Goal: Task Accomplishment & Management: Complete application form

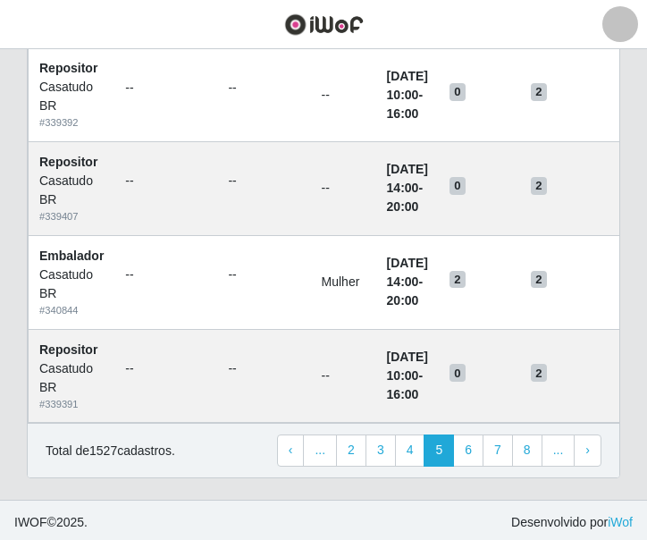
scroll to position [1270, 0]
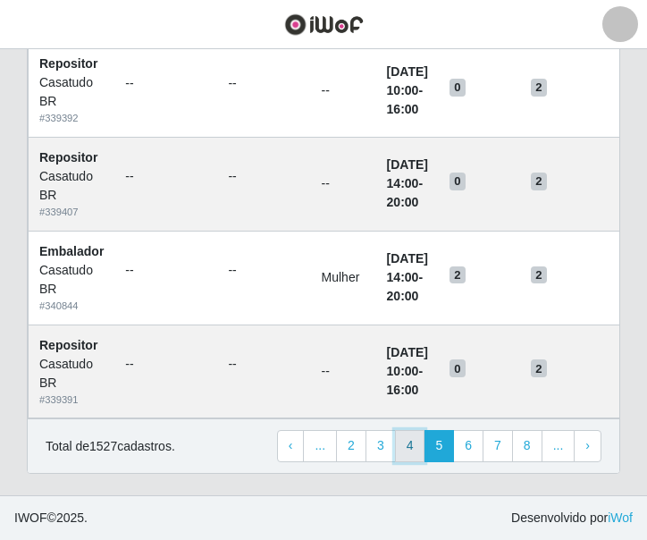
click at [413, 450] on link "4" at bounding box center [410, 446] width 30 height 32
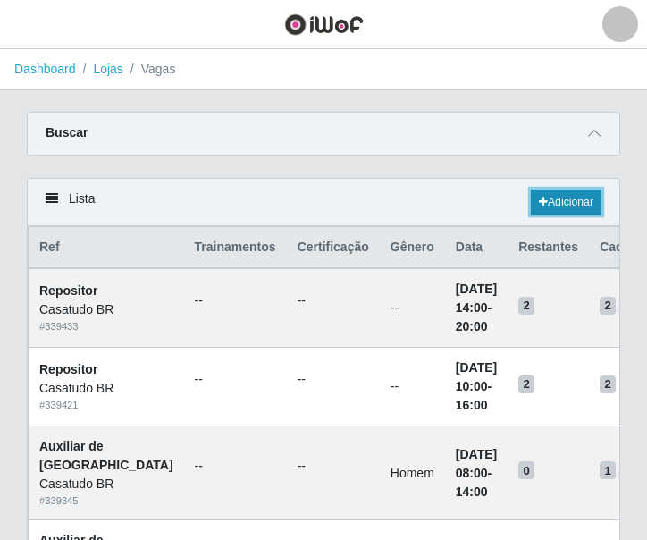
click at [578, 207] on link "Adicionar" at bounding box center [566, 201] width 71 height 25
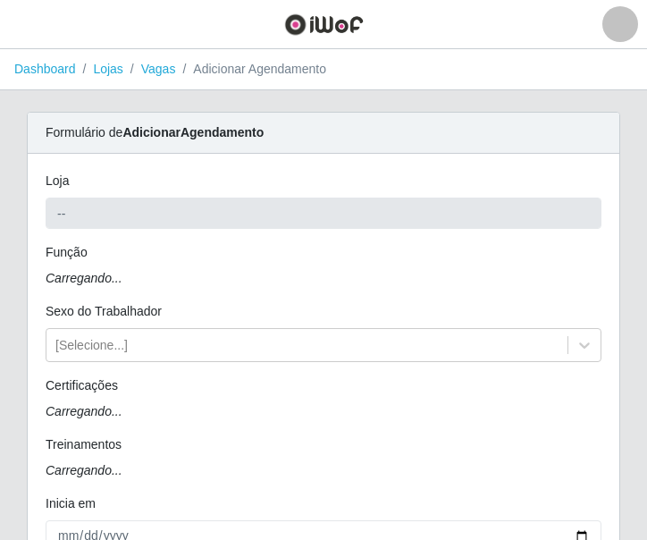
type input "Casatudo BR"
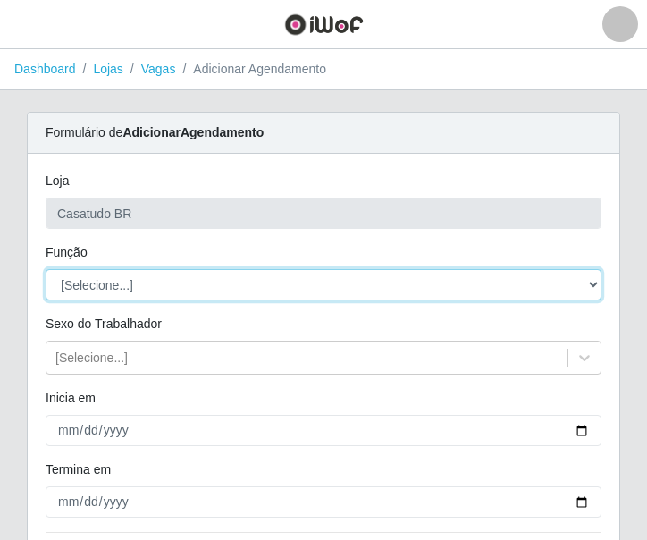
click at [146, 290] on select "[Selecione...] Auxiliar de Estoque Auxiliar de Estoque + Auxiliar de Estoque ++…" at bounding box center [324, 284] width 556 height 31
select select "1"
click at [46, 269] on select "[Selecione...] Auxiliar de Estoque Auxiliar de Estoque + Auxiliar de Estoque ++…" at bounding box center [324, 284] width 556 height 31
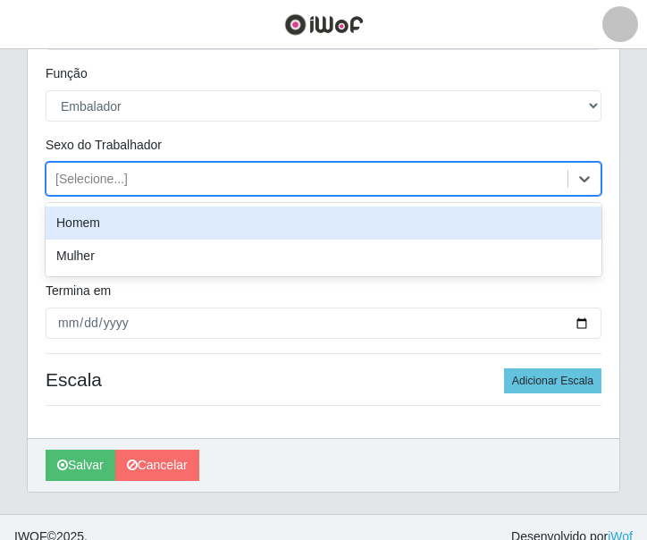
click at [115, 188] on div "[Selecione...]" at bounding box center [91, 179] width 72 height 19
click at [111, 228] on div "Homem" at bounding box center [324, 222] width 556 height 33
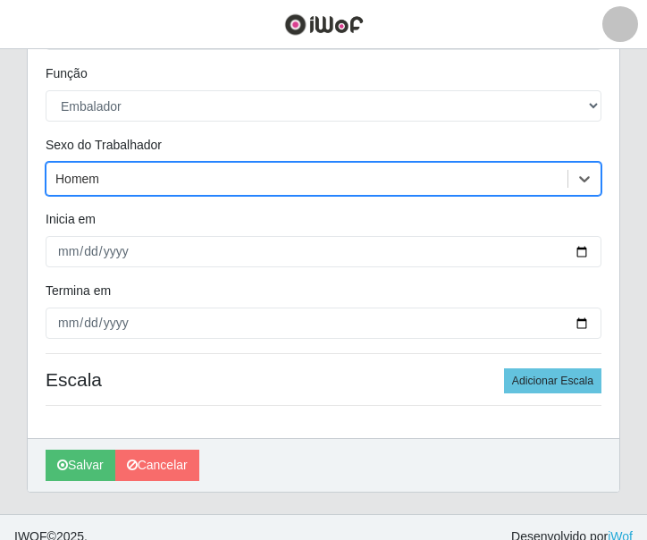
click at [108, 187] on div "Homem" at bounding box center [306, 178] width 521 height 29
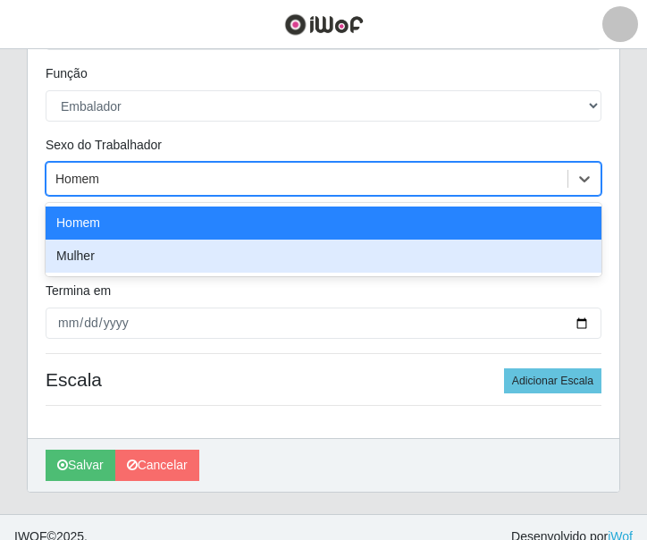
click at [120, 258] on div "Mulher" at bounding box center [324, 255] width 556 height 33
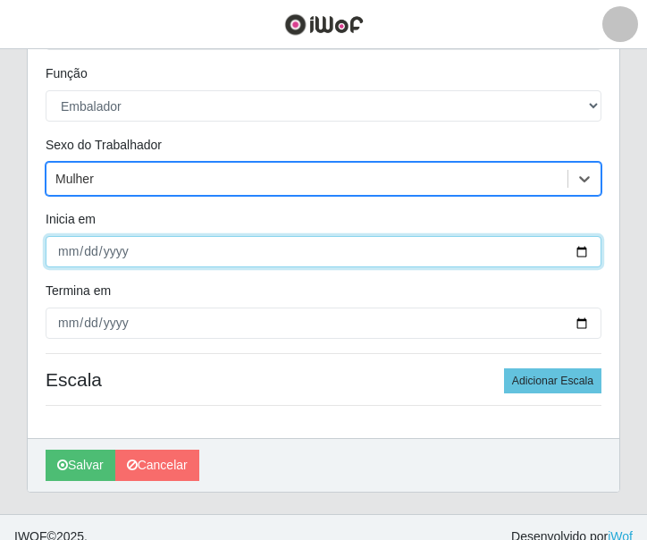
click at [63, 252] on input "Inicia em" at bounding box center [324, 251] width 556 height 31
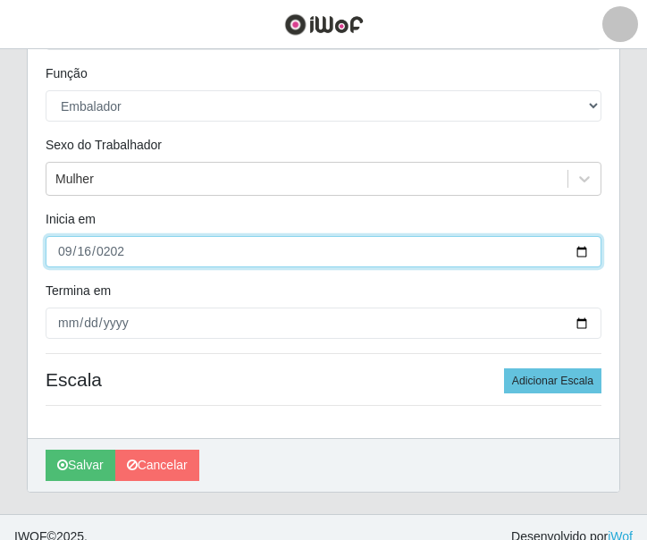
type input "[DATE]"
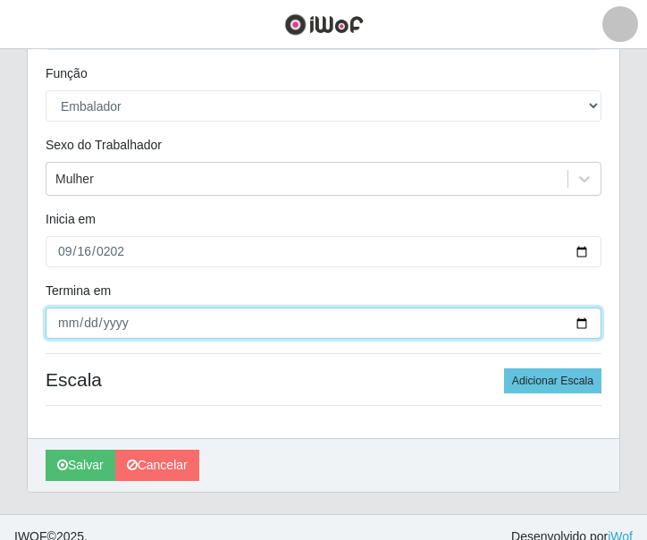
click at [69, 314] on input "Termina em" at bounding box center [324, 322] width 556 height 31
type input "[DATE]"
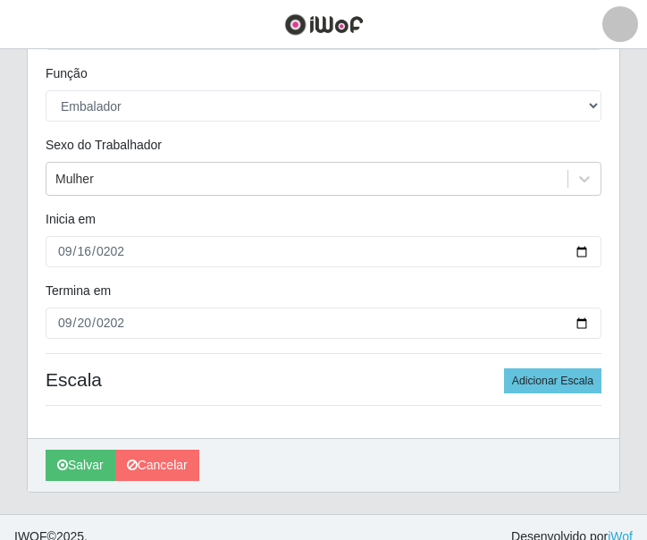
click at [260, 351] on div "Loja Casatudo BR Função [Selecione...] Auxiliar de Estoque Auxiliar de Estoque …" at bounding box center [323, 206] width 591 height 463
click at [541, 374] on button "Adicionar Escala" at bounding box center [552, 380] width 97 height 25
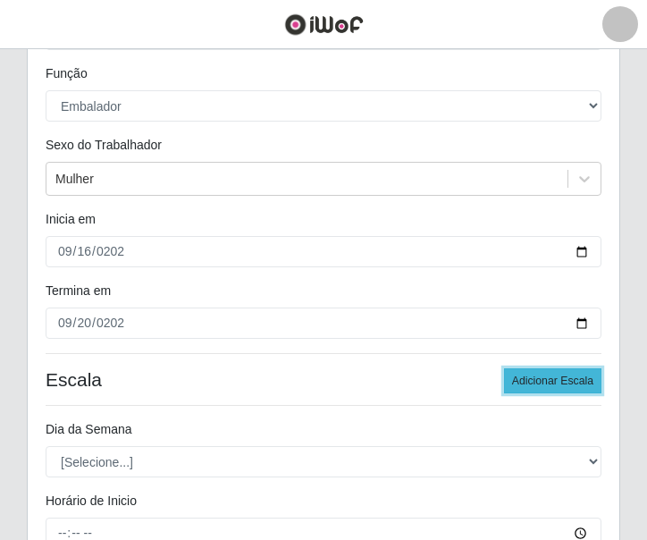
click at [541, 374] on button "Adicionar Escala" at bounding box center [552, 380] width 97 height 25
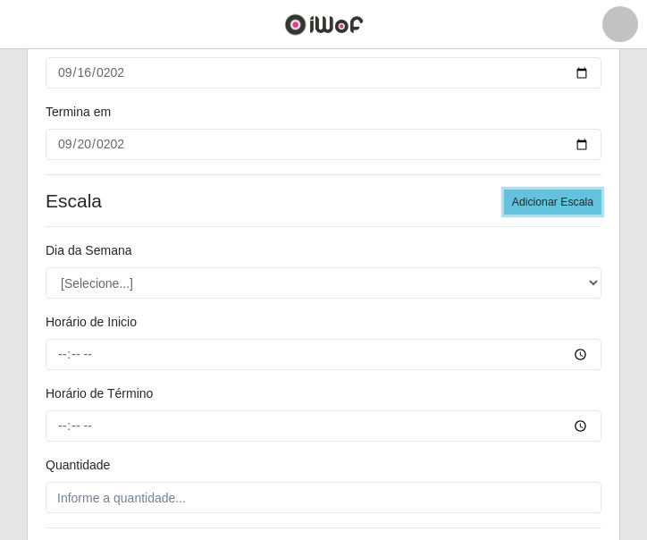
scroll to position [447, 0]
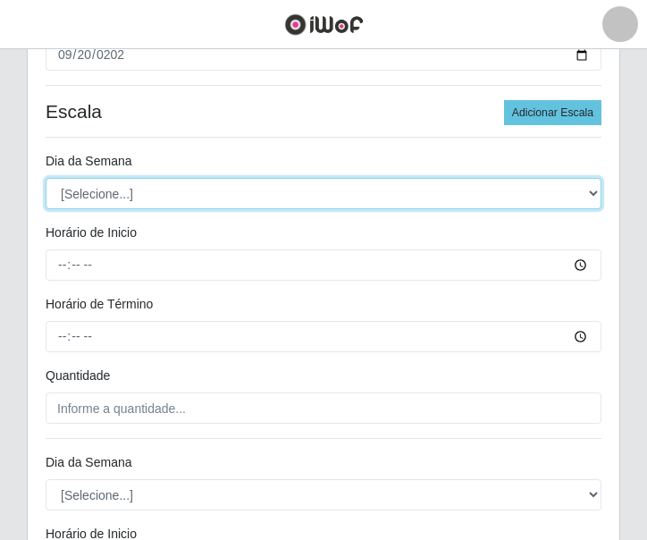
drag, startPoint x: 151, startPoint y: 196, endPoint x: 153, endPoint y: 207, distance: 11.8
click at [151, 196] on select "[Selecione...] Segunda Terça Quarta Quinta Sexta Sábado Domingo" at bounding box center [324, 193] width 556 height 31
select select "2"
click at [46, 178] on select "[Selecione...] Segunda Terça Quarta Quinta Sexta Sábado Domingo" at bounding box center [324, 193] width 556 height 31
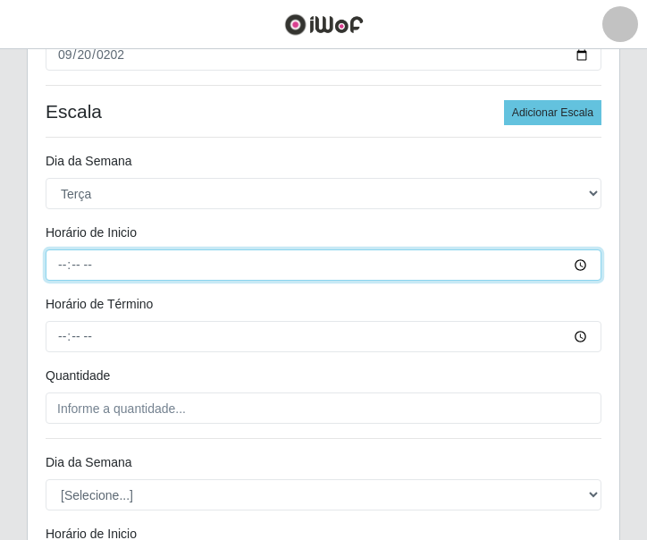
click at [57, 259] on input "Horário de Inicio" at bounding box center [324, 264] width 556 height 31
type input "10:00"
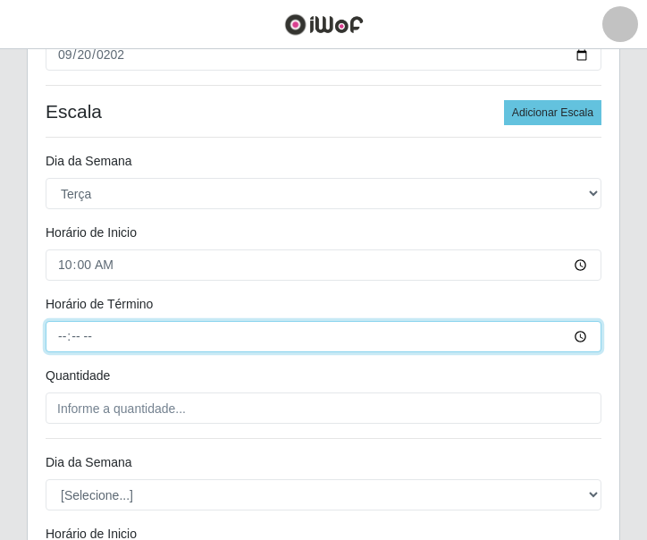
click at [62, 343] on input "Horário de Término" at bounding box center [324, 336] width 556 height 31
type input "16:00"
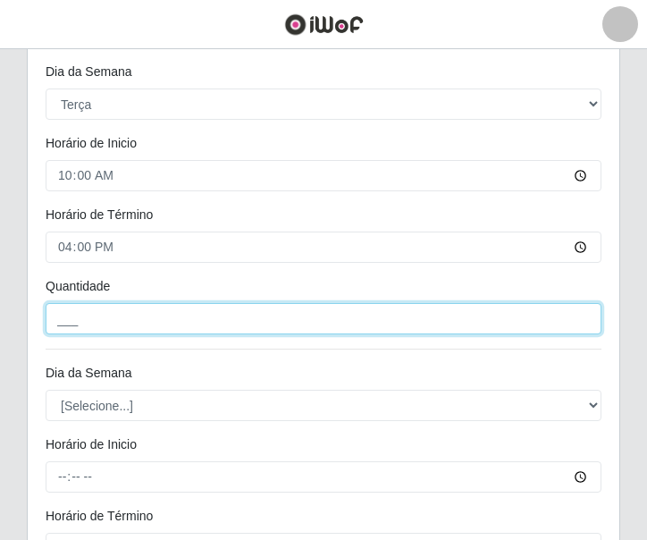
click at [82, 323] on input "___" at bounding box center [324, 318] width 556 height 31
type input "2__"
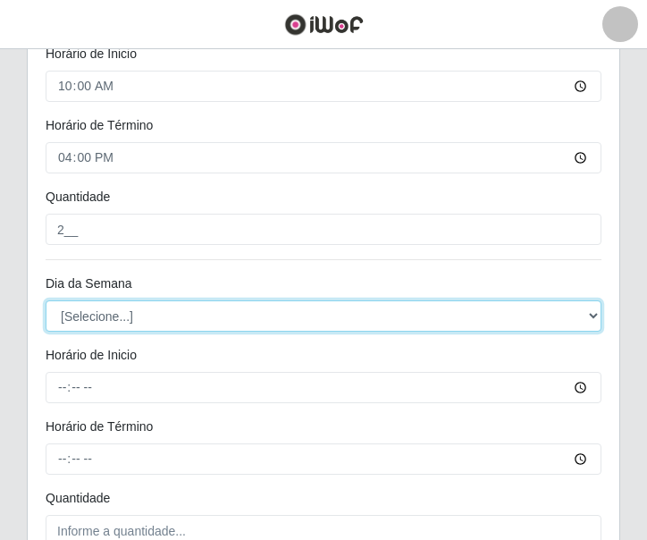
click at [137, 323] on select "[Selecione...] Segunda Terça Quarta Quinta Sexta Sábado Domingo" at bounding box center [324, 315] width 556 height 31
select select "3"
click at [46, 300] on select "[Selecione...] Segunda Terça Quarta Quinta Sexta Sábado Domingo" at bounding box center [324, 315] width 556 height 31
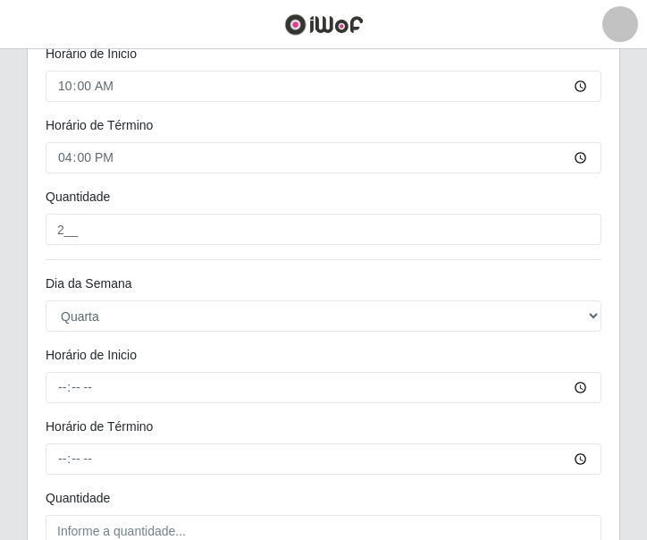
click at [63, 365] on label"] "Horário de Inicio" at bounding box center [91, 355] width 91 height 19
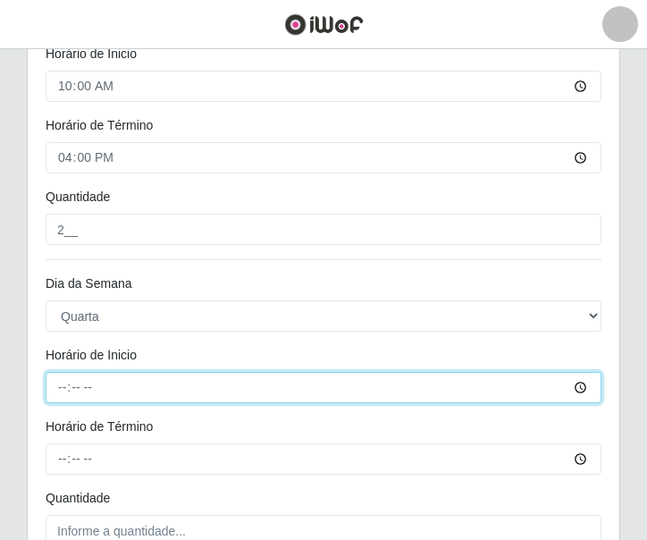
click at [63, 372] on input "Horário de Inicio" at bounding box center [324, 387] width 556 height 31
type input "10:00"
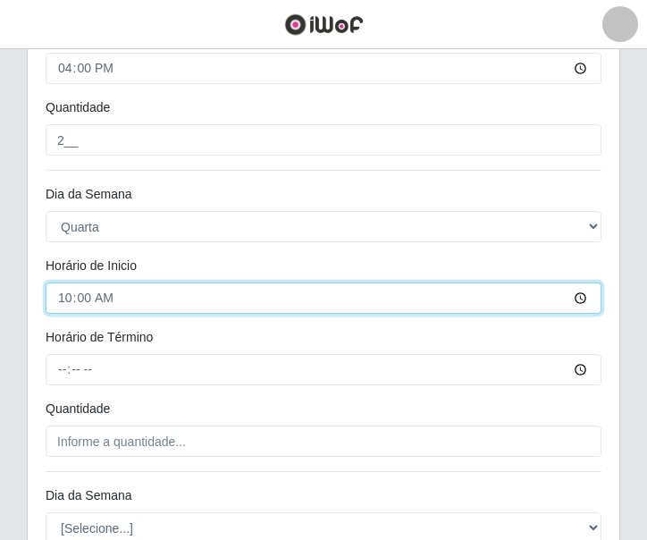
scroll to position [804, 0]
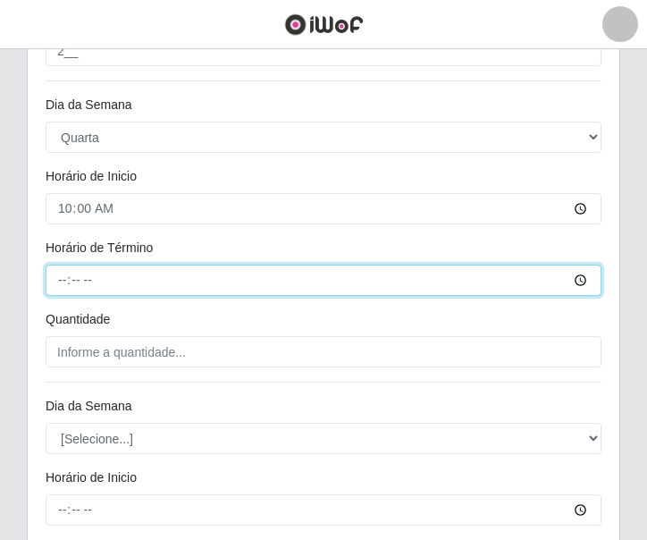
click at [55, 275] on input "Horário de Término" at bounding box center [324, 279] width 556 height 31
type input "16:00"
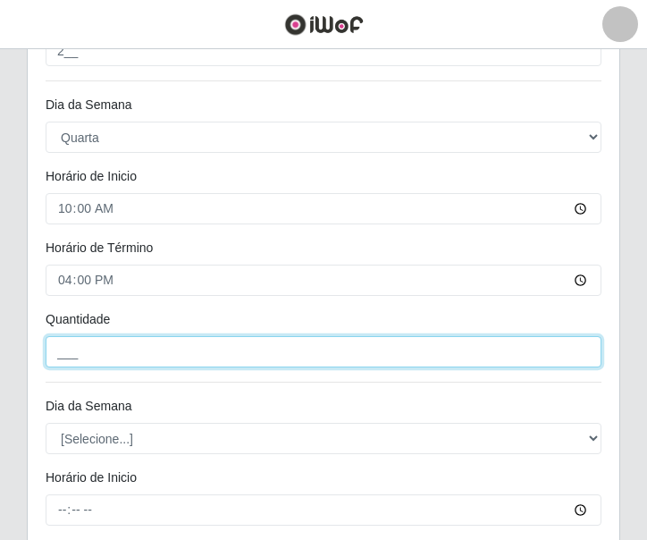
click at [115, 344] on input "___" at bounding box center [324, 351] width 556 height 31
type input "2__"
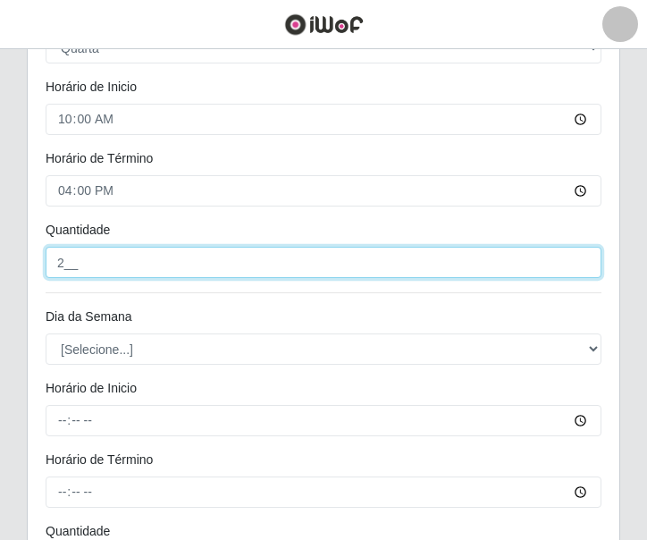
scroll to position [983, 0]
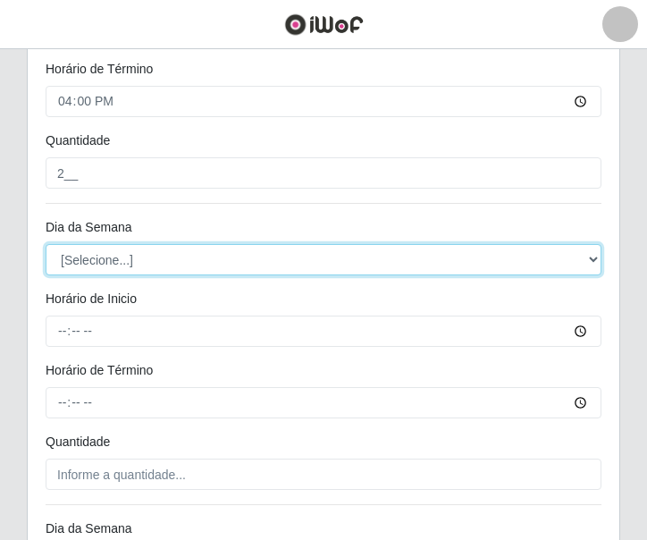
click at [94, 264] on select "[Selecione...] Segunda Terça Quarta Quinta Sexta Sábado Domingo" at bounding box center [324, 259] width 556 height 31
click at [46, 244] on select "[Selecione...] Segunda Terça Quarta Quinta Sexta Sábado Domingo" at bounding box center [324, 259] width 556 height 31
click at [123, 271] on select "[Selecione...] Segunda Terça Quarta Quinta Sexta Sábado Domingo" at bounding box center [324, 259] width 556 height 31
drag, startPoint x: 105, startPoint y: 249, endPoint x: 108, endPoint y: 260, distance: 11.3
click at [105, 251] on select "[Selecione...] Segunda Terça Quarta Quinta Sexta Sábado Domingo" at bounding box center [324, 259] width 556 height 31
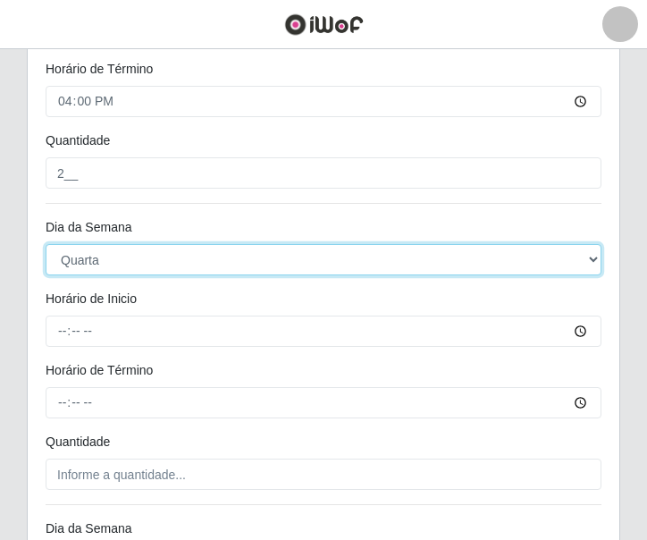
select select "4"
click at [46, 244] on select "[Selecione...] Segunda Terça Quarta Quinta Sexta Sábado Domingo" at bounding box center [324, 259] width 556 height 31
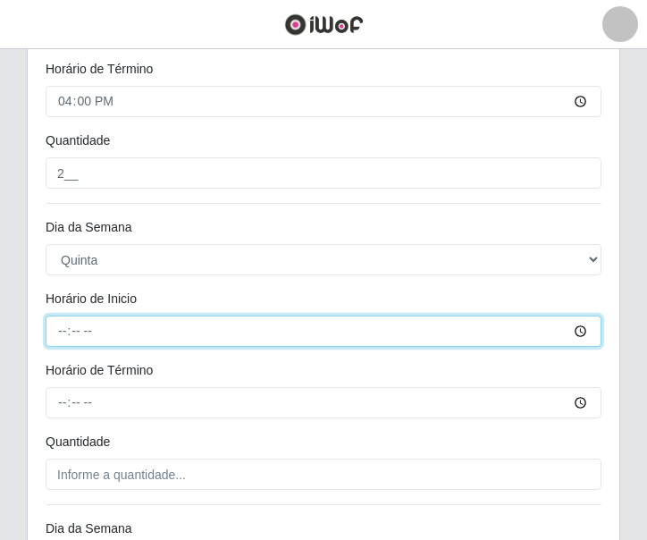
click at [60, 319] on input "Horário de Inicio" at bounding box center [324, 330] width 556 height 31
type input "10:00"
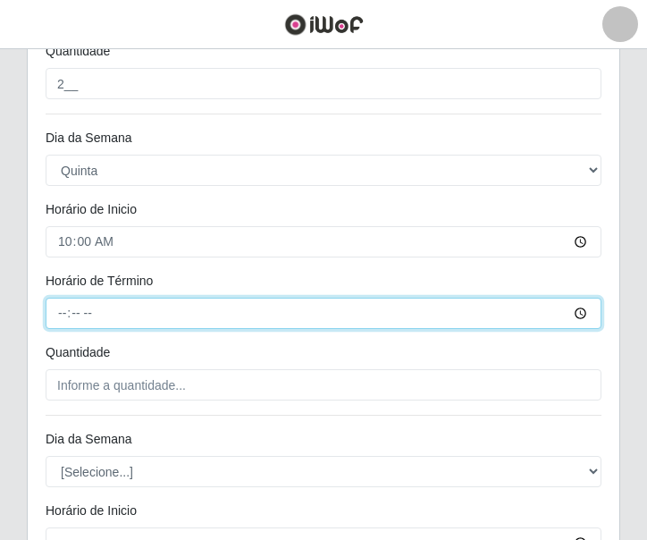
click at [57, 321] on input "Horário de Término" at bounding box center [324, 313] width 556 height 31
type input "16:00"
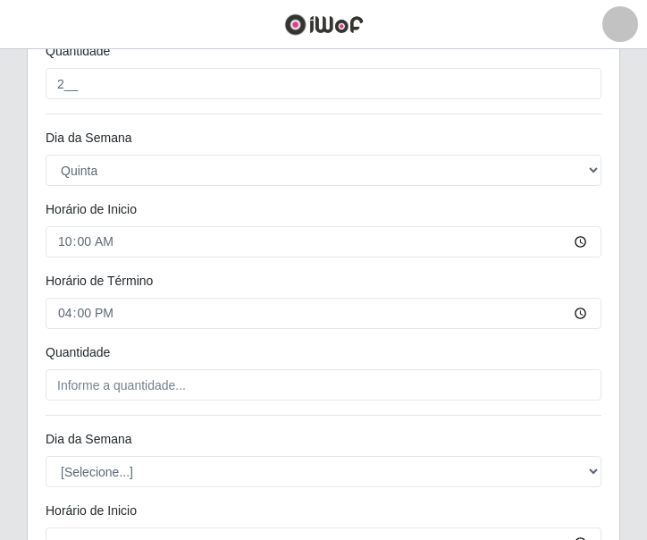
click at [127, 407] on div "Loja Casatudo BR Função [Selecione...] Auxiliar de Estoque Auxiliar de Estoque …" at bounding box center [323, 66] width 591 height 1968
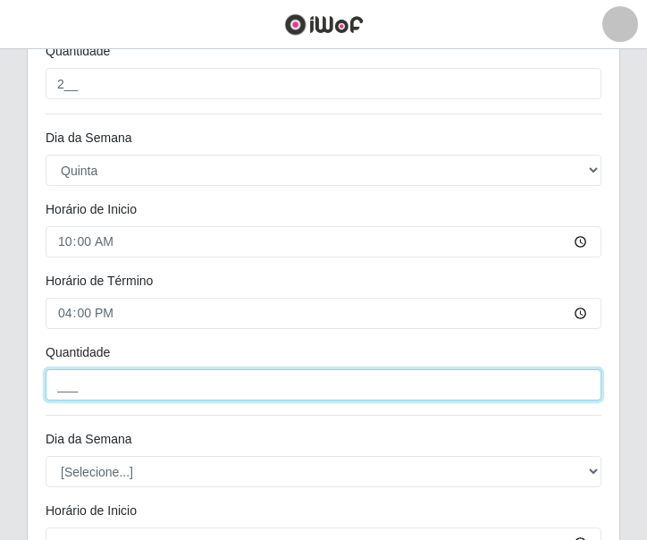
click at [126, 392] on input "___" at bounding box center [324, 384] width 556 height 31
type input "2__"
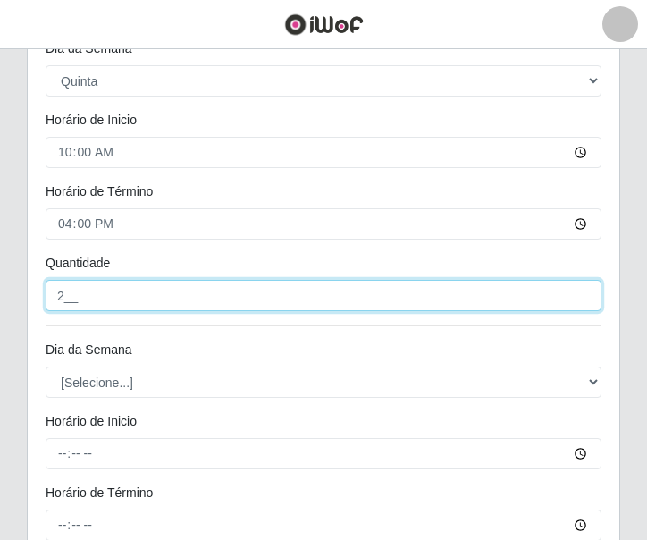
scroll to position [1251, 0]
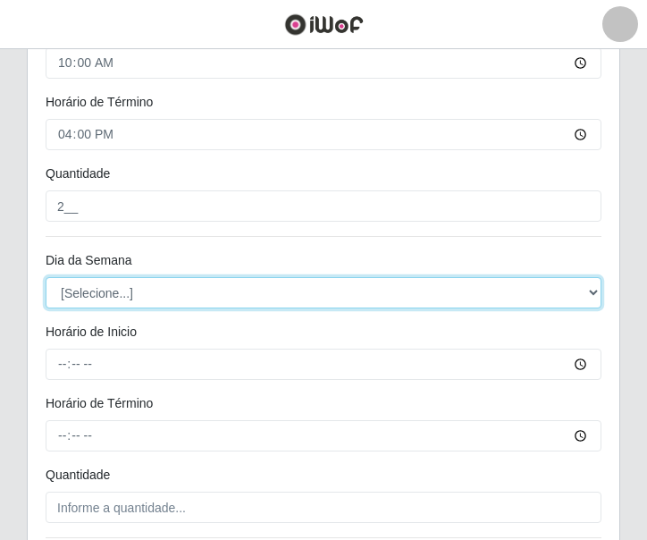
click at [125, 282] on select "[Selecione...] Segunda Terça Quarta Quinta Sexta Sábado Domingo" at bounding box center [324, 292] width 556 height 31
select select "5"
click at [46, 277] on select "[Selecione...] Segunda Terça Quarta Quinta Sexta Sábado Domingo" at bounding box center [324, 292] width 556 height 31
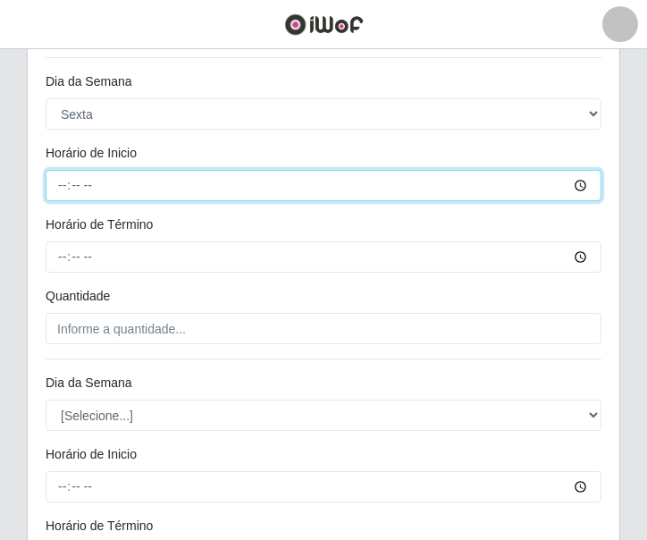
click at [57, 189] on input "Horário de Inicio" at bounding box center [324, 185] width 556 height 31
type input "10:00"
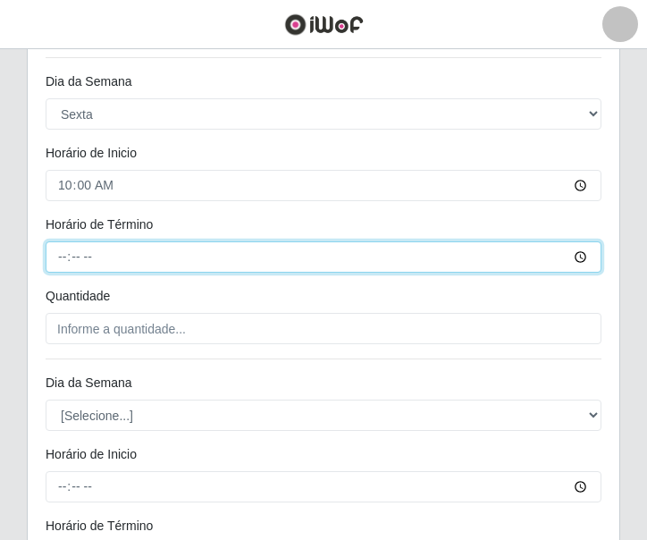
click at [56, 268] on input "Horário de Término" at bounding box center [324, 256] width 556 height 31
type input "16:00"
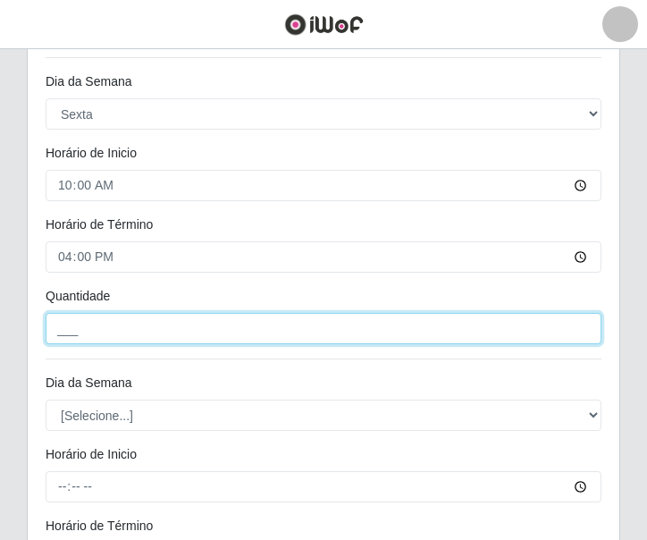
click at [128, 320] on input "___" at bounding box center [324, 328] width 556 height 31
type input "2__"
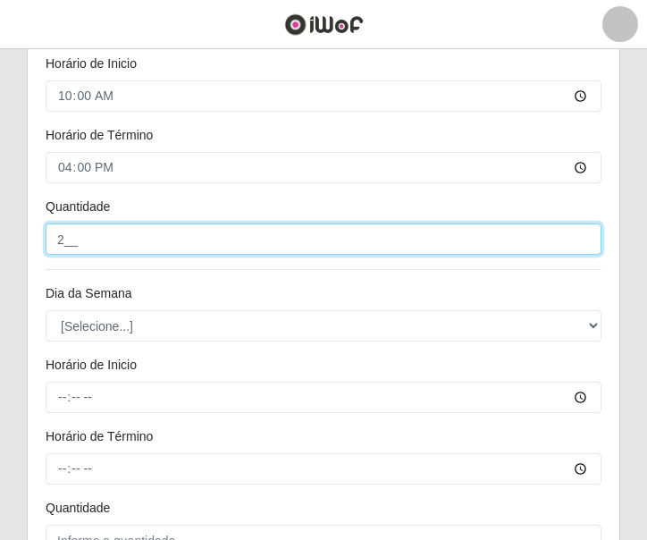
scroll to position [1608, 0]
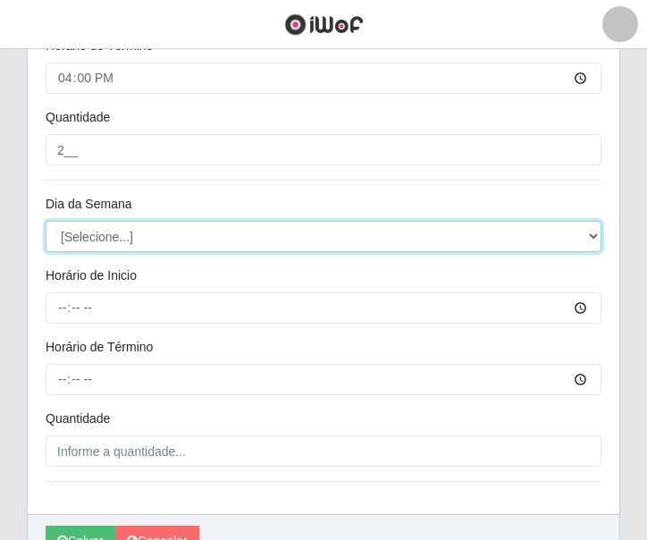
click at [102, 246] on select "[Selecione...] Segunda Terça Quarta Quinta Sexta Sábado Domingo" at bounding box center [324, 236] width 556 height 31
select select "6"
click at [46, 221] on select "[Selecione...] Segunda Terça Quarta Quinta Sexta Sábado Domingo" at bounding box center [324, 236] width 556 height 31
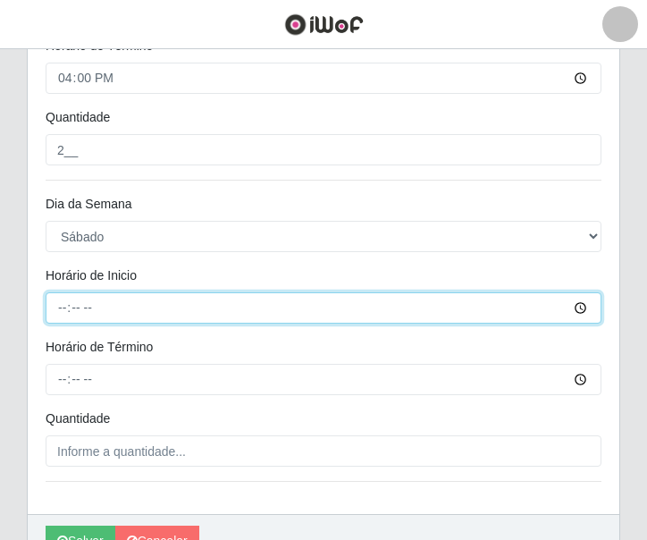
click at [60, 314] on input "Horário de Inicio" at bounding box center [324, 307] width 556 height 31
type input "10:00"
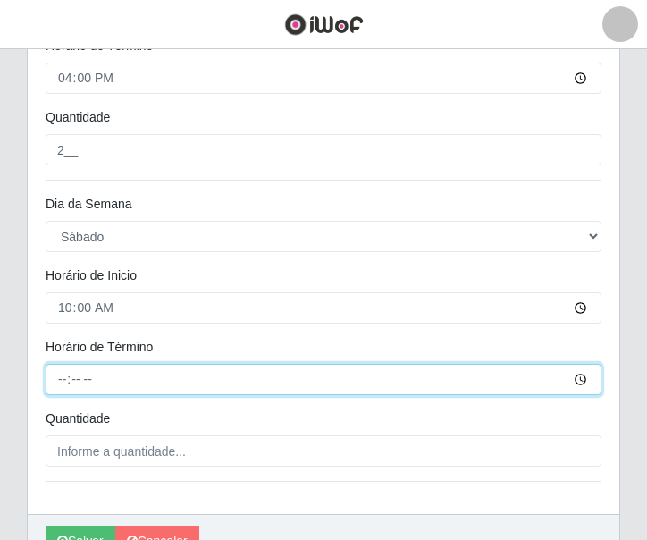
click at [63, 379] on input "Horário de Término" at bounding box center [324, 379] width 556 height 31
type input "16:00"
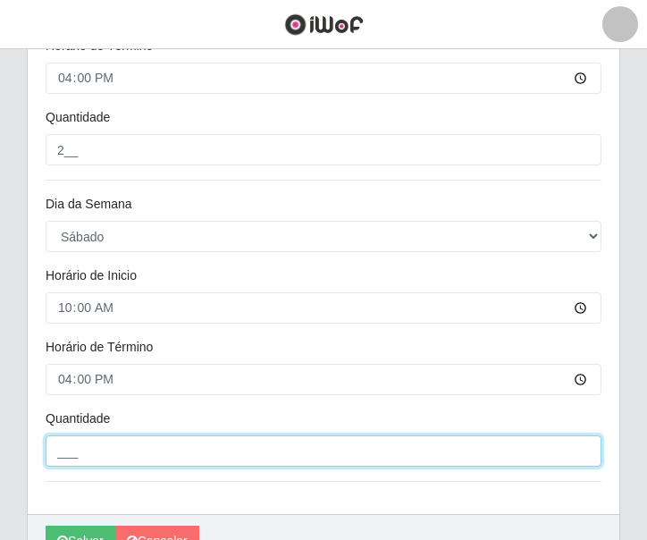
click at [130, 453] on input "___" at bounding box center [324, 450] width 556 height 31
type input "2__"
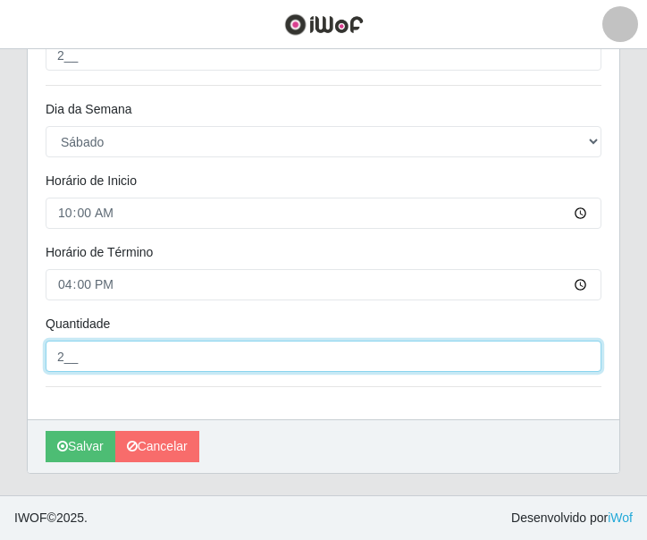
click at [343, 370] on input "2__" at bounding box center [324, 355] width 556 height 31
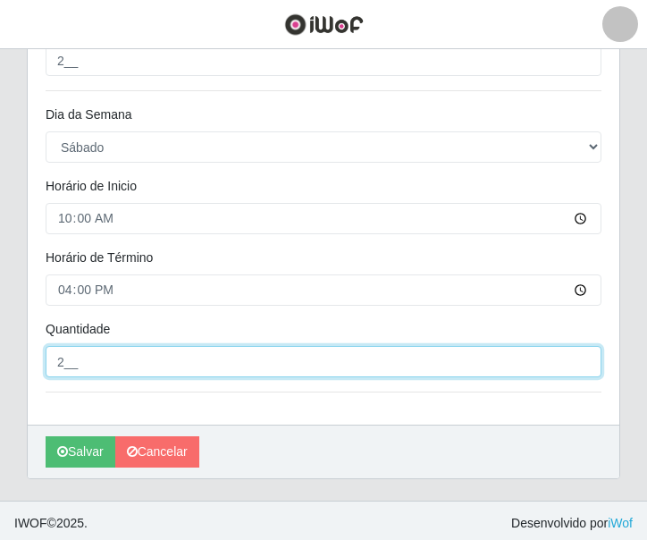
scroll to position [1703, 0]
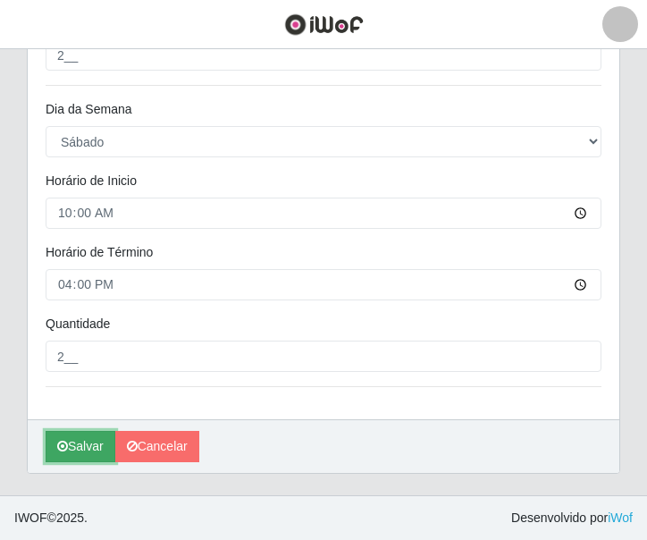
click at [71, 446] on button "Salvar" at bounding box center [81, 446] width 70 height 31
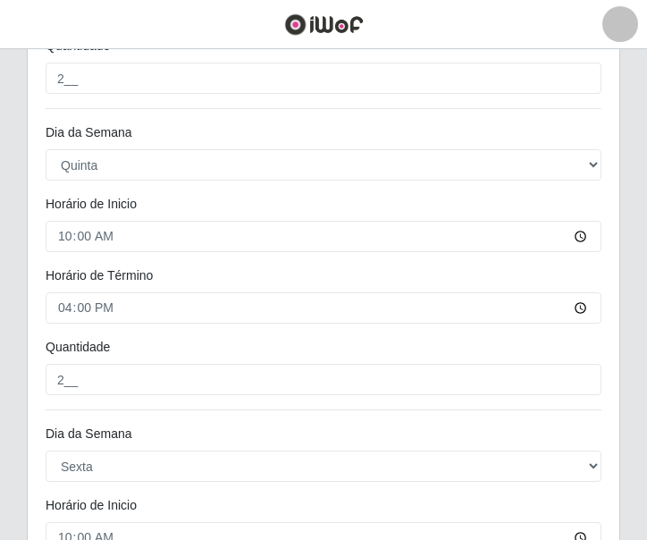
scroll to position [1435, 0]
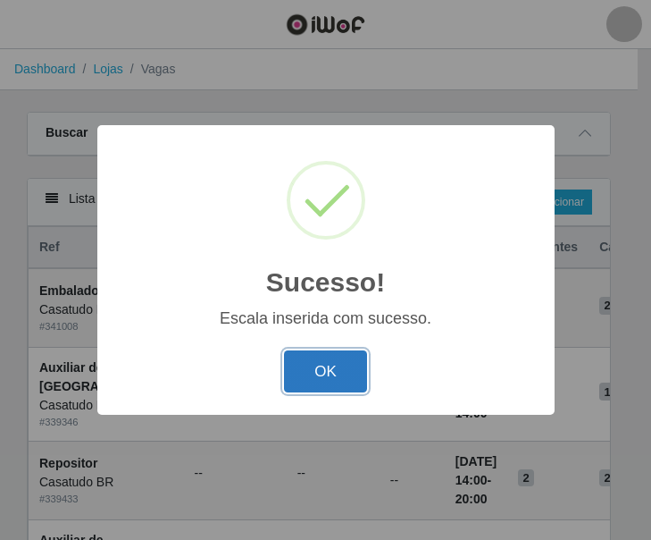
drag, startPoint x: 325, startPoint y: 378, endPoint x: 252, endPoint y: 360, distance: 75.4
click at [323, 378] on button "OK" at bounding box center [325, 371] width 83 height 42
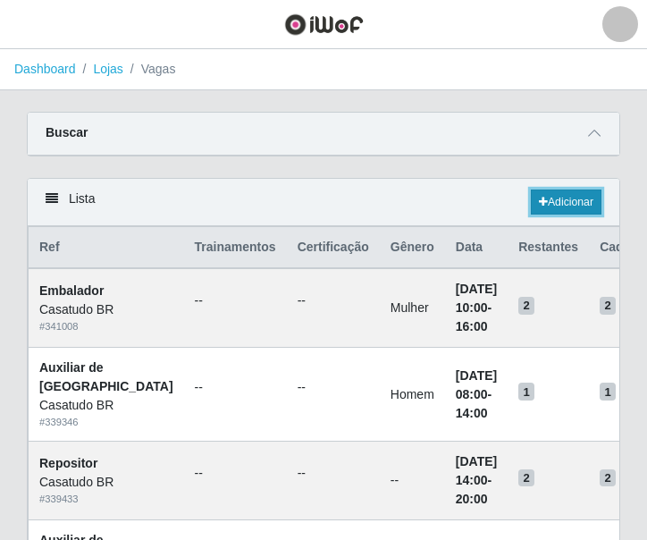
click at [582, 209] on link "Adicionar" at bounding box center [566, 201] width 71 height 25
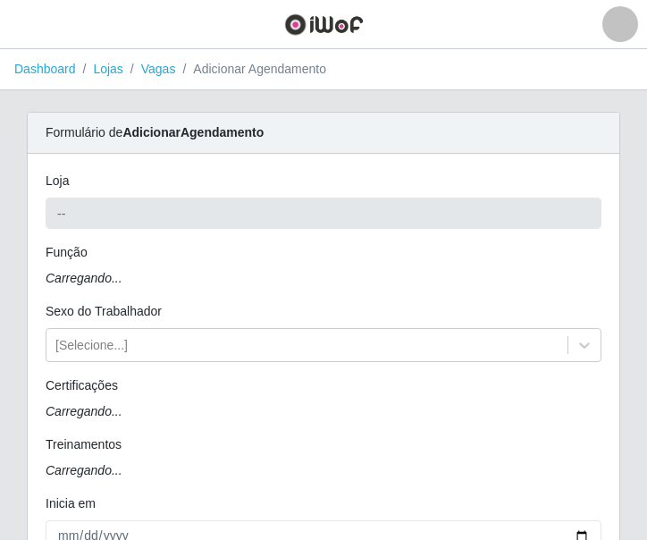
type input "Casatudo BR"
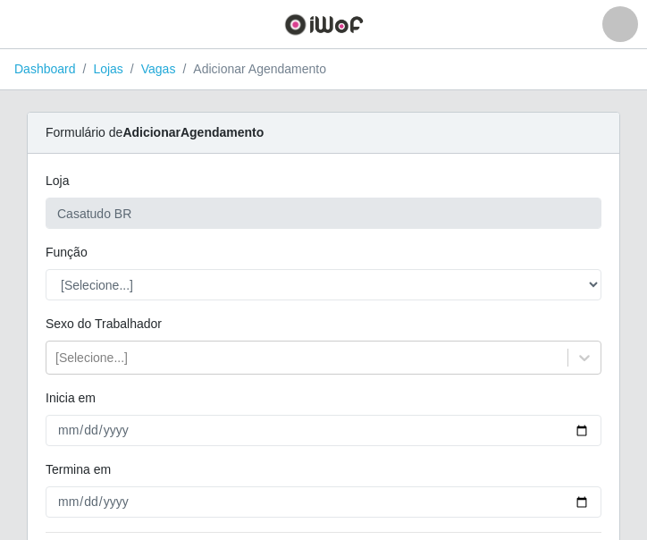
scroll to position [89, 0]
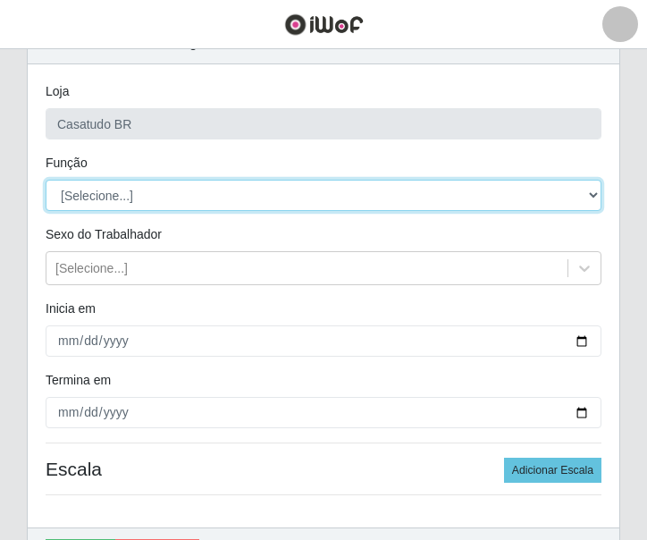
click at [172, 198] on select "[Selecione...] Auxiliar de Estoque Auxiliar de Estoque + Auxiliar de Estoque ++…" at bounding box center [324, 195] width 556 height 31
select select "1"
click at [46, 180] on select "[Selecione...] Auxiliar de Estoque Auxiliar de Estoque + Auxiliar de Estoque ++…" at bounding box center [324, 195] width 556 height 31
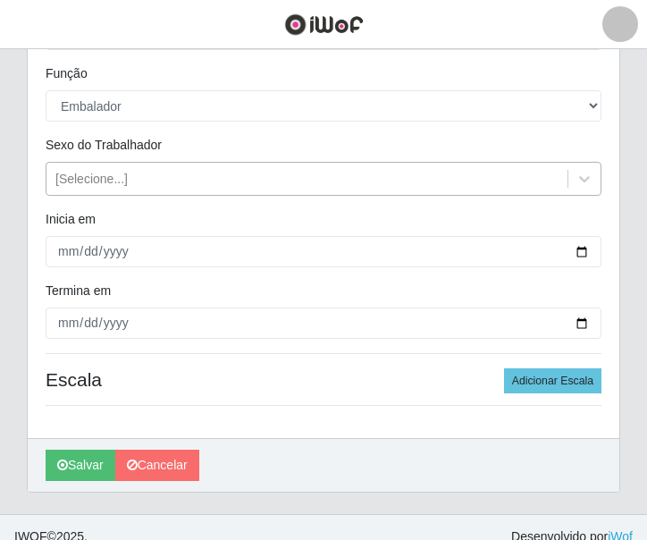
click at [112, 188] on div "[Selecione...]" at bounding box center [91, 179] width 72 height 19
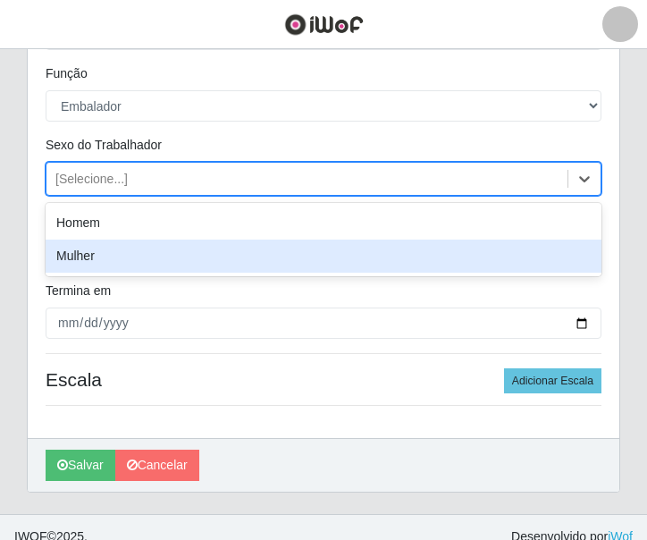
click at [119, 261] on div "Mulher" at bounding box center [324, 255] width 556 height 33
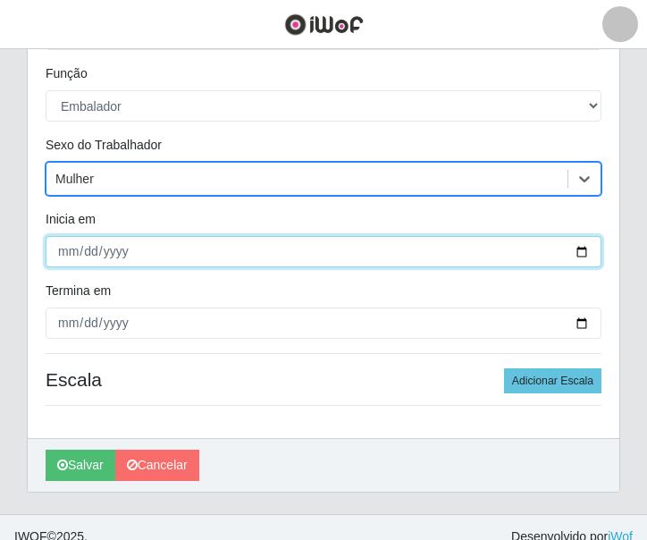
click at [75, 249] on input "Inicia em" at bounding box center [324, 251] width 556 height 31
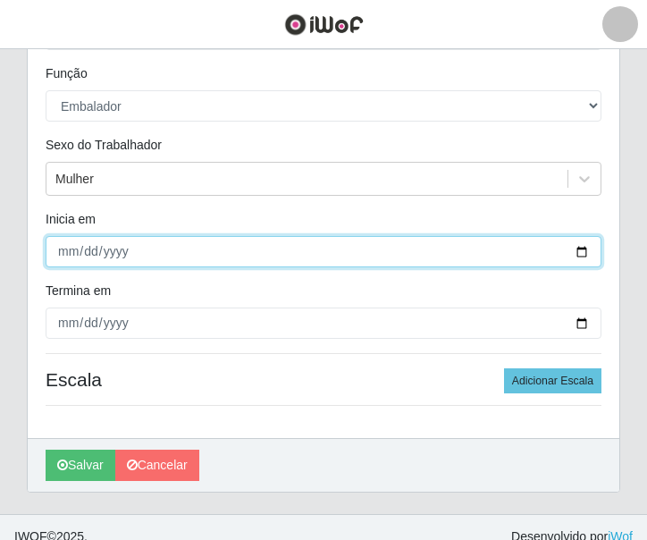
click at [67, 246] on input "Inicia em" at bounding box center [324, 251] width 556 height 31
click at [69, 245] on input "Inicia em" at bounding box center [324, 251] width 556 height 31
type input "[DATE]"
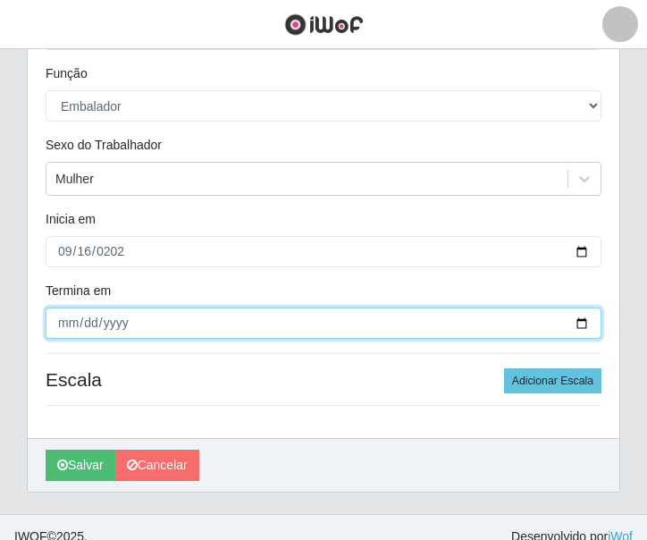
click at [60, 322] on input "Termina em" at bounding box center [324, 322] width 556 height 31
type input "[DATE]"
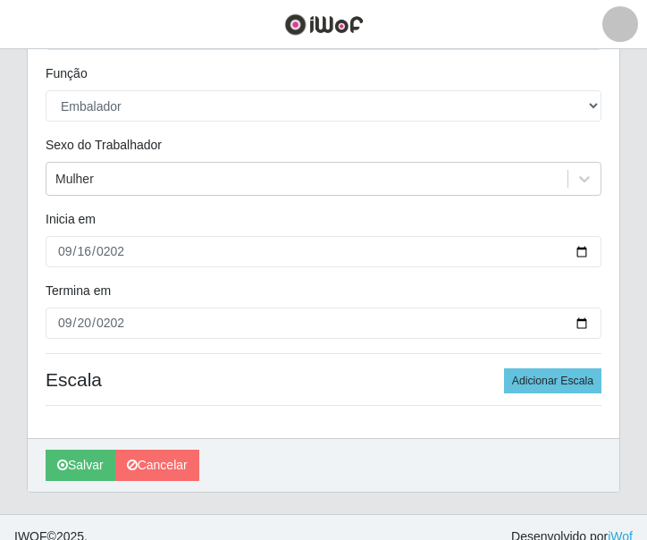
click at [312, 356] on div "Loja Casatudo BR Função [Selecione...] Auxiliar de Estoque Auxiliar de Estoque …" at bounding box center [323, 206] width 591 height 463
click at [520, 381] on button "Adicionar Escala" at bounding box center [552, 380] width 97 height 25
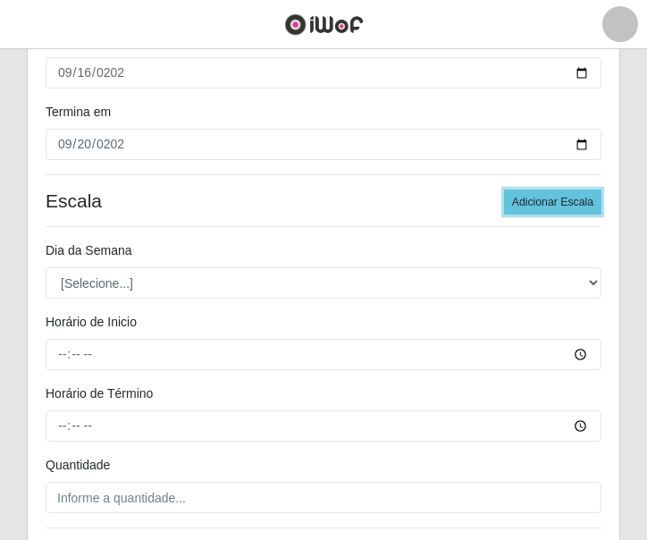
scroll to position [447, 0]
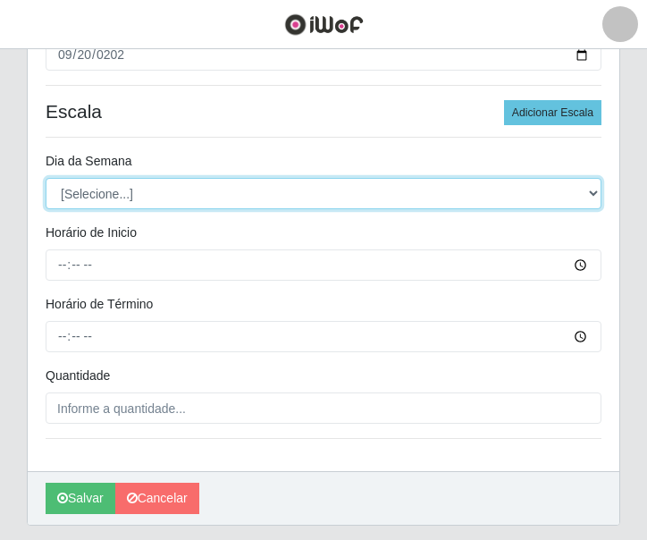
click at [138, 201] on select "[Selecione...] Segunda Terça Quarta Quinta Sexta Sábado Domingo" at bounding box center [324, 193] width 556 height 31
select select "1"
click at [46, 178] on select "[Selecione...] Segunda Terça Quarta Quinta Sexta Sábado Domingo" at bounding box center [324, 193] width 556 height 31
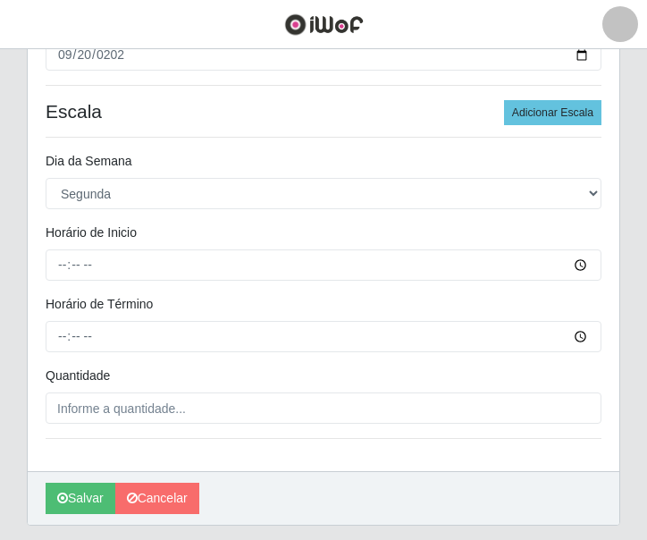
click at [54, 281] on div "Loja Casatudo BR Função [Selecione...] Auxiliar de Estoque Auxiliar de Estoque …" at bounding box center [323, 89] width 591 height 764
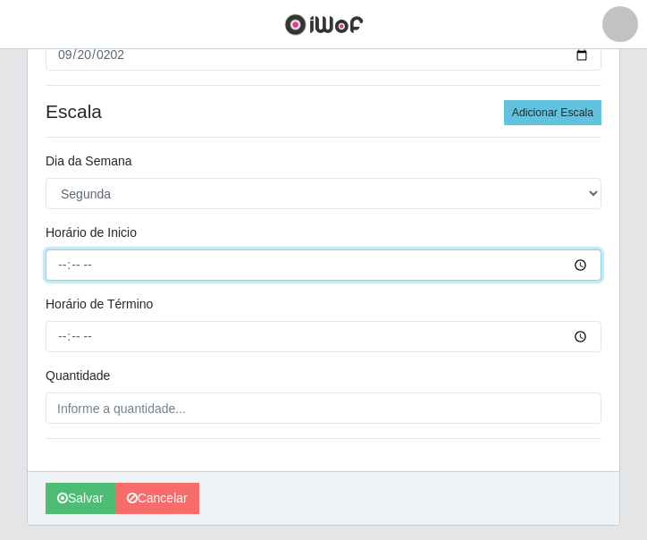
click at [56, 272] on input "Horário de Inicio" at bounding box center [324, 264] width 556 height 31
type input "14:00"
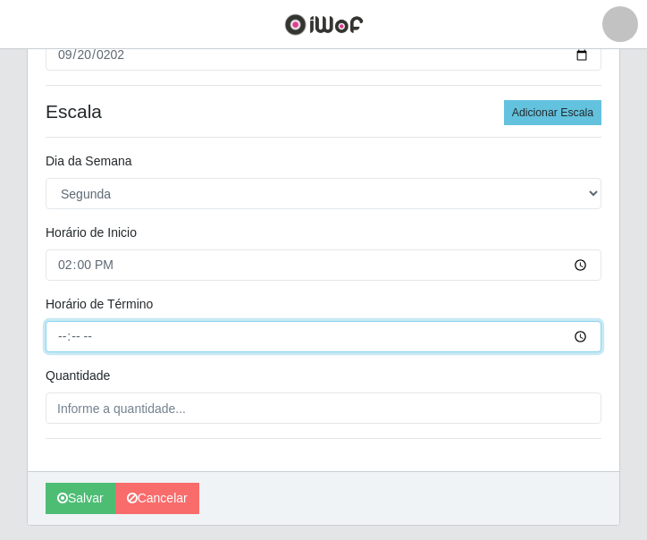
click at [63, 330] on input "Horário de Término" at bounding box center [324, 336] width 556 height 31
type input "20:00"
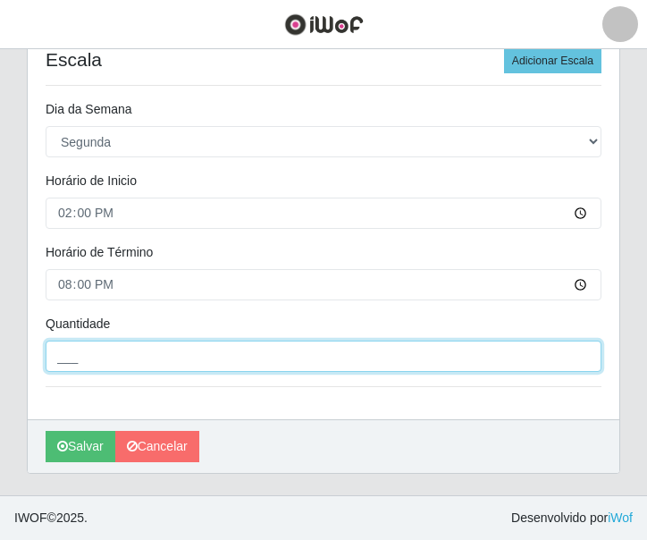
click at [113, 344] on input "___" at bounding box center [324, 355] width 556 height 31
type input "2__"
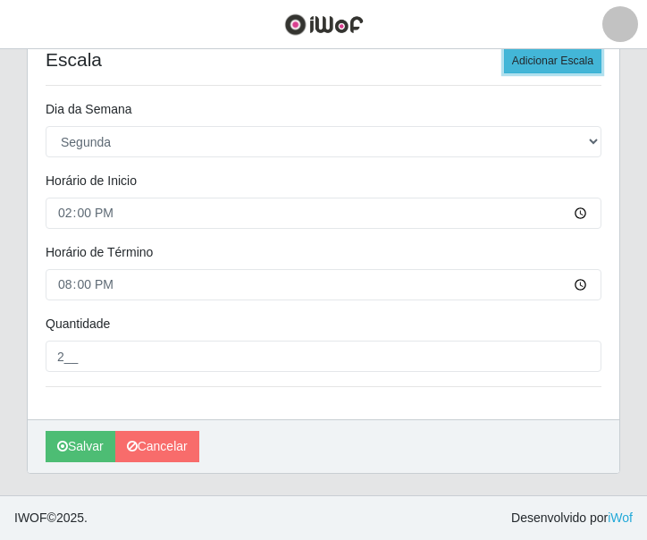
click at [534, 63] on button "Adicionar Escala" at bounding box center [552, 60] width 97 height 25
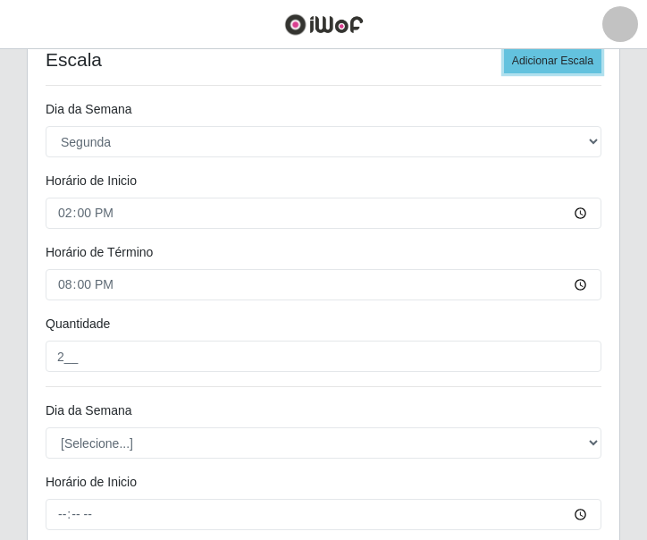
scroll to position [677, 0]
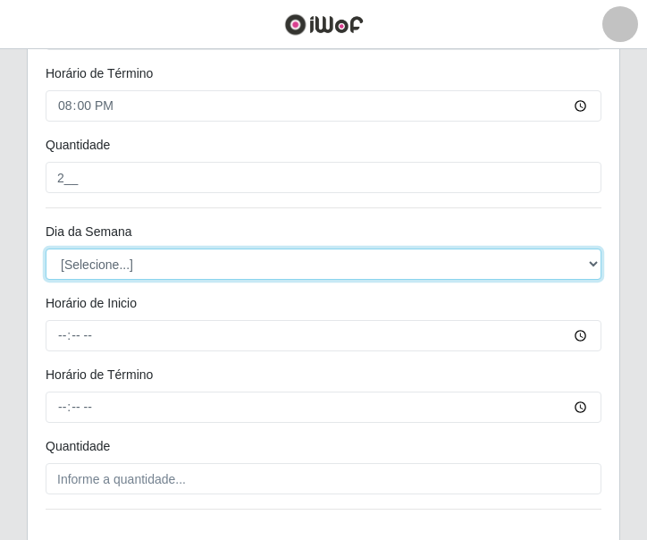
click at [138, 260] on select "[Selecione...] Segunda Terça Quarta Quinta Sexta Sábado Domingo" at bounding box center [324, 263] width 556 height 31
click at [128, 272] on select "[Selecione...] Segunda Terça Quarta Quinta Sexta Sábado Domingo" at bounding box center [324, 263] width 556 height 31
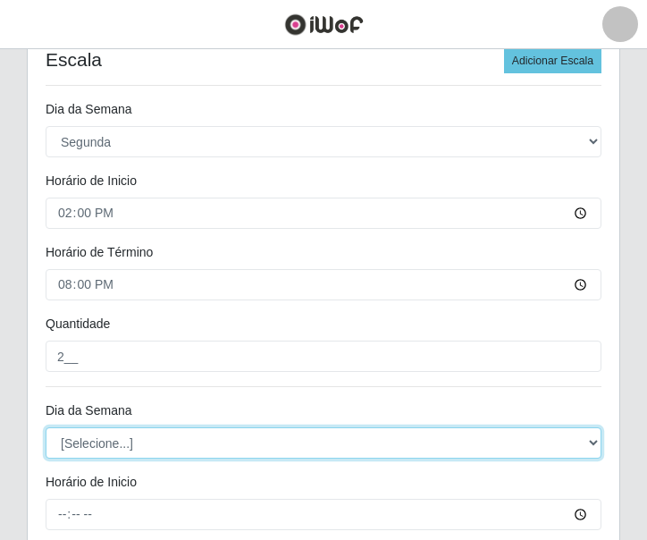
scroll to position [409, 0]
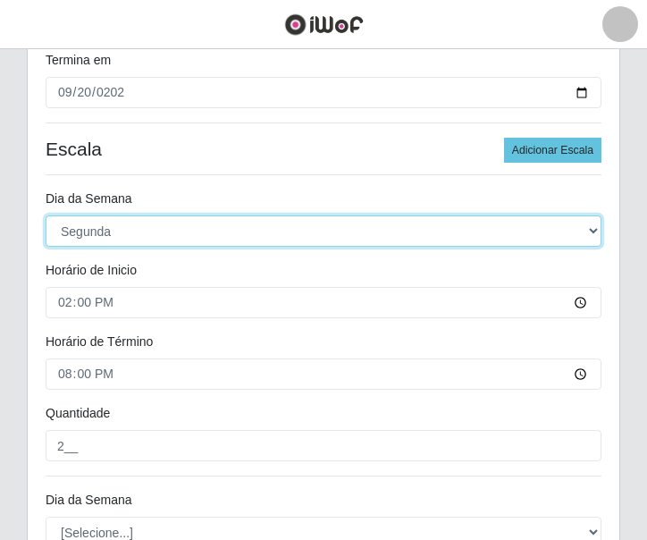
click at [153, 238] on select "[Selecione...] Segunda Terça Quarta Quinta Sexta Sábado Domingo" at bounding box center [324, 230] width 556 height 31
select select "2"
click at [46, 215] on select "[Selecione...] Segunda Terça Quarta Quinta Sexta Sábado Domingo" at bounding box center [324, 230] width 556 height 31
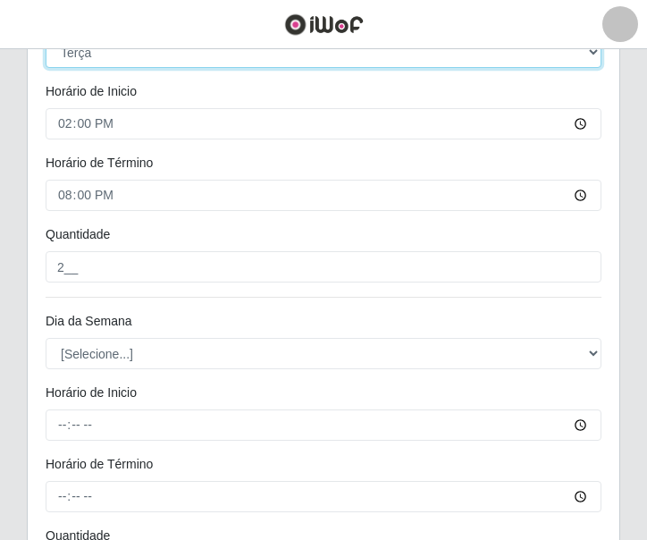
scroll to position [677, 0]
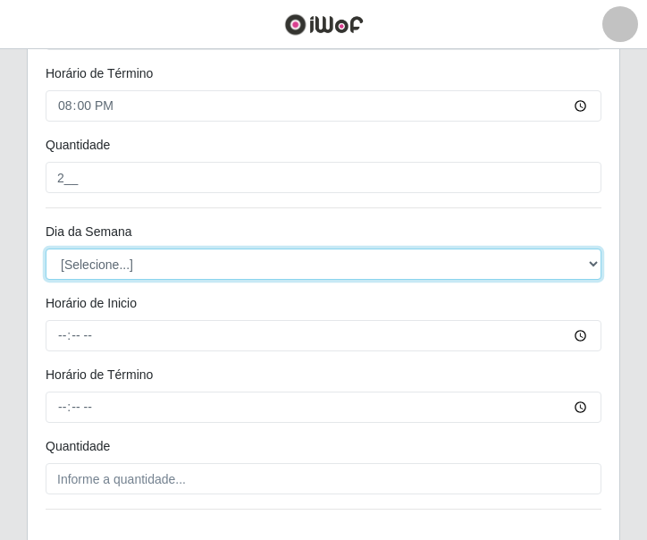
click at [106, 273] on select "[Selecione...] Segunda Terça Quarta Quinta Sexta Sábado Domingo" at bounding box center [324, 263] width 556 height 31
select select "3"
click at [46, 248] on select "[Selecione...] Segunda Terça Quarta Quinta Sexta Sábado Domingo" at bounding box center [324, 263] width 556 height 31
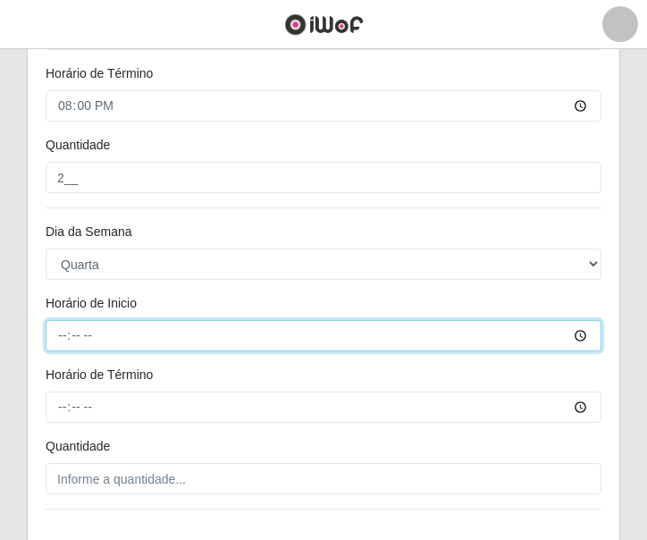
click at [69, 327] on input "Horário de Inicio" at bounding box center [324, 335] width 556 height 31
type input "14:00"
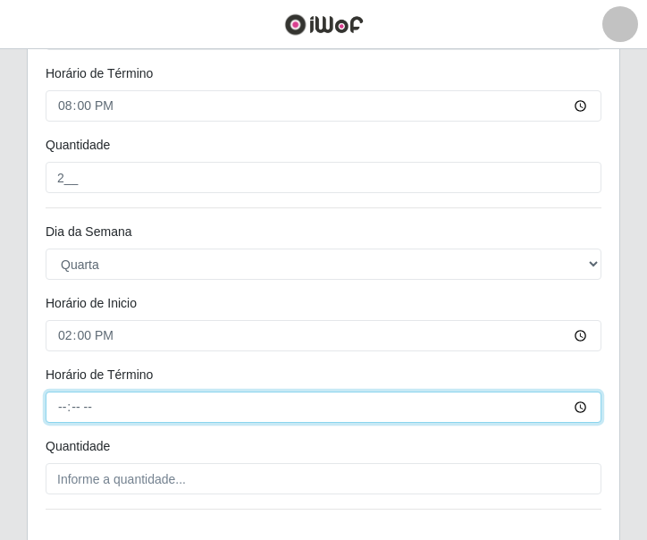
click at [64, 396] on input "Horário de Término" at bounding box center [324, 406] width 556 height 31
type input "20:00"
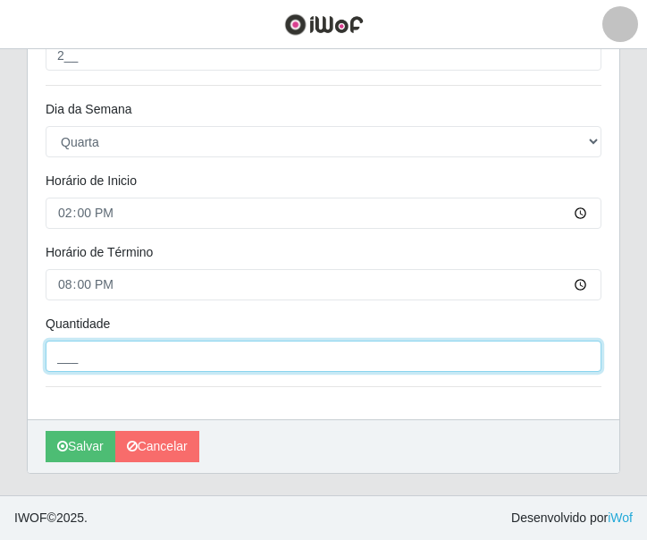
click at [96, 348] on input "___" at bounding box center [324, 355] width 556 height 31
type input "2__"
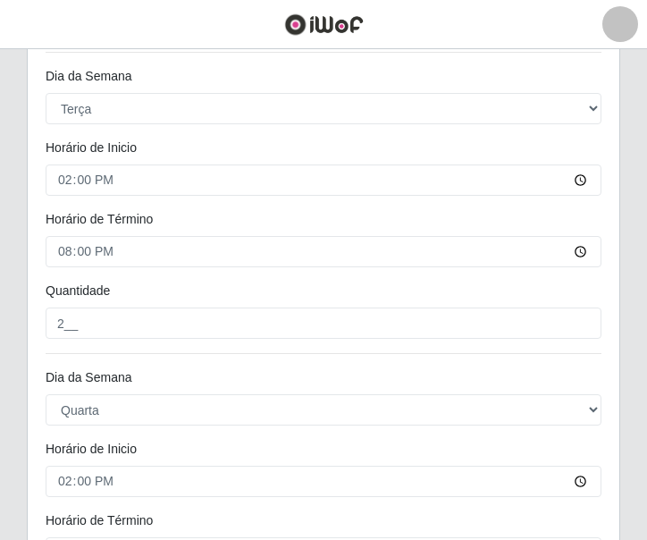
scroll to position [353, 0]
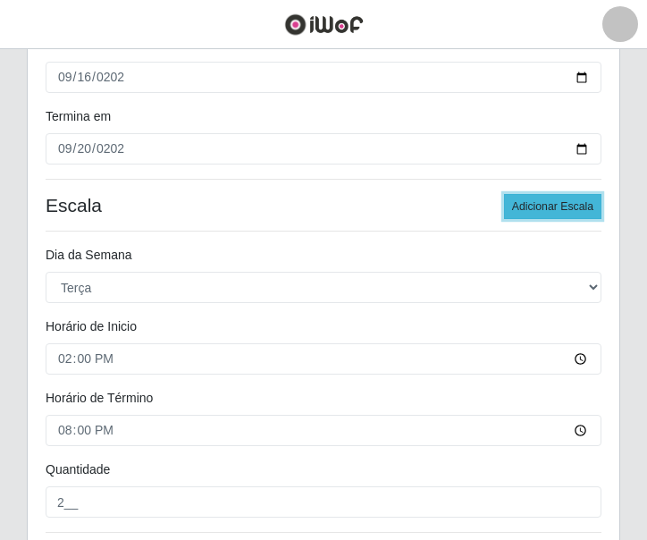
click at [547, 213] on button "Adicionar Escala" at bounding box center [552, 206] width 97 height 25
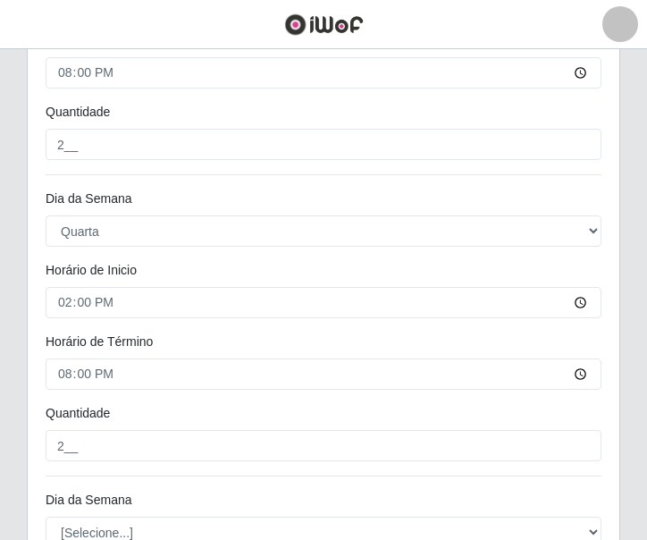
scroll to position [889, 0]
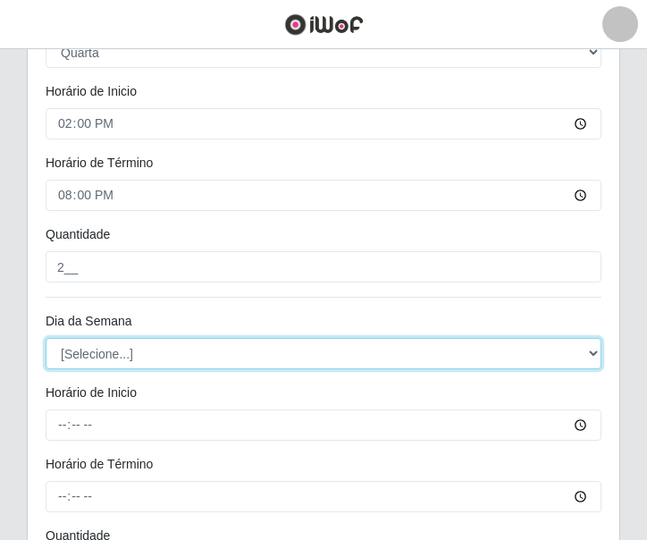
click at [92, 343] on select "[Selecione...] Segunda Terça Quarta Quinta Sexta Sábado Domingo" at bounding box center [324, 353] width 556 height 31
select select "4"
click at [46, 338] on select "[Selecione...] Segunda Terça Quarta Quinta Sexta Sábado Domingo" at bounding box center [324, 353] width 556 height 31
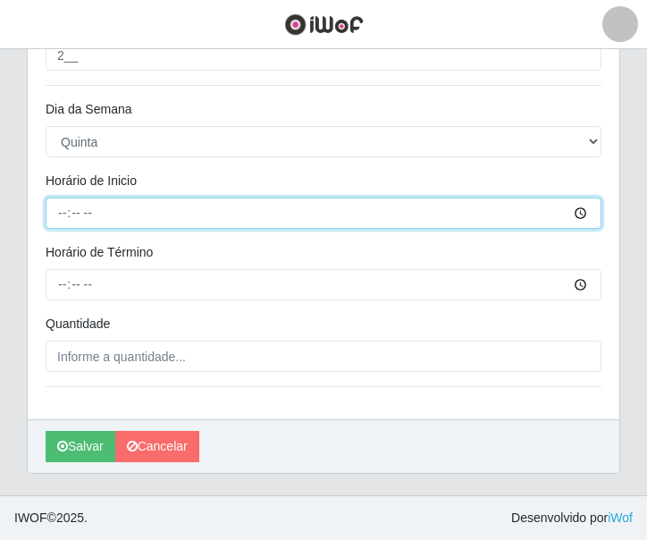
click at [57, 218] on input "Horário de Inicio" at bounding box center [324, 212] width 556 height 31
type input "14:00"
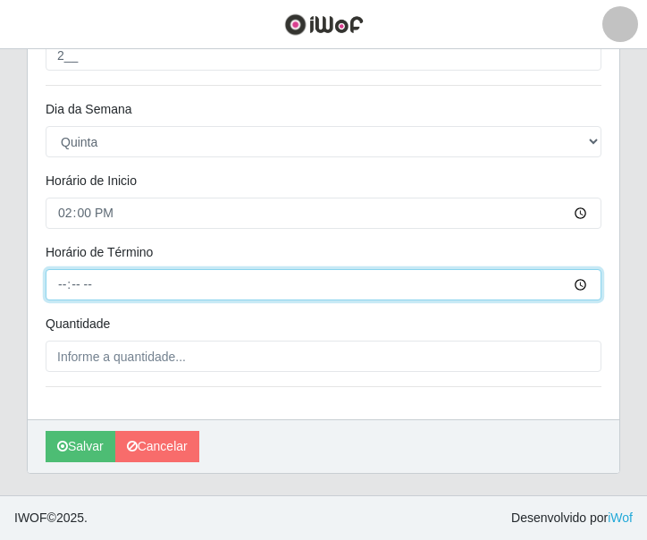
click at [66, 290] on input "Horário de Término" at bounding box center [324, 284] width 556 height 31
type input "20:00"
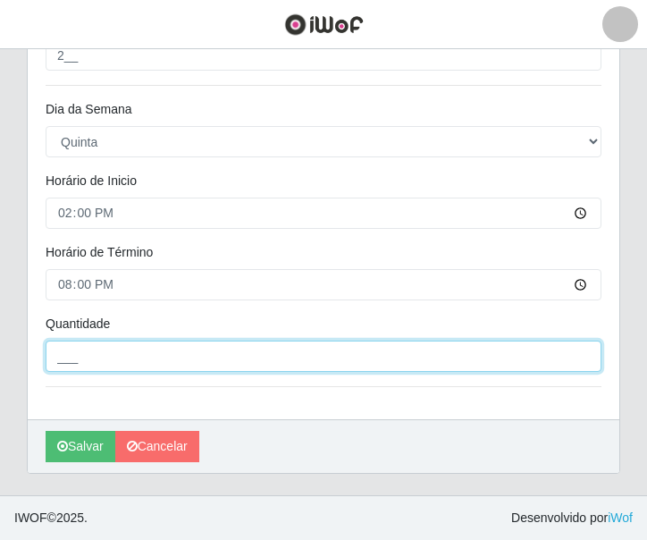
click at [98, 349] on input "___" at bounding box center [324, 355] width 556 height 31
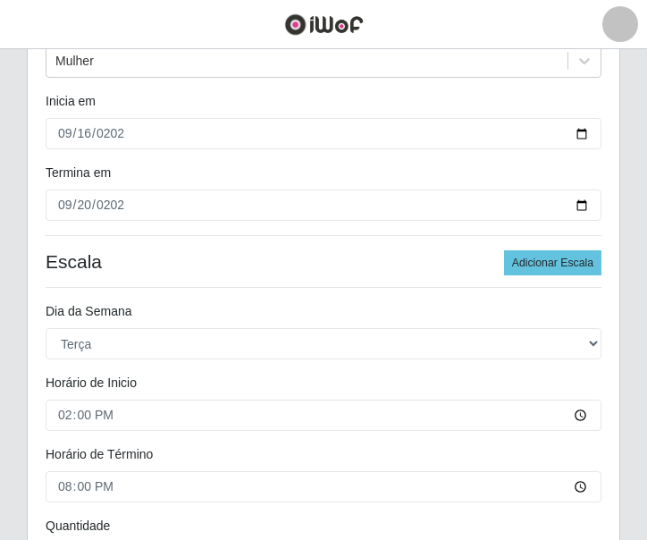
scroll to position [207, 0]
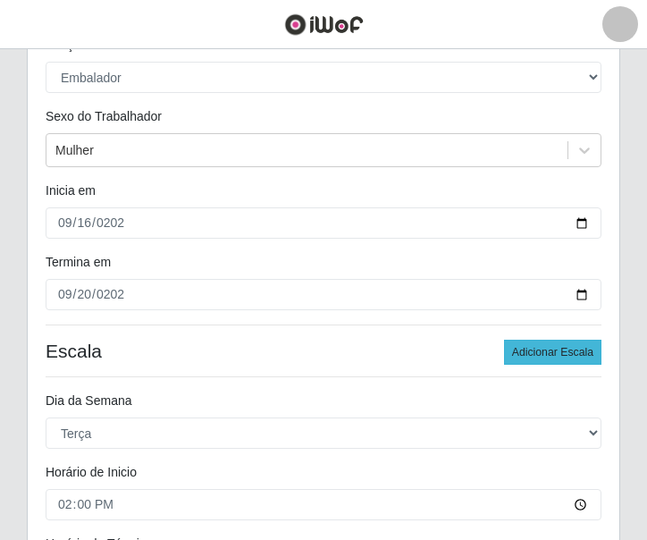
type input "2__"
click at [546, 349] on button "Adicionar Escala" at bounding box center [552, 351] width 97 height 25
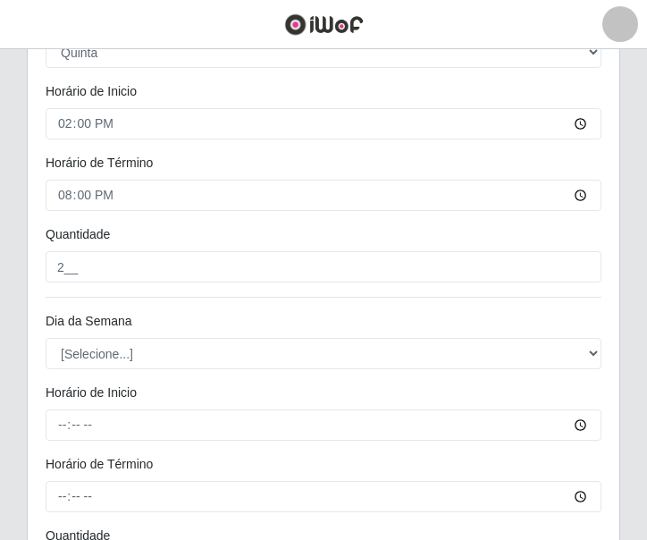
scroll to position [1279, 0]
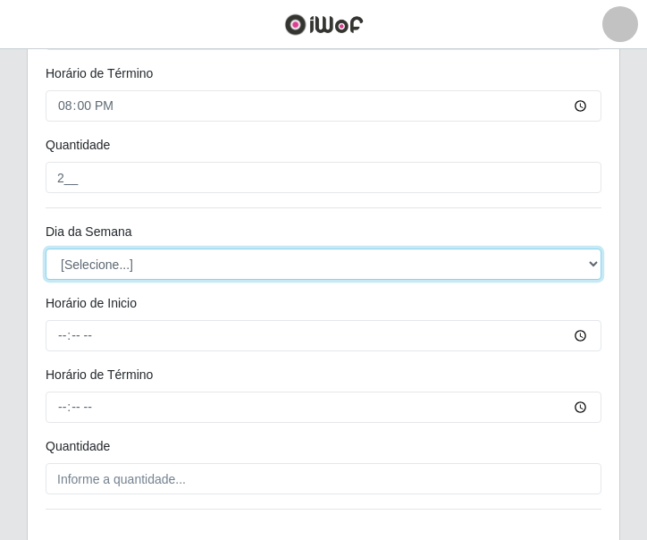
click at [98, 262] on select "[Selecione...] Segunda Terça Quarta Quinta Sexta Sábado Domingo" at bounding box center [324, 263] width 556 height 31
select select "5"
click at [46, 248] on select "[Selecione...] Segunda Terça Quarta Quinta Sexta Sábado Domingo" at bounding box center [324, 263] width 556 height 31
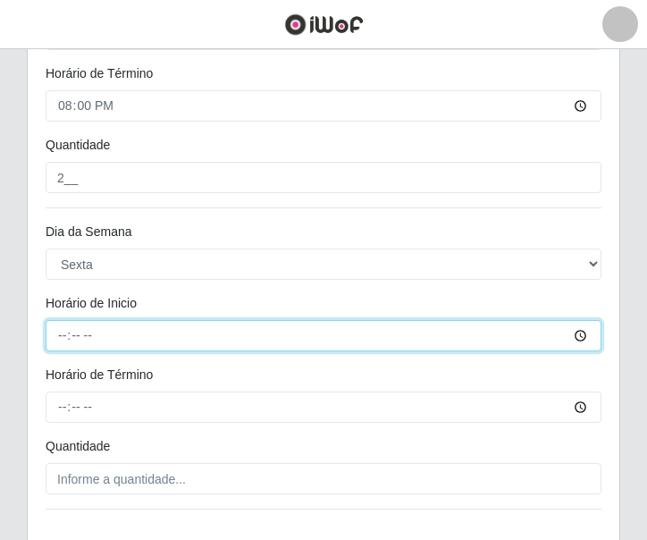
click at [70, 332] on input "Horário de Inicio" at bounding box center [324, 335] width 556 height 31
type input "14:00"
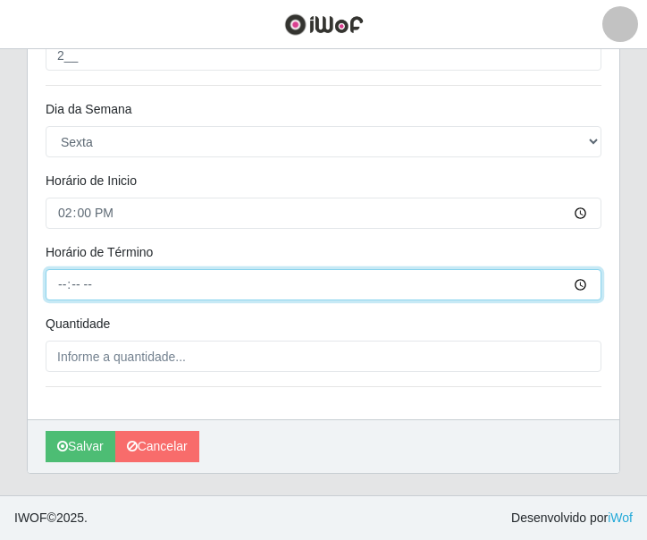
click at [56, 292] on input "Horário de Término" at bounding box center [324, 284] width 556 height 31
type input "20:00"
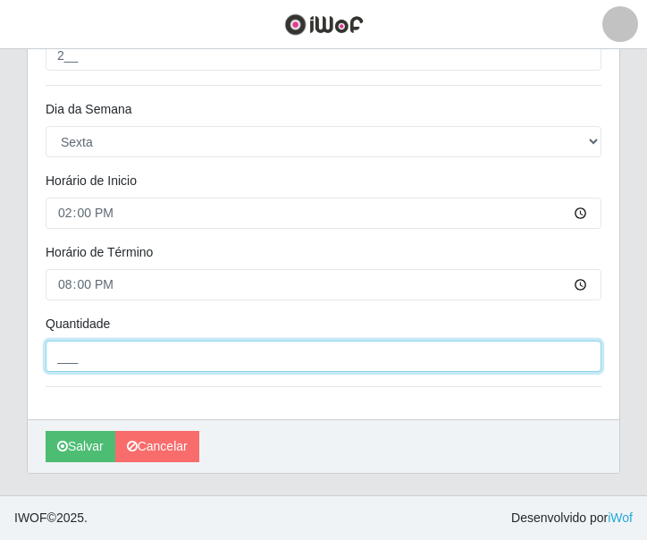
click at [116, 360] on input "___" at bounding box center [324, 355] width 556 height 31
type input "2__"
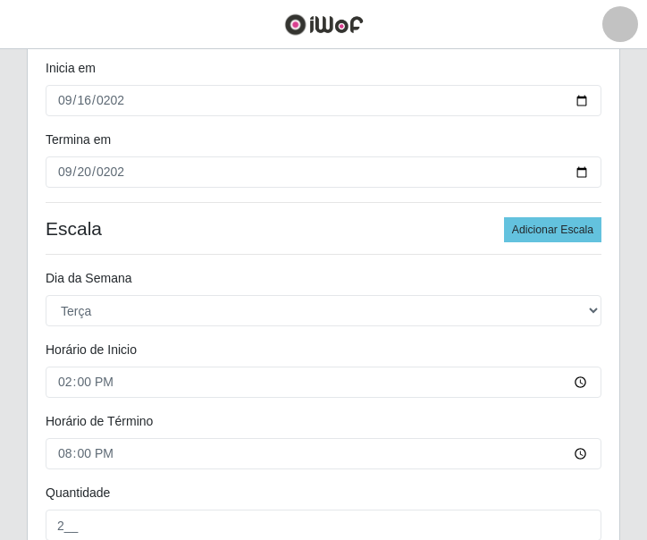
scroll to position [240, 0]
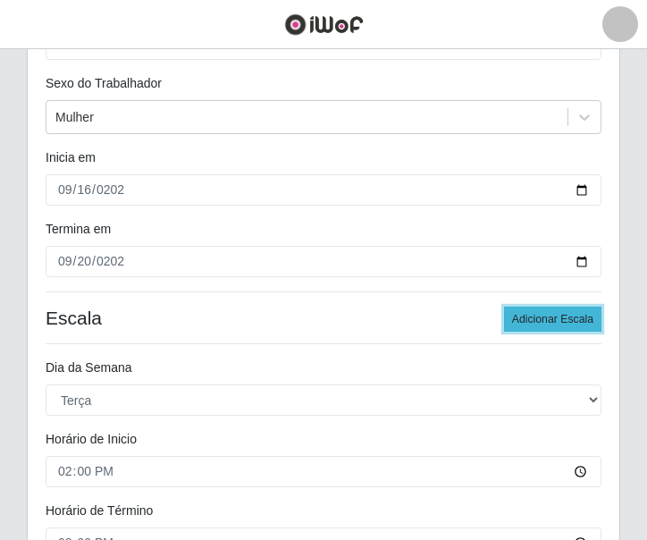
click at [547, 315] on button "Adicionar Escala" at bounding box center [552, 318] width 97 height 25
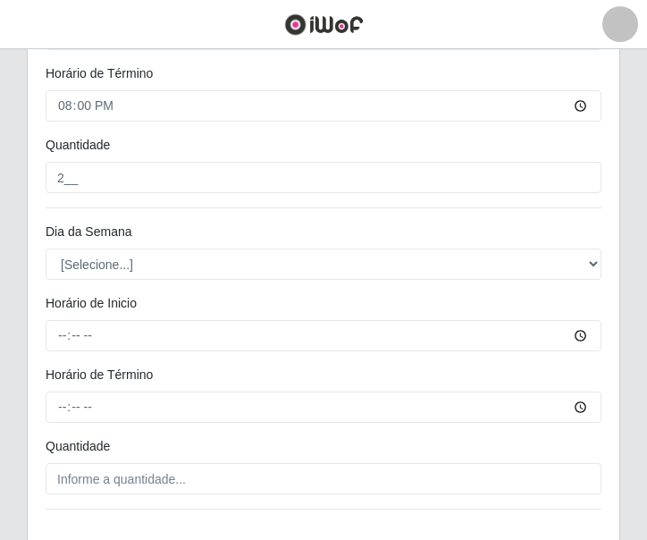
scroll to position [1703, 0]
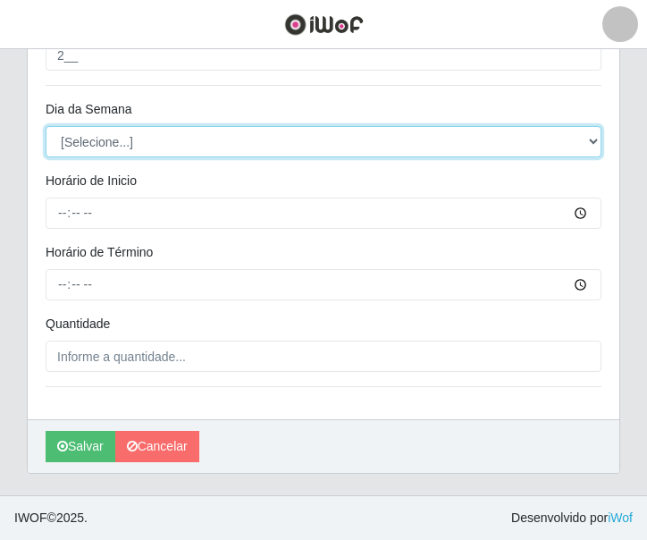
click at [84, 142] on select "[Selecione...] Segunda Terça Quarta Quinta Sexta Sábado Domingo" at bounding box center [324, 141] width 556 height 31
select select "6"
click at [46, 126] on select "[Selecione...] Segunda Terça Quarta Quinta Sexta Sábado Domingo" at bounding box center [324, 141] width 556 height 31
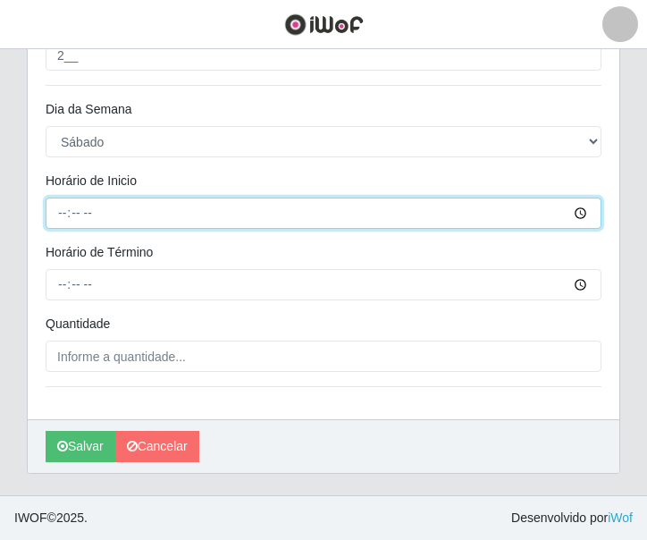
click at [61, 216] on input "Horário de Inicio" at bounding box center [324, 212] width 556 height 31
type input "14:00"
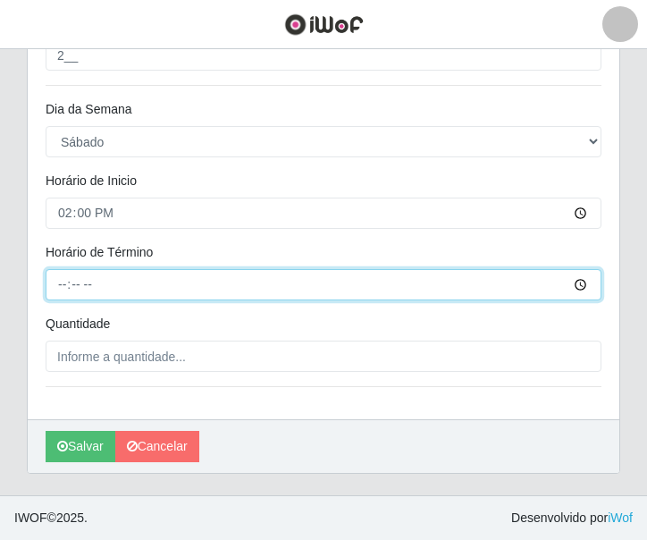
click at [56, 289] on input "Horário de Término" at bounding box center [324, 284] width 556 height 31
type input "20:00"
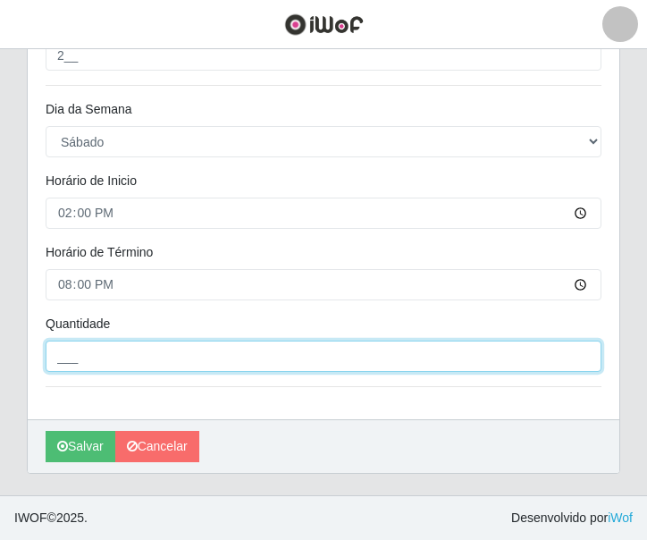
click at [87, 362] on input "___" at bounding box center [324, 355] width 556 height 31
type input "2__"
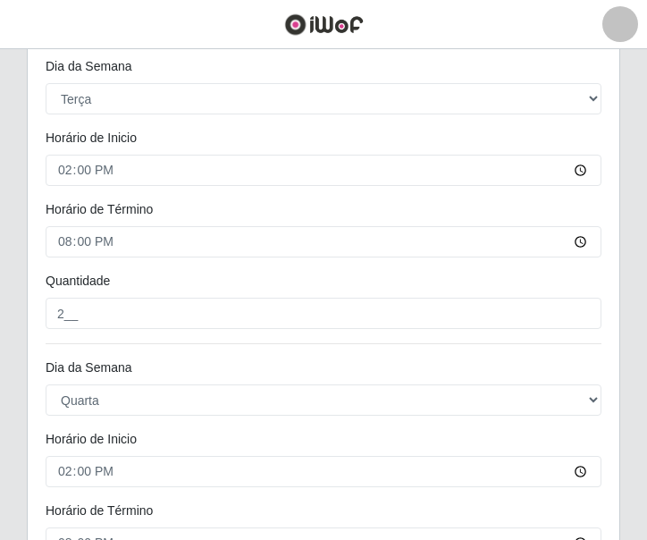
scroll to position [452, 0]
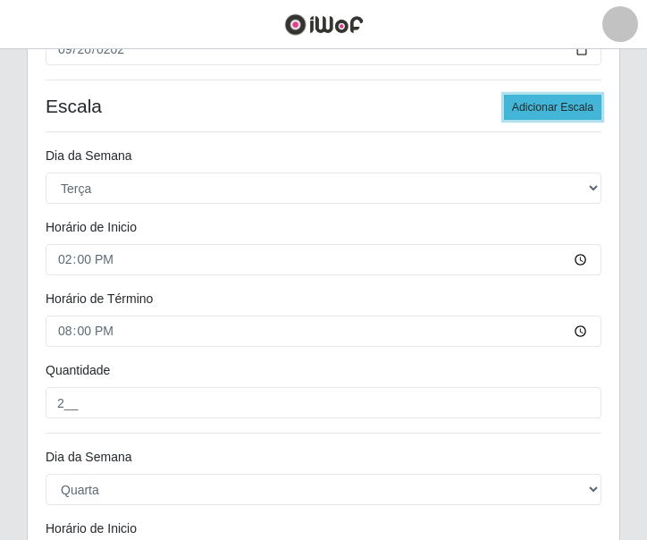
click at [521, 105] on button "Adicionar Escala" at bounding box center [552, 107] width 97 height 25
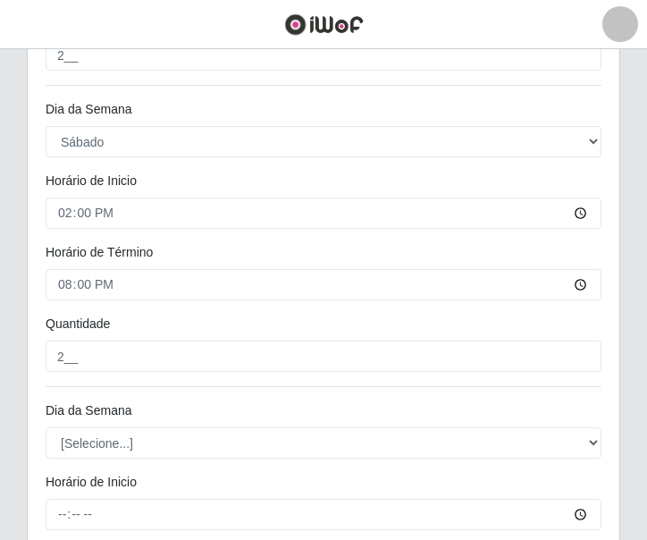
scroll to position [2004, 0]
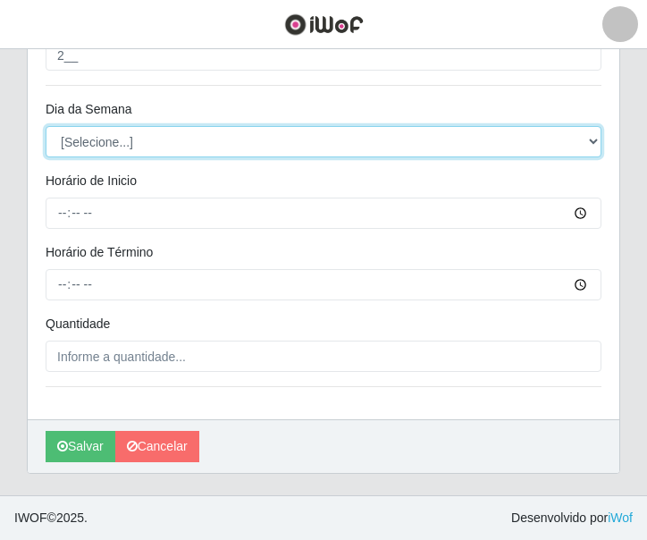
click at [94, 139] on select "[Selecione...] Segunda Terça Quarta Quinta Sexta Sábado Domingo" at bounding box center [324, 141] width 556 height 31
select select "0"
click at [46, 126] on select "[Selecione...] Segunda Terça Quarta Quinta Sexta Sábado Domingo" at bounding box center [324, 141] width 556 height 31
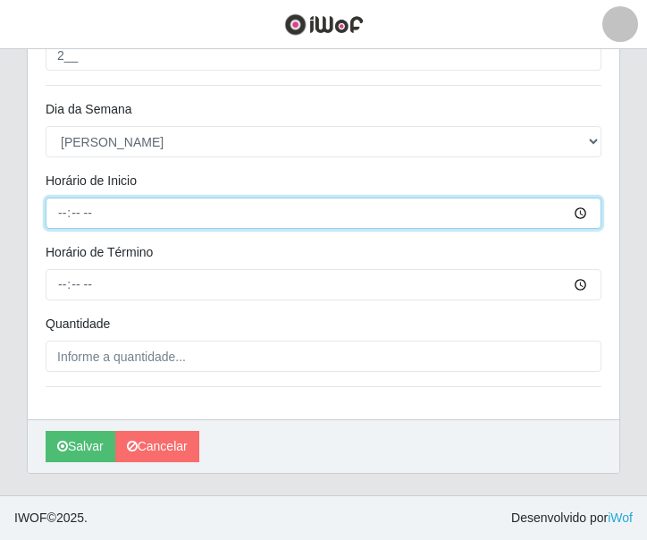
click at [61, 214] on input "Horário de Inicio" at bounding box center [324, 212] width 556 height 31
type input "11:30"
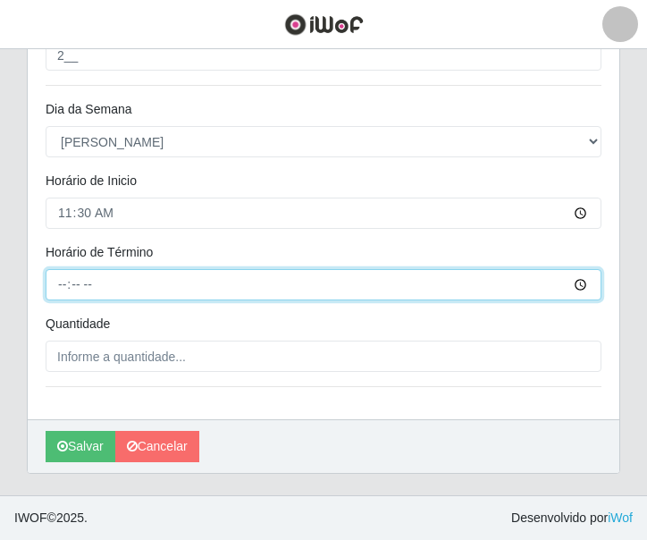
click at [54, 277] on input "Horário de Término" at bounding box center [324, 284] width 556 height 31
type input "17:30"
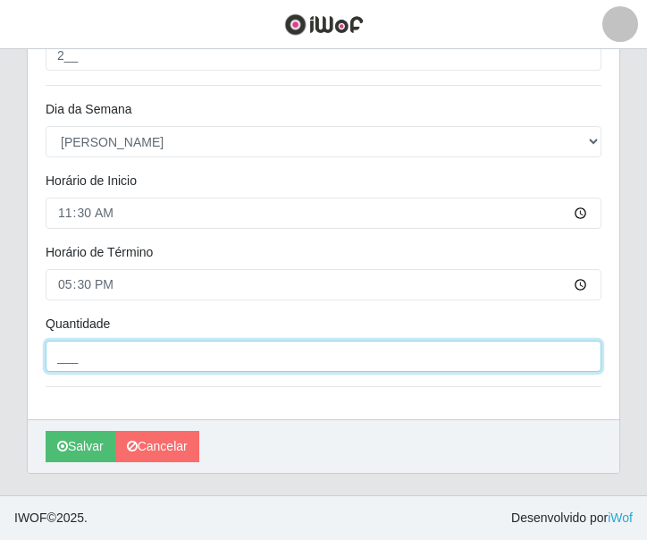
click at [154, 365] on input "___" at bounding box center [324, 355] width 556 height 31
type input "1__"
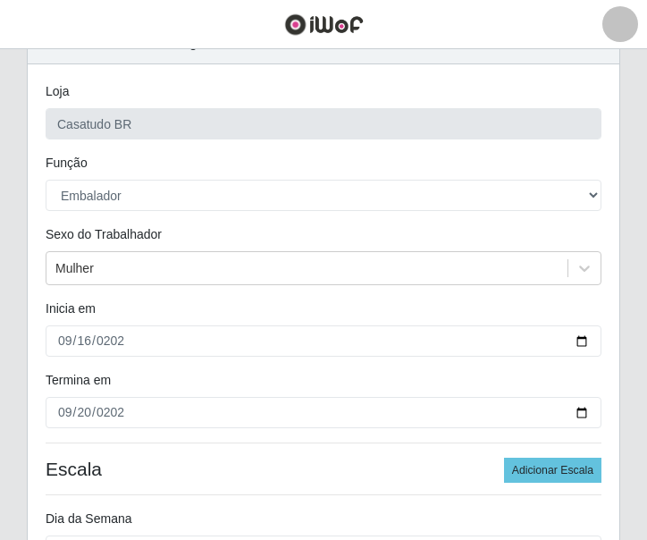
scroll to position [179, 0]
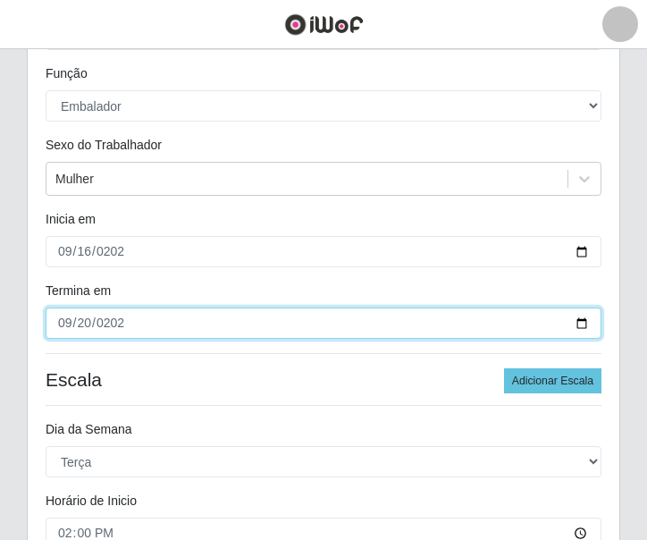
click at [64, 322] on input "[DATE]" at bounding box center [324, 322] width 556 height 31
type input "[DATE]"
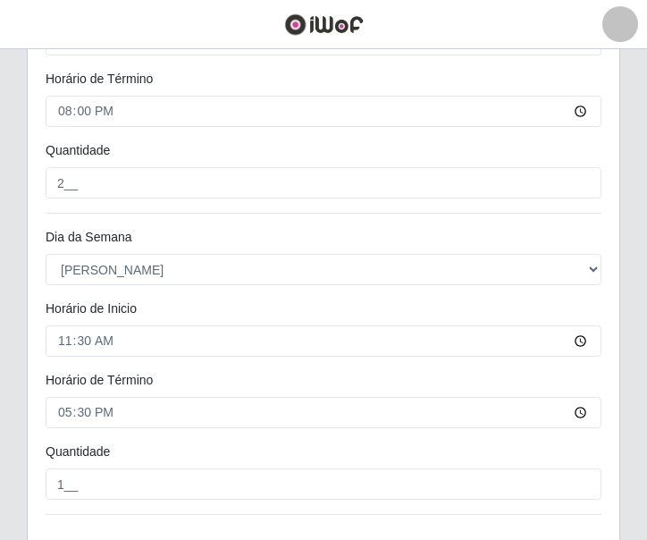
scroll to position [2004, 0]
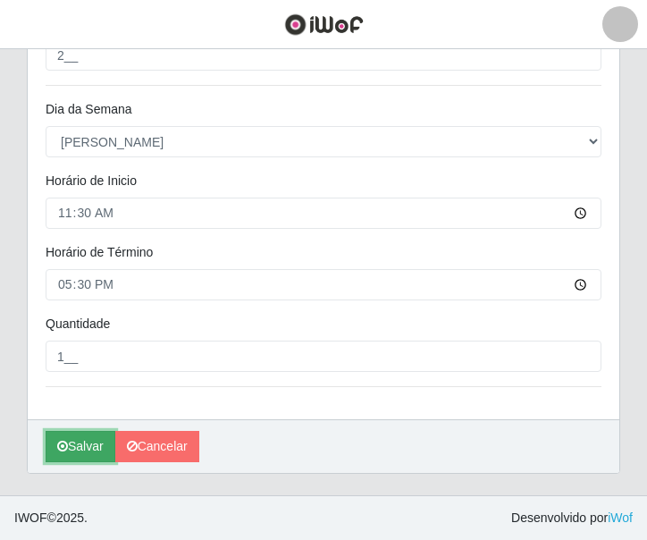
click at [93, 439] on button "Salvar" at bounding box center [81, 446] width 70 height 31
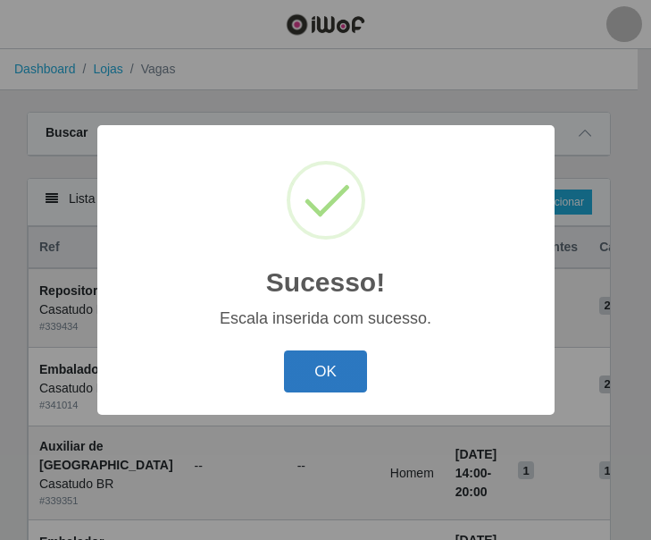
click at [319, 361] on button "OK" at bounding box center [325, 371] width 83 height 42
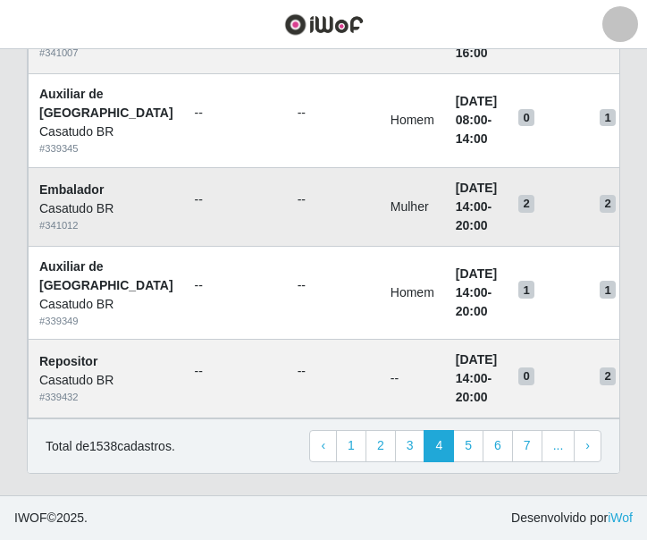
scroll to position [1457, 0]
click at [421, 454] on link "3" at bounding box center [410, 446] width 30 height 32
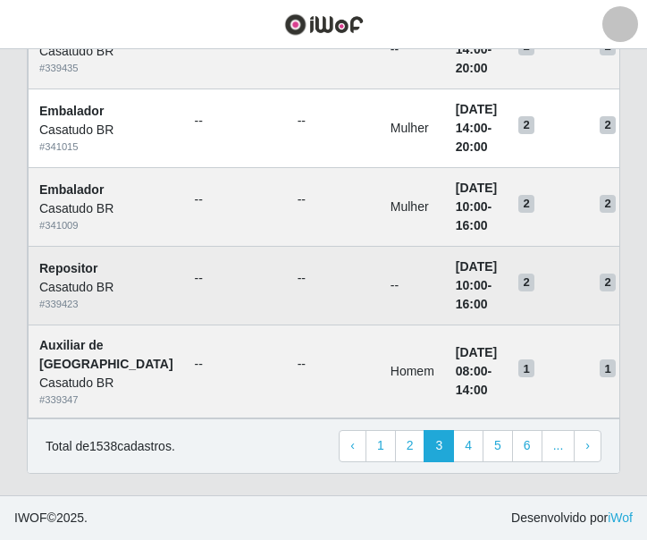
scroll to position [1457, 0]
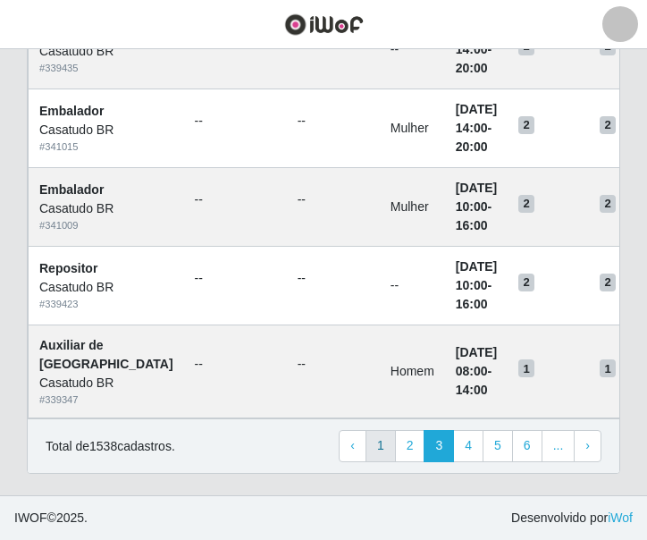
drag, startPoint x: 387, startPoint y: 426, endPoint x: 388, endPoint y: 441, distance: 15.2
click at [388, 441] on div "Total de 1538 cadastros. ‹ Previous 1 2 3 4 5 6 ... › Next" at bounding box center [323, 445] width 591 height 54
click at [388, 441] on link "1" at bounding box center [380, 446] width 30 height 32
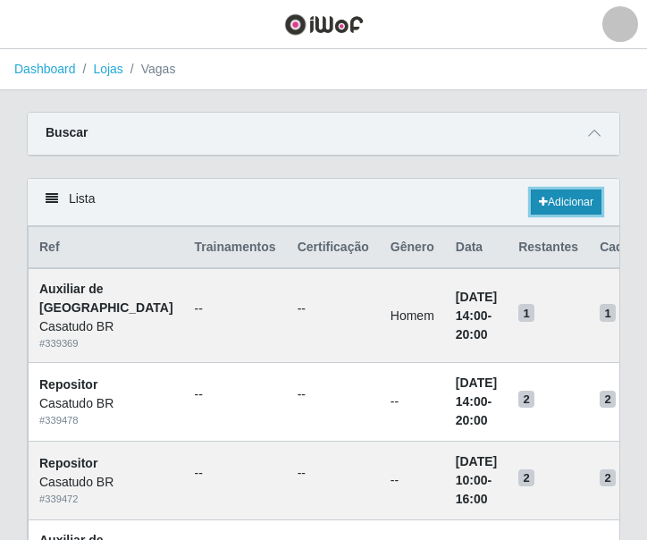
click at [562, 202] on link "Adicionar" at bounding box center [566, 201] width 71 height 25
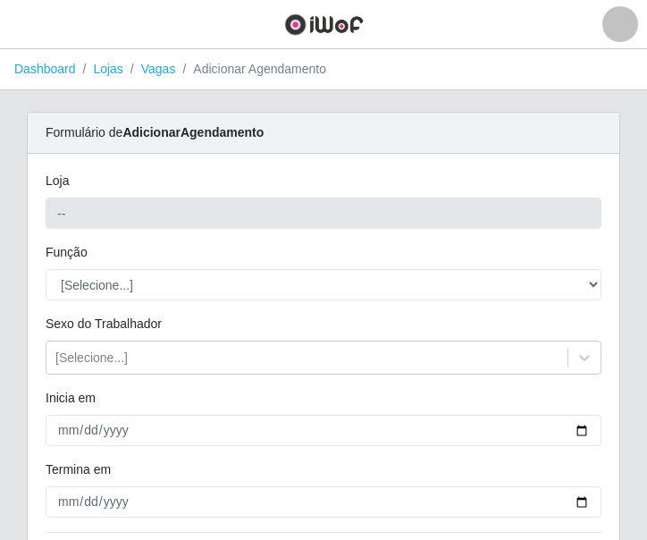
type input "Casatudo BR"
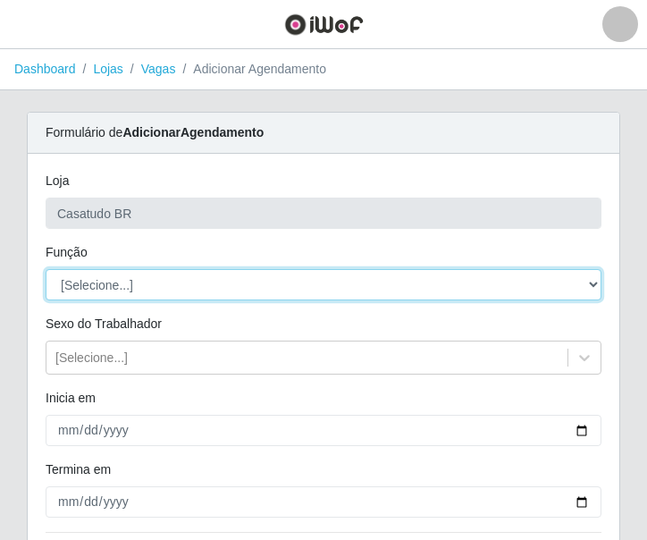
click at [105, 295] on select "[Selecione...] Auxiliar de Estoque Auxiliar de Estoque + Auxiliar de Estoque ++…" at bounding box center [324, 284] width 556 height 31
select select "1"
click at [46, 269] on select "[Selecione...] Auxiliar de Estoque Auxiliar de Estoque + Auxiliar de Estoque ++…" at bounding box center [324, 284] width 556 height 31
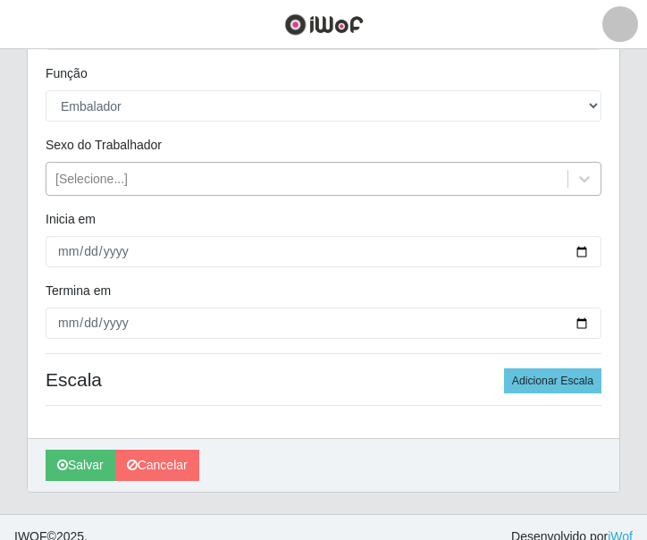
click at [106, 186] on div "[Selecione...]" at bounding box center [91, 179] width 72 height 19
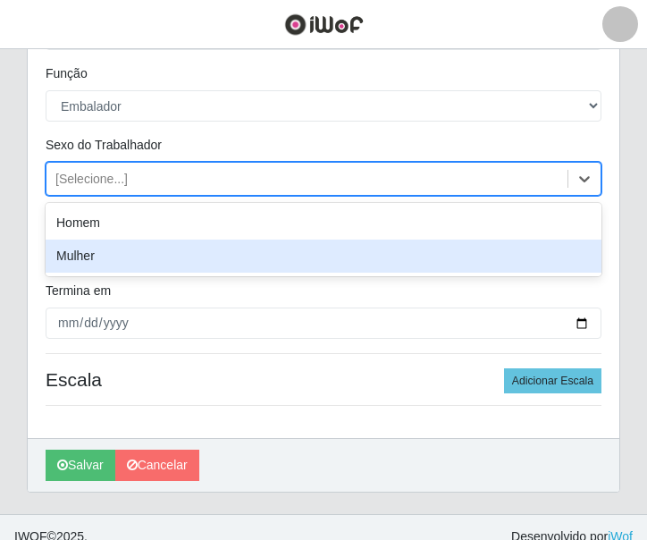
click at [103, 249] on div "Mulher" at bounding box center [324, 255] width 556 height 33
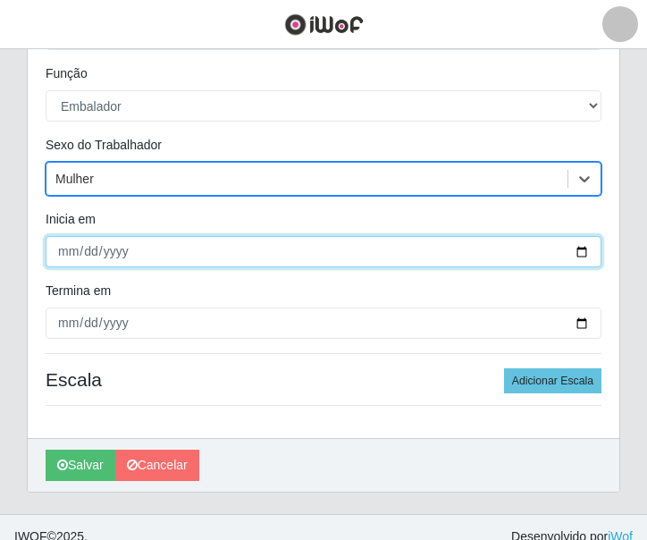
click at [52, 256] on input "Inicia em" at bounding box center [324, 251] width 556 height 31
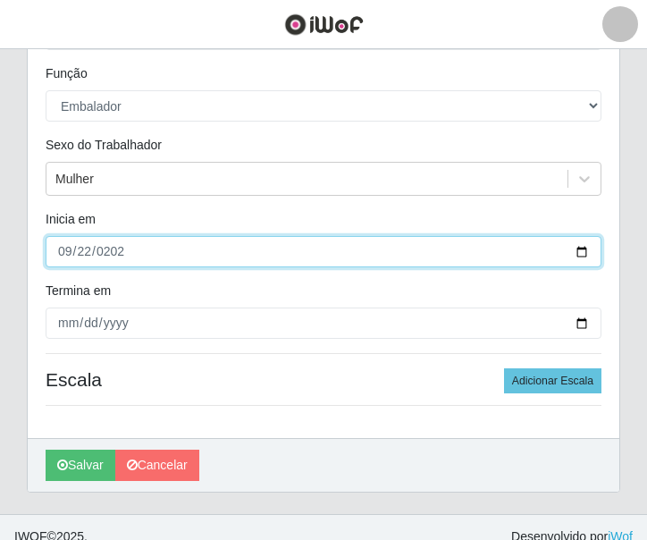
type input "2025-09-22"
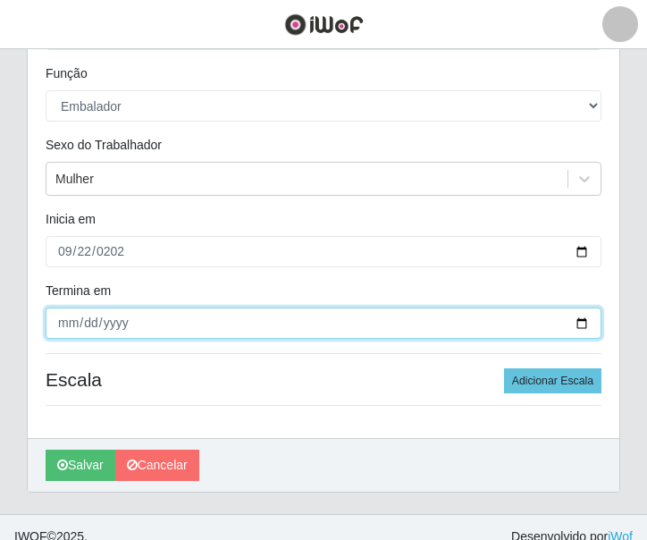
click at [71, 313] on input "Termina em" at bounding box center [324, 322] width 556 height 31
click at [88, 321] on input "Termina em" at bounding box center [324, 322] width 556 height 31
type input "2025-09-28"
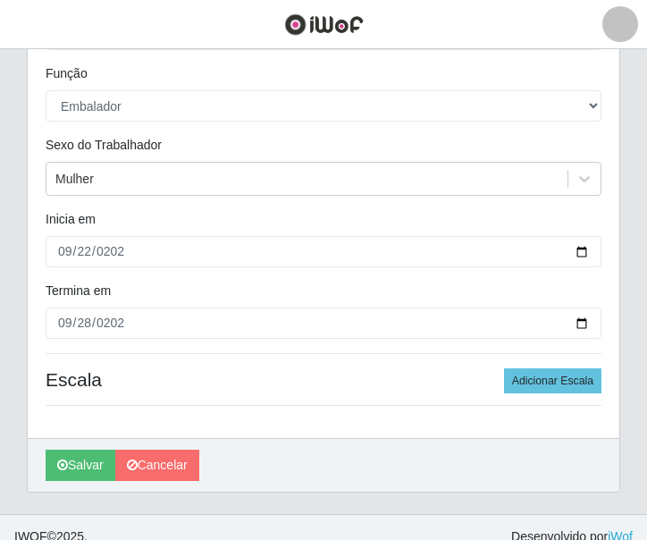
click at [29, 279] on div "Loja Casatudo BR Função [Selecione...] Auxiliar de Estoque Auxiliar de Estoque …" at bounding box center [323, 206] width 591 height 463
click at [516, 373] on button "Adicionar Escala" at bounding box center [552, 380] width 97 height 25
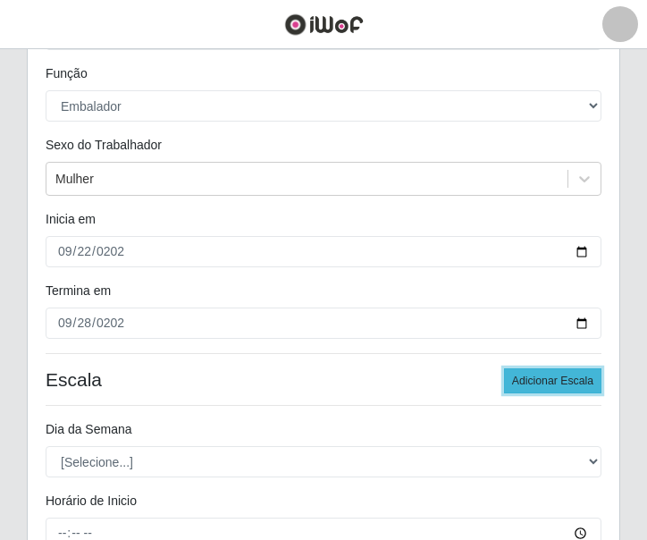
click at [517, 373] on button "Adicionar Escala" at bounding box center [552, 380] width 97 height 25
click at [518, 375] on button "Adicionar Escala" at bounding box center [552, 380] width 97 height 25
click at [518, 378] on button "Adicionar Escala" at bounding box center [552, 380] width 97 height 25
click at [517, 378] on button "Adicionar Escala" at bounding box center [552, 380] width 97 height 25
click at [518, 378] on button "Adicionar Escala" at bounding box center [552, 380] width 97 height 25
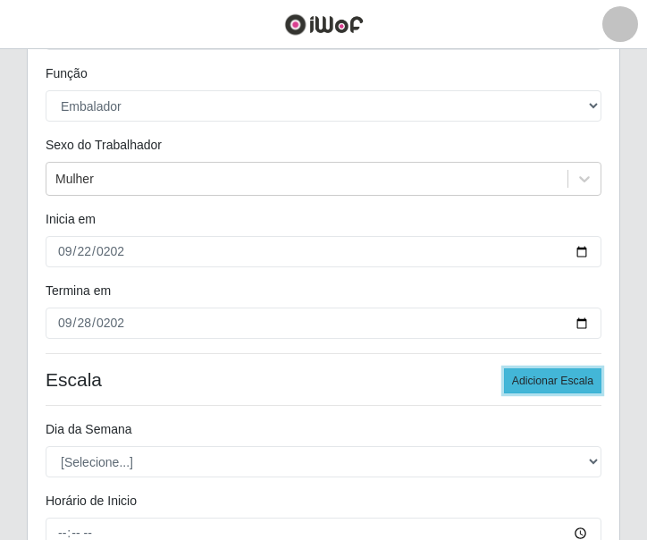
click at [518, 378] on button "Adicionar Escala" at bounding box center [552, 380] width 97 height 25
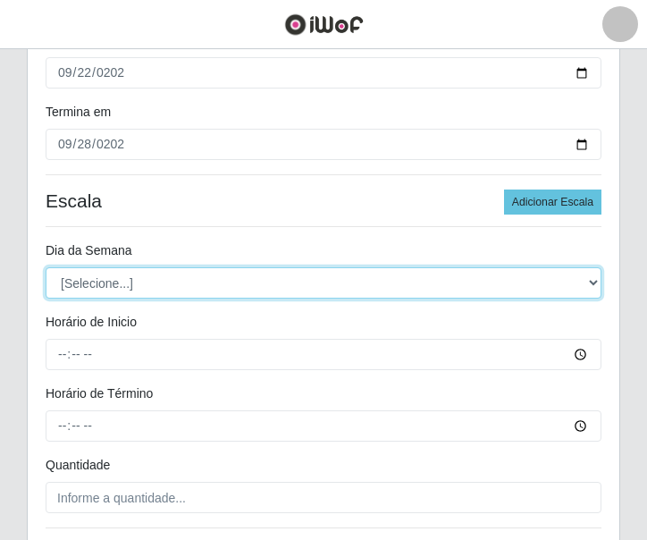
click at [155, 291] on select "[Selecione...] Segunda Terça Quarta Quinta Sexta Sábado Domingo" at bounding box center [324, 282] width 556 height 31
select select "1"
click at [46, 267] on select "[Selecione...] Segunda Terça Quarta Quinta Sexta Sábado Domingo" at bounding box center [324, 282] width 556 height 31
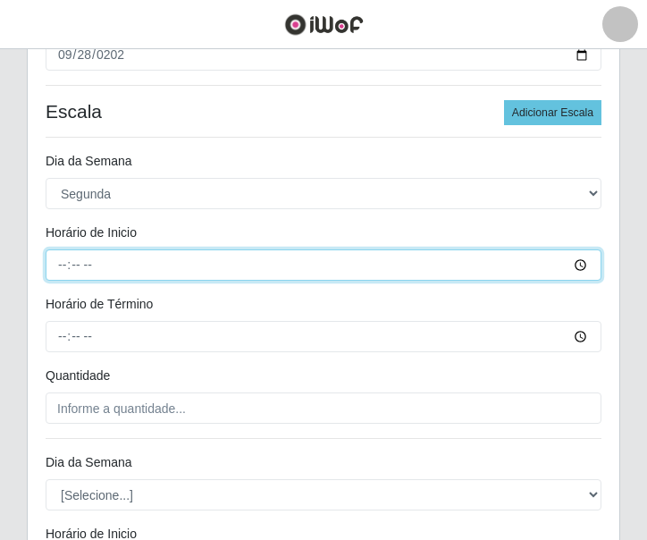
click at [70, 268] on input "Horário de Inicio" at bounding box center [324, 264] width 556 height 31
type input "10:00"
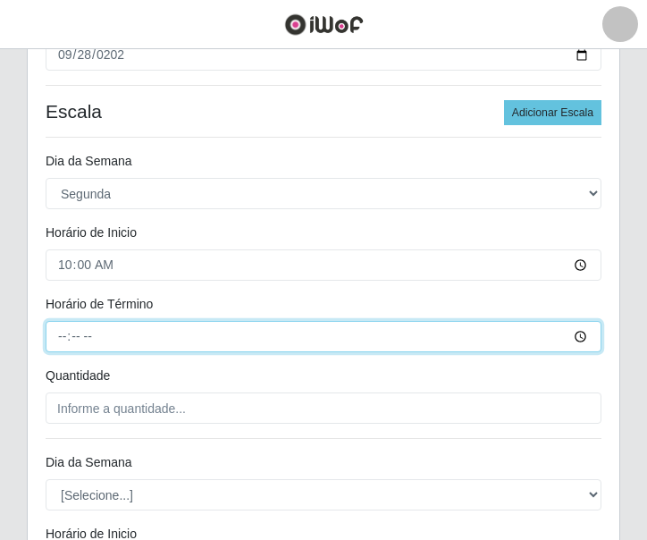
click at [63, 339] on input "Horário de Término" at bounding box center [324, 336] width 556 height 31
type input "16:00"
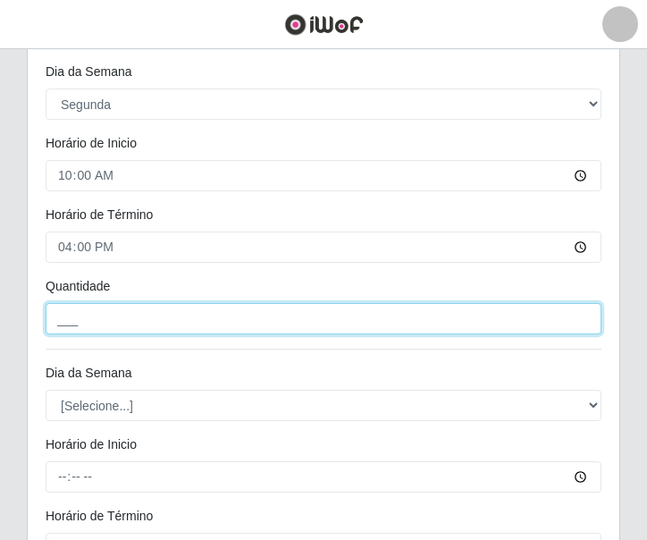
click at [80, 327] on input "___" at bounding box center [324, 318] width 556 height 31
type input "2__"
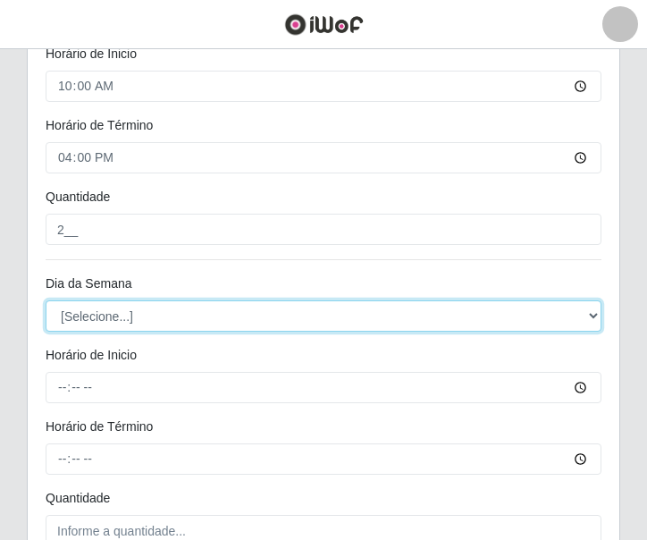
click at [132, 322] on select "[Selecione...] Segunda Terça Quarta Quinta Sexta Sábado Domingo" at bounding box center [324, 315] width 556 height 31
select select "2"
click at [46, 300] on select "[Selecione...] Segunda Terça Quarta Quinta Sexta Sábado Domingo" at bounding box center [324, 315] width 556 height 31
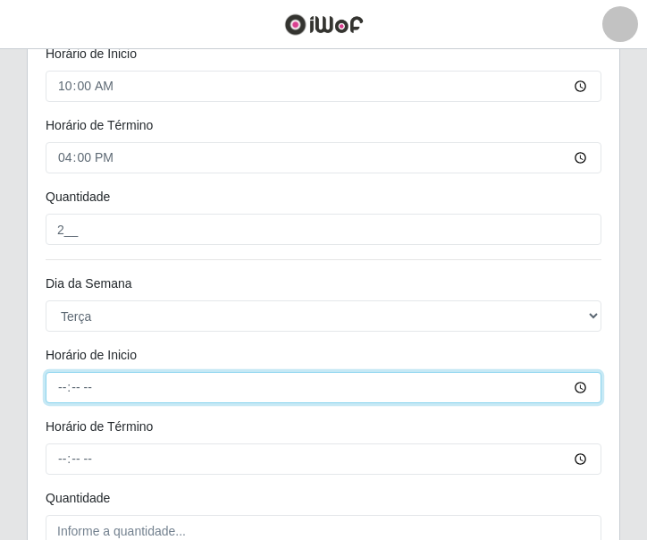
click at [69, 380] on input "Horário de Inicio" at bounding box center [324, 387] width 556 height 31
type input "10:00"
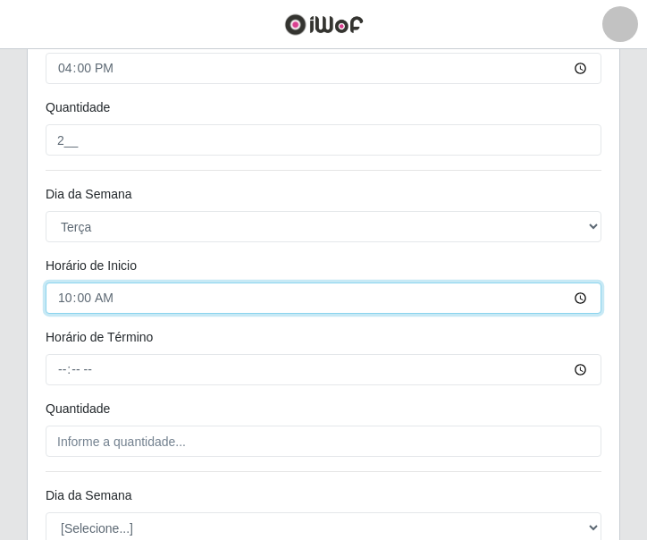
scroll to position [804, 0]
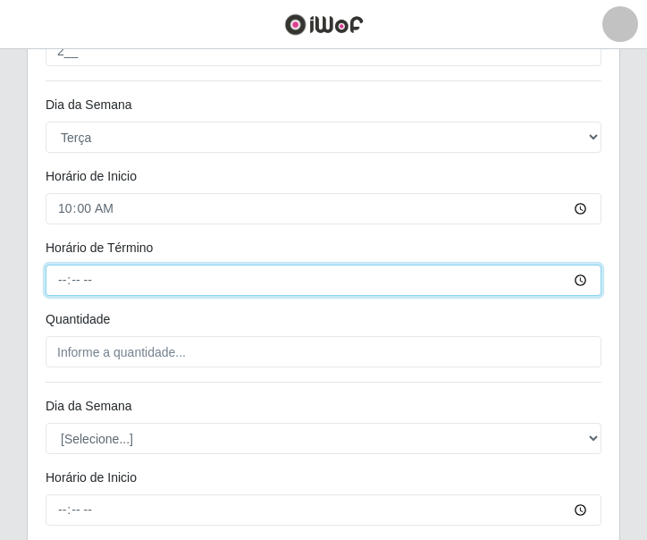
click at [53, 276] on input "Horário de Término" at bounding box center [324, 279] width 556 height 31
type input "16:00"
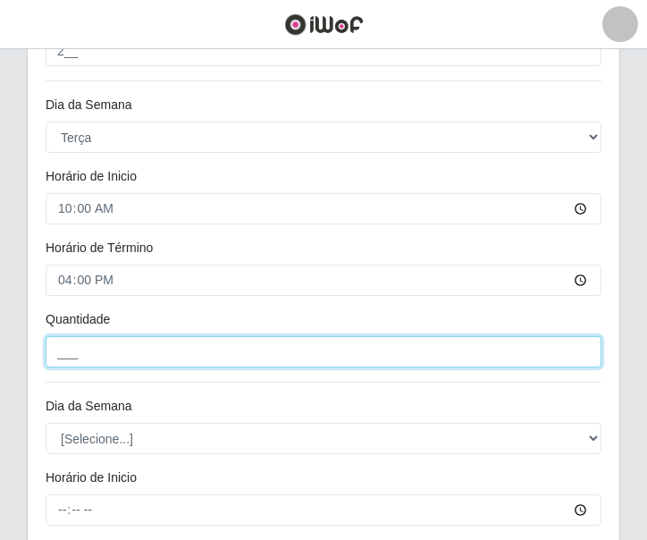
click at [113, 365] on input "___" at bounding box center [324, 351] width 556 height 31
type input "2__"
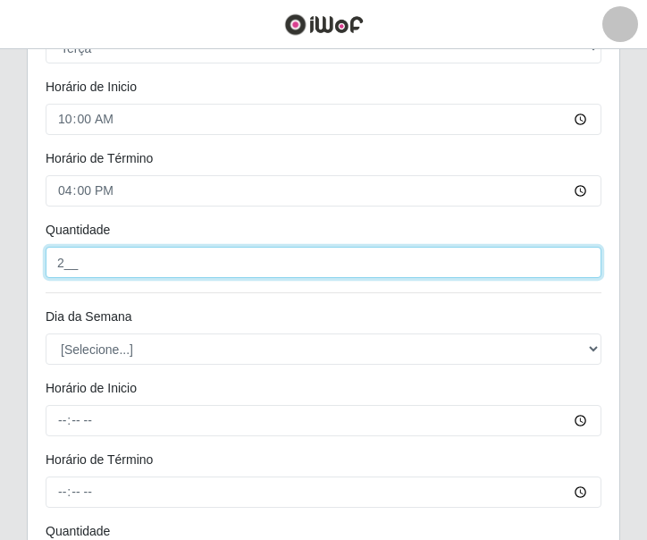
scroll to position [983, 0]
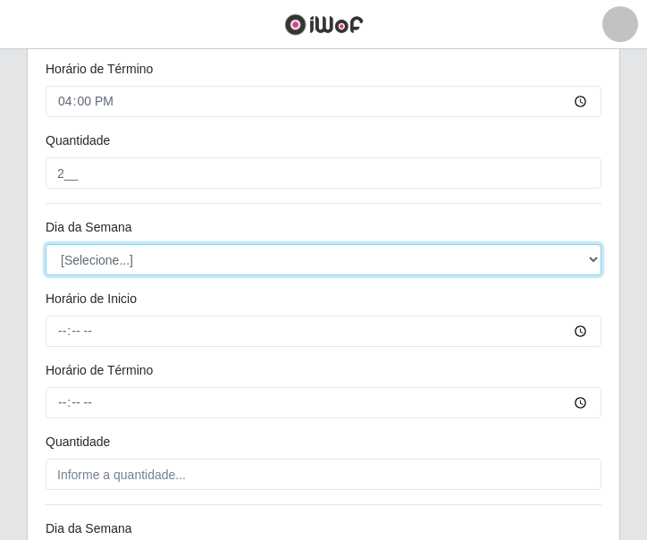
click at [106, 260] on select "[Selecione...] Segunda Terça Quarta Quinta Sexta Sábado Domingo" at bounding box center [324, 259] width 556 height 31
select select "3"
click at [46, 244] on select "[Selecione...] Segunda Terça Quarta Quinta Sexta Sábado Domingo" at bounding box center [324, 259] width 556 height 31
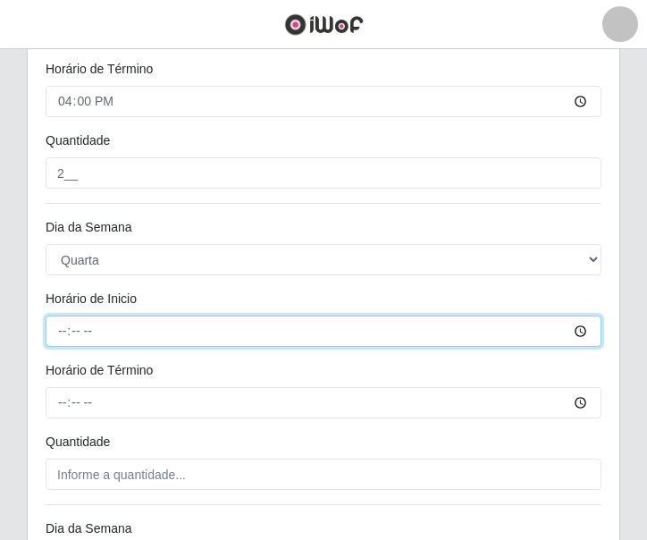
click at [71, 341] on input "Horário de Inicio" at bounding box center [324, 330] width 556 height 31
type input "10:00"
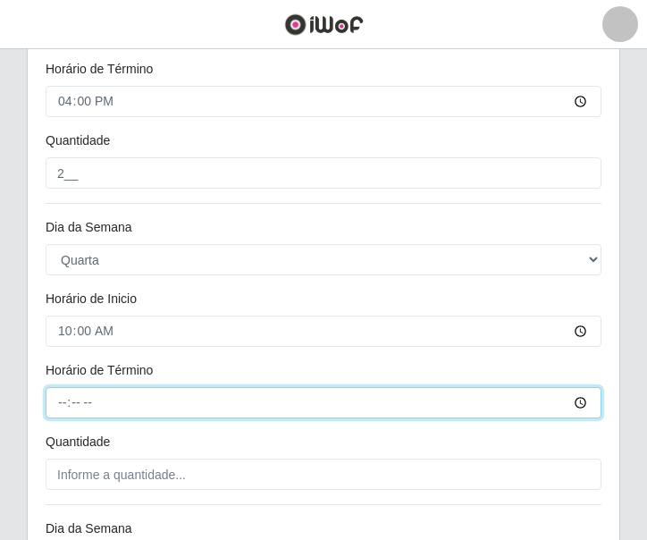
click at [49, 402] on input "Horário de Término" at bounding box center [324, 402] width 556 height 31
type input "16:00"
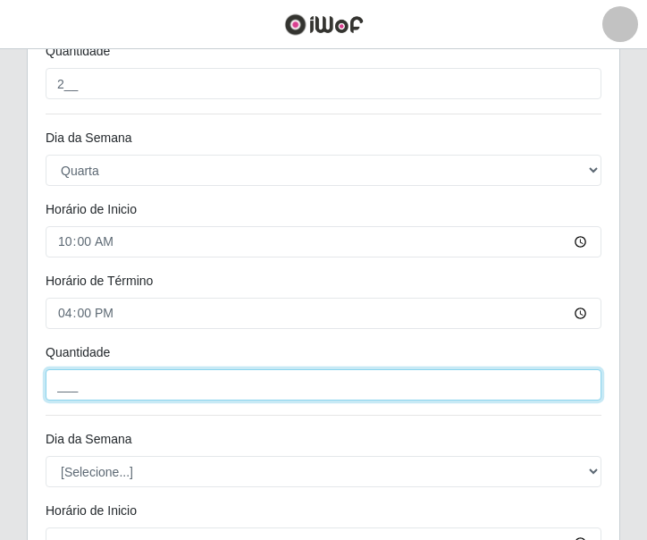
click at [96, 394] on input "___" at bounding box center [324, 384] width 556 height 31
type input "2__"
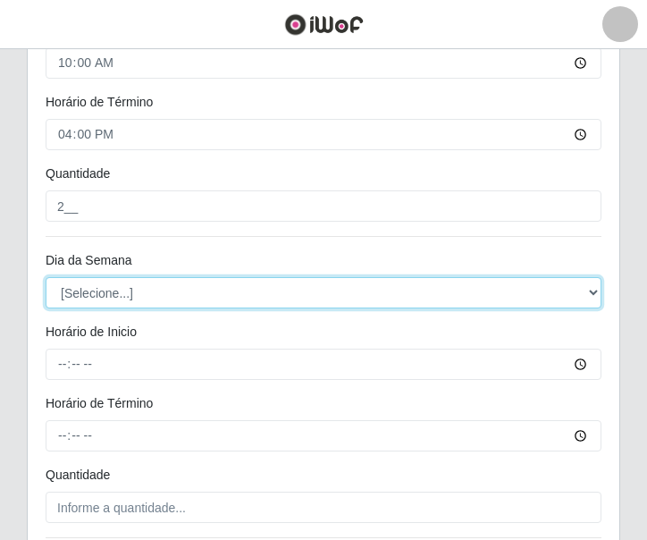
drag, startPoint x: 117, startPoint y: 290, endPoint x: 131, endPoint y: 297, distance: 15.6
click at [117, 290] on select "[Selecione...] Segunda Terça Quarta Quinta Sexta Sábado Domingo" at bounding box center [324, 292] width 556 height 31
click at [113, 293] on select "[Selecione...] Segunda Terça Quarta Quinta Sexta Sábado Domingo" at bounding box center [324, 292] width 556 height 31
select select "4"
click at [46, 277] on select "[Selecione...] Segunda Terça Quarta Quinta Sexta Sábado Domingo" at bounding box center [324, 292] width 556 height 31
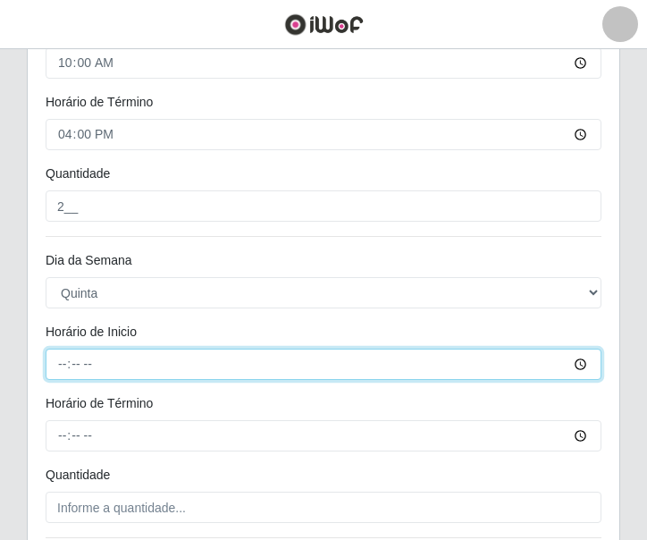
click at [63, 371] on input "Horário de Inicio" at bounding box center [324, 363] width 556 height 31
type input "10:00"
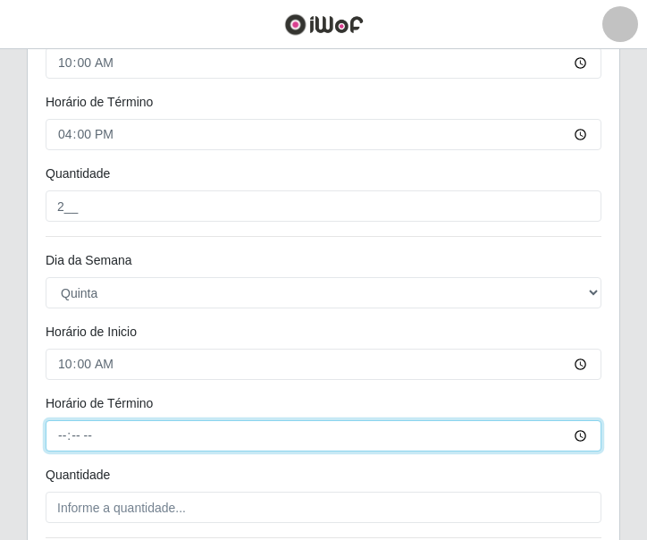
click at [50, 444] on input "Horário de Término" at bounding box center [324, 435] width 556 height 31
type input "16:00"
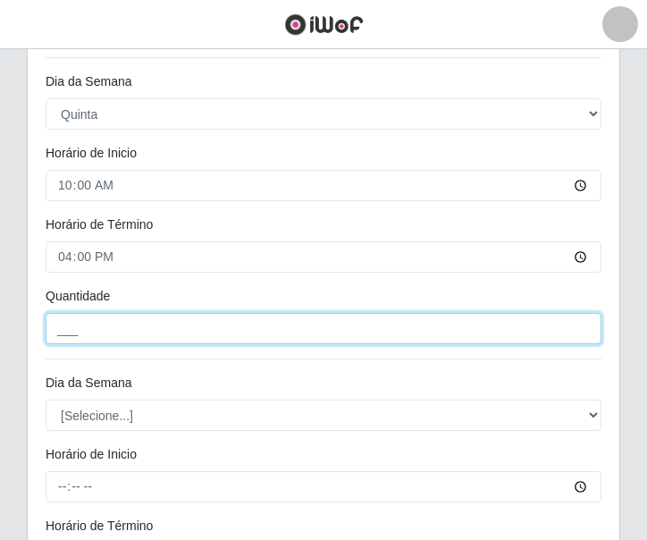
click at [61, 327] on input "___" at bounding box center [324, 328] width 556 height 31
type input "2__"
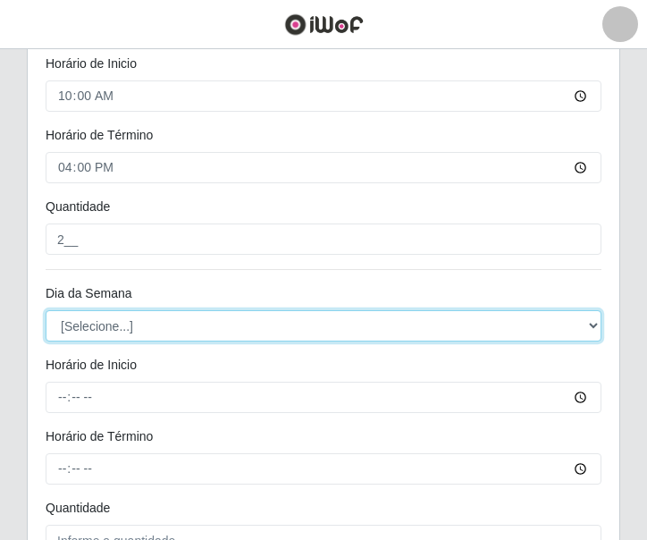
click at [123, 327] on select "[Selecione...] Segunda Terça Quarta Quinta Sexta Sábado Domingo" at bounding box center [324, 325] width 556 height 31
select select "5"
click at [46, 310] on select "[Selecione...] Segunda Terça Quarta Quinta Sexta Sábado Domingo" at bounding box center [324, 325] width 556 height 31
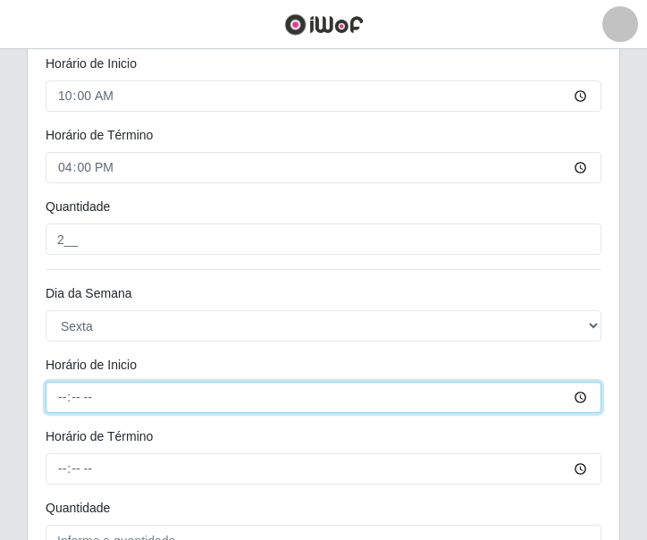
click at [64, 395] on input "Horário de Inicio" at bounding box center [324, 396] width 556 height 31
type input "10:00"
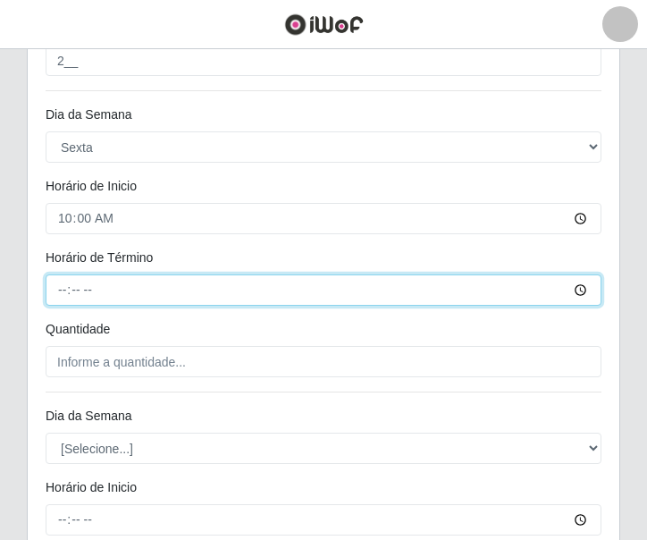
drag, startPoint x: 60, startPoint y: 295, endPoint x: 55, endPoint y: 281, distance: 15.0
click at [59, 295] on input "Horário de Término" at bounding box center [324, 289] width 556 height 31
type input "16:00"
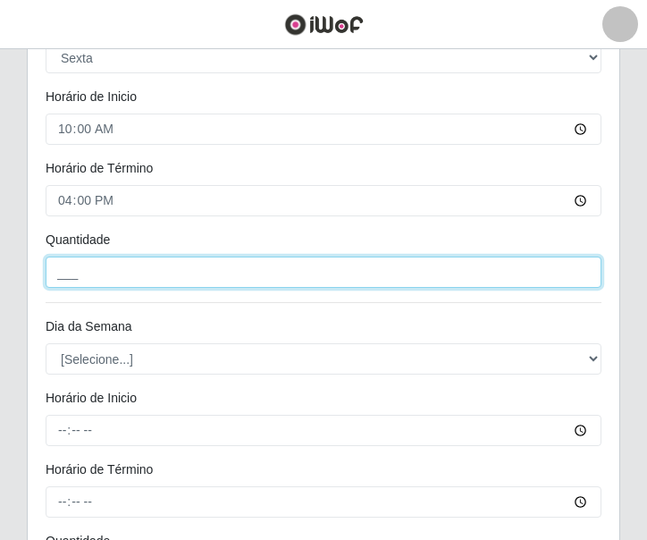
click at [98, 269] on input "___" at bounding box center [324, 271] width 556 height 31
type input "2__"
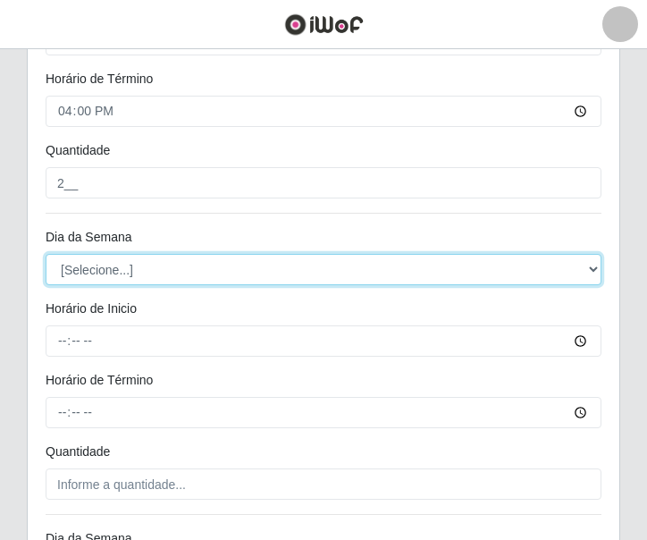
click at [89, 279] on select "[Selecione...] Segunda Terça Quarta Quinta Sexta Sábado Domingo" at bounding box center [324, 269] width 556 height 31
select select "6"
click at [46, 254] on select "[Selecione...] Segunda Terça Quarta Quinta Sexta Sábado Domingo" at bounding box center [324, 269] width 556 height 31
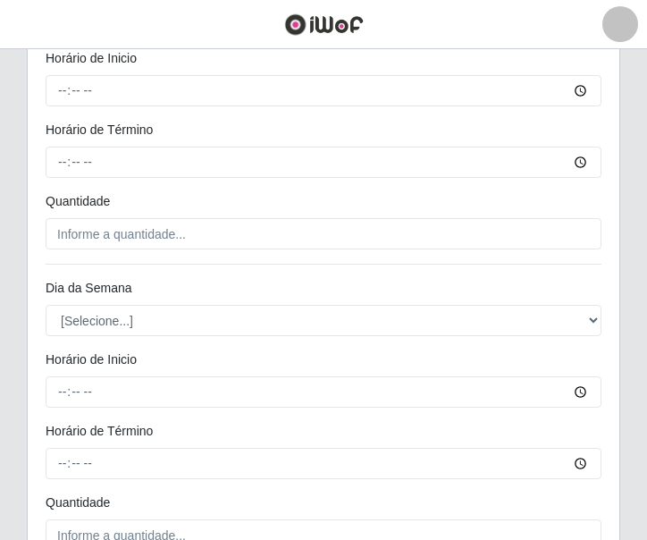
scroll to position [2037, 0]
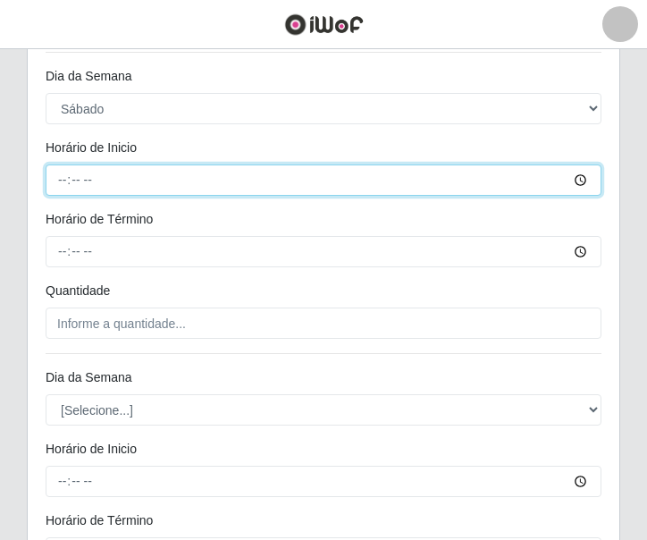
click at [62, 180] on input "Horário de Inicio" at bounding box center [324, 179] width 556 height 31
type input "10:00"
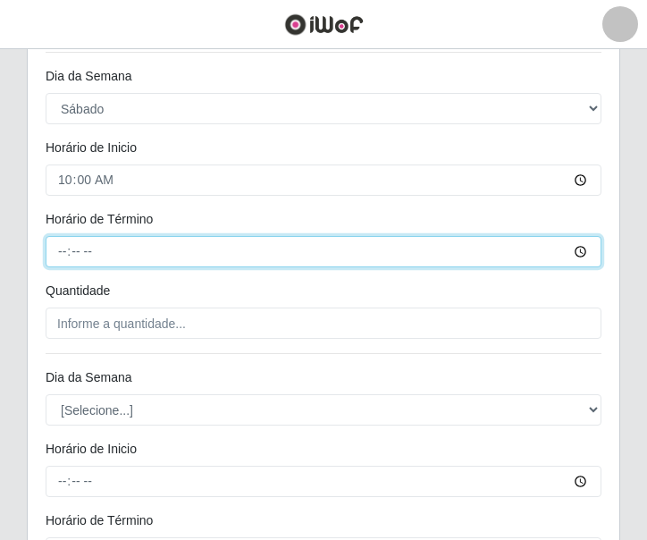
click at [57, 256] on input "Horário de Término" at bounding box center [324, 251] width 556 height 31
type input "16:00"
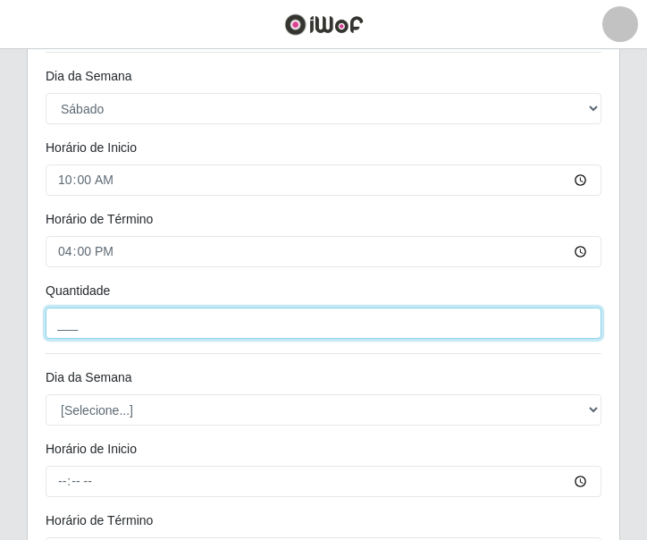
click at [107, 336] on input "___" at bounding box center [324, 322] width 556 height 31
type input "2__"
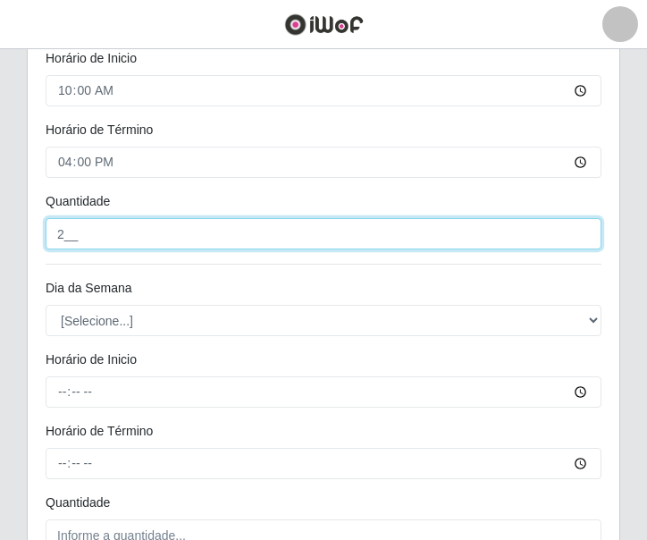
scroll to position [2216, 0]
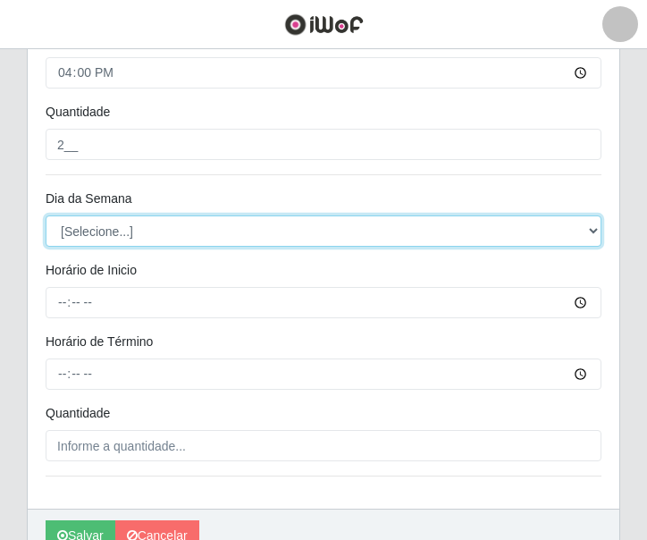
drag, startPoint x: 102, startPoint y: 231, endPoint x: 112, endPoint y: 239, distance: 12.2
click at [102, 231] on select "[Selecione...] Segunda Terça Quarta Quinta Sexta Sábado Domingo" at bounding box center [324, 230] width 556 height 31
select select "0"
click at [46, 215] on select "[Selecione...] Segunda Terça Quarta Quinta Sexta Sábado Domingo" at bounding box center [324, 230] width 556 height 31
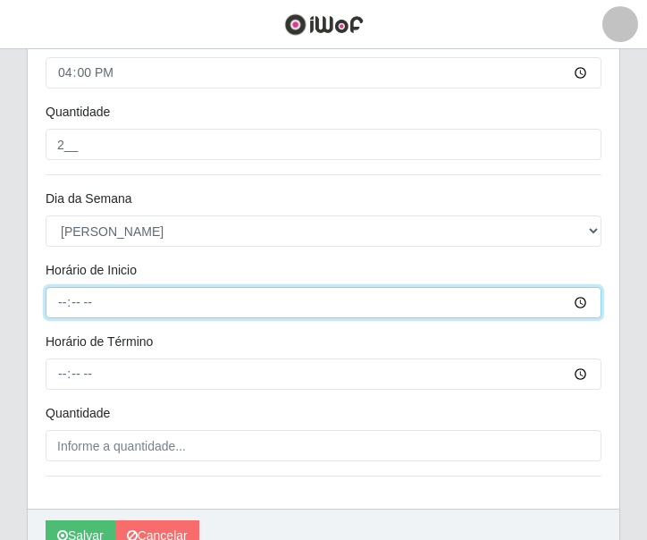
click at [71, 305] on input "Horário de Inicio" at bounding box center [324, 302] width 556 height 31
click at [66, 301] on input "Horário de Inicio" at bounding box center [324, 302] width 556 height 31
type input "11:30"
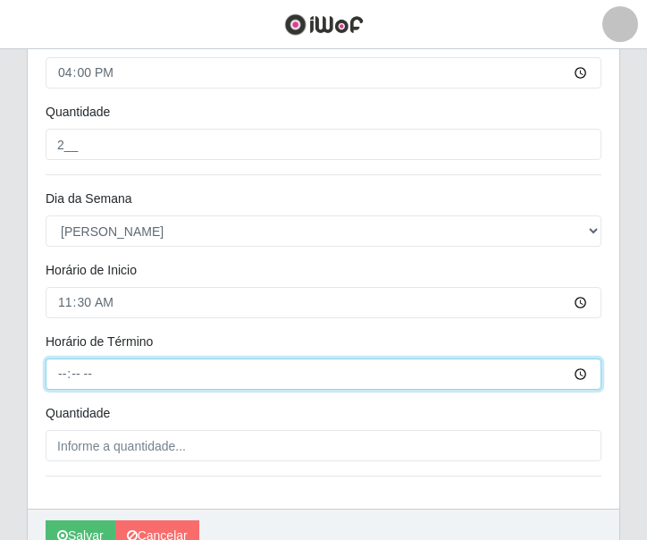
click at [64, 375] on input "Horário de Término" at bounding box center [324, 373] width 556 height 31
type input "17:30"
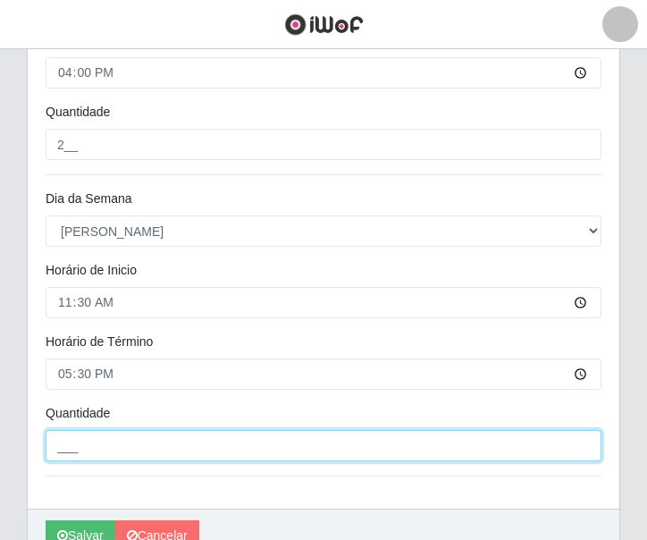
click at [118, 439] on input "___" at bounding box center [324, 445] width 556 height 31
type input "1__"
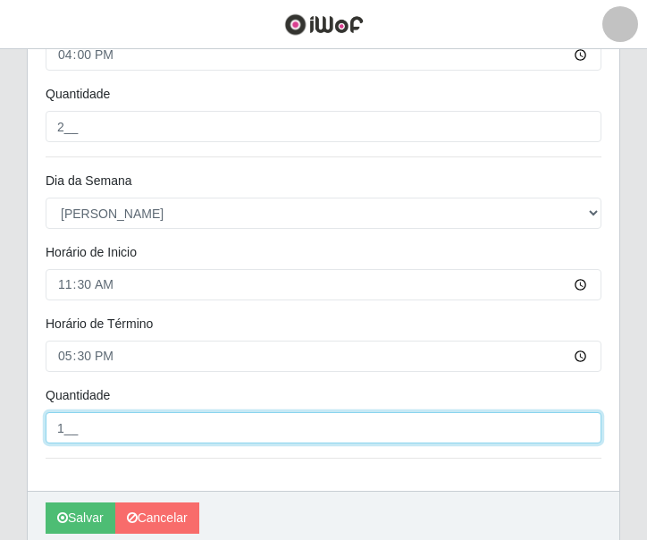
scroll to position [2305, 0]
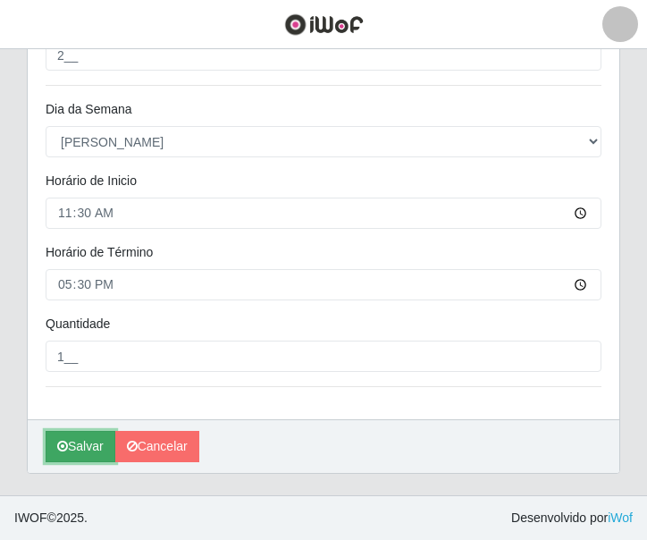
click at [88, 440] on button "Salvar" at bounding box center [81, 446] width 70 height 31
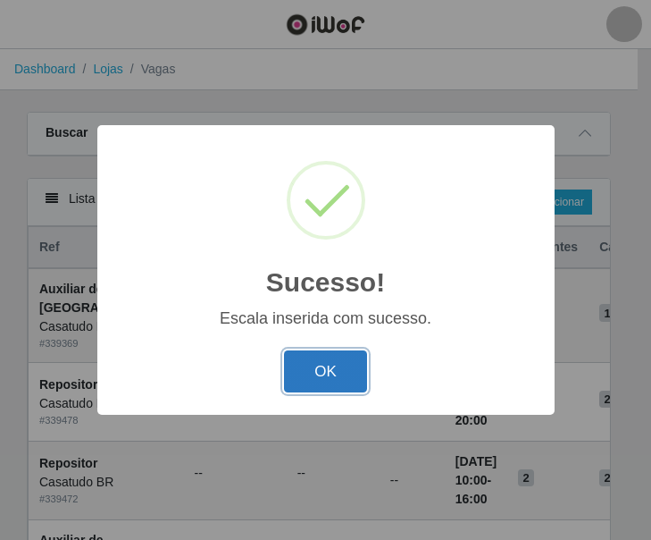
click at [320, 359] on button "OK" at bounding box center [325, 371] width 83 height 42
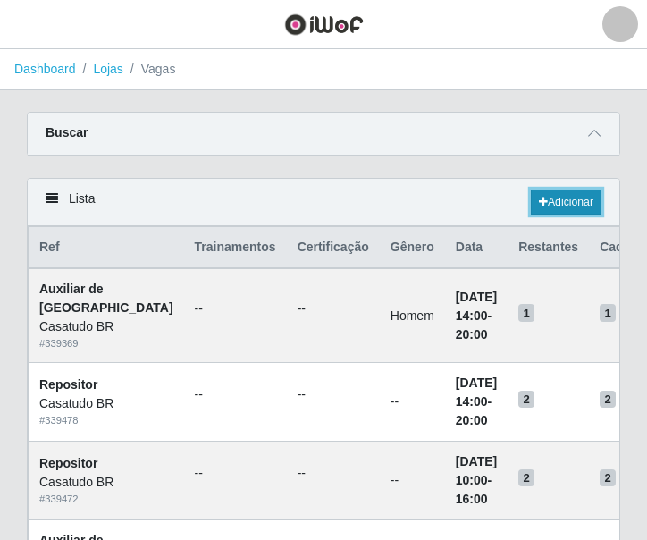
click at [553, 206] on link "Adicionar" at bounding box center [566, 201] width 71 height 25
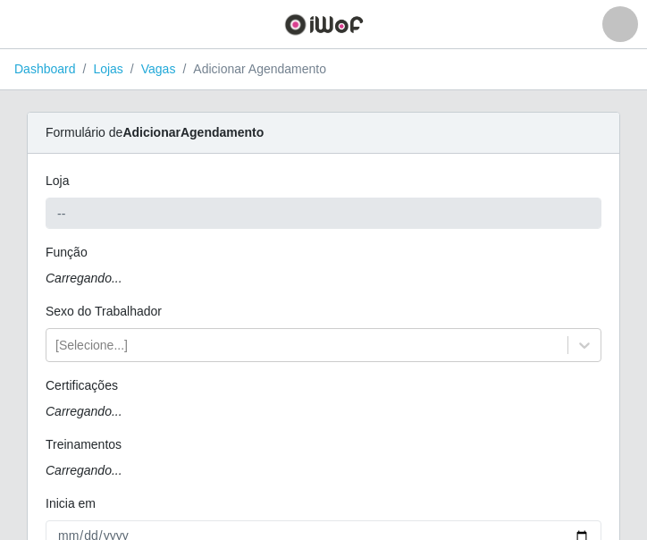
type input "Casatudo BR"
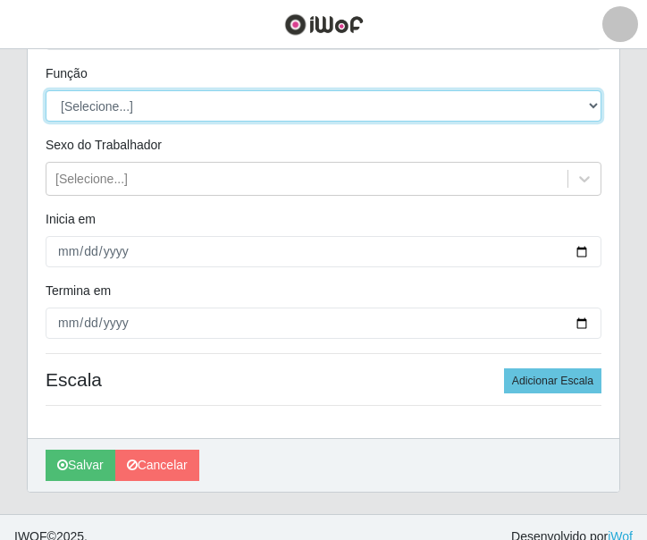
click at [119, 109] on select "[Selecione...] Auxiliar de Estoque Auxiliar de Estoque + Auxiliar de Estoque ++…" at bounding box center [324, 105] width 556 height 31
select select "1"
click at [46, 90] on select "[Selecione...] Auxiliar de Estoque Auxiliar de Estoque + Auxiliar de Estoque ++…" at bounding box center [324, 105] width 556 height 31
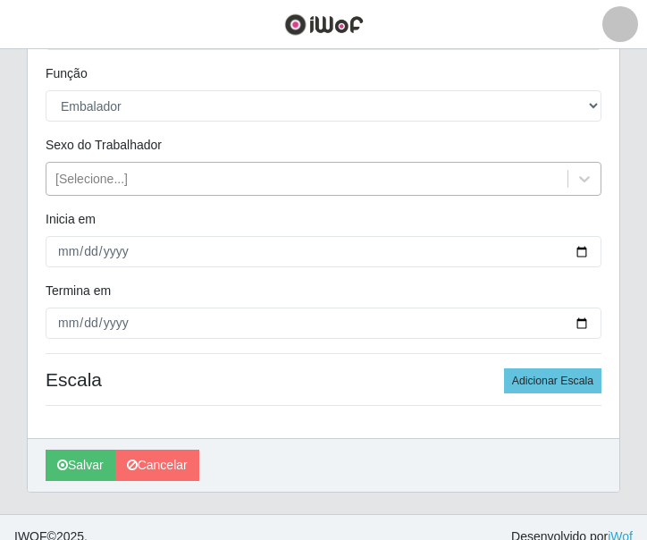
click at [63, 179] on div "[Selecione...]" at bounding box center [91, 179] width 72 height 19
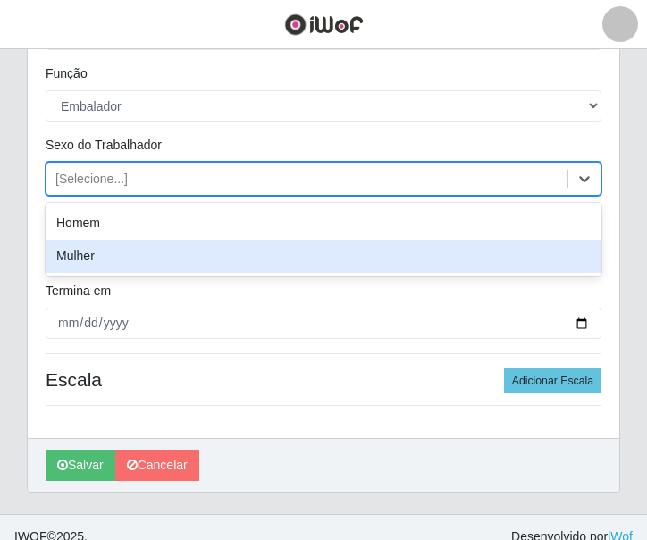
click at [116, 266] on div "Mulher" at bounding box center [324, 255] width 556 height 33
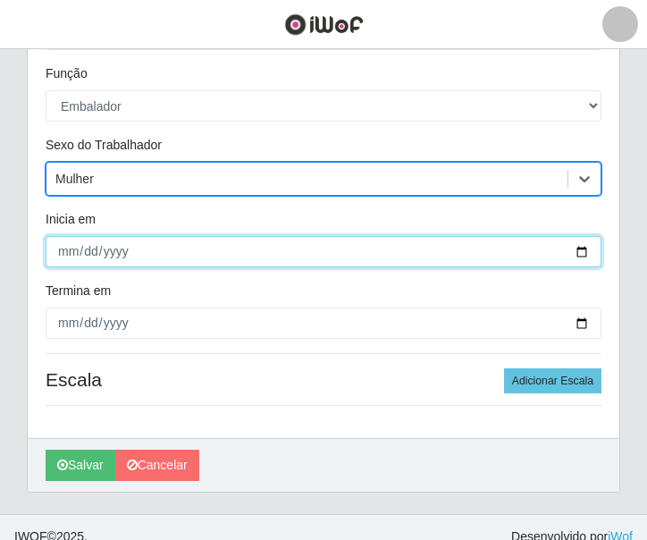
click at [63, 247] on input "Inicia em" at bounding box center [324, 251] width 556 height 31
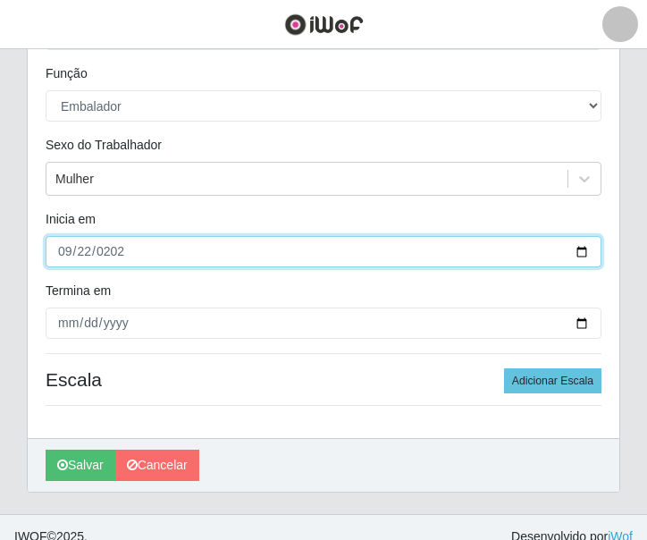
type input "2025-09-22"
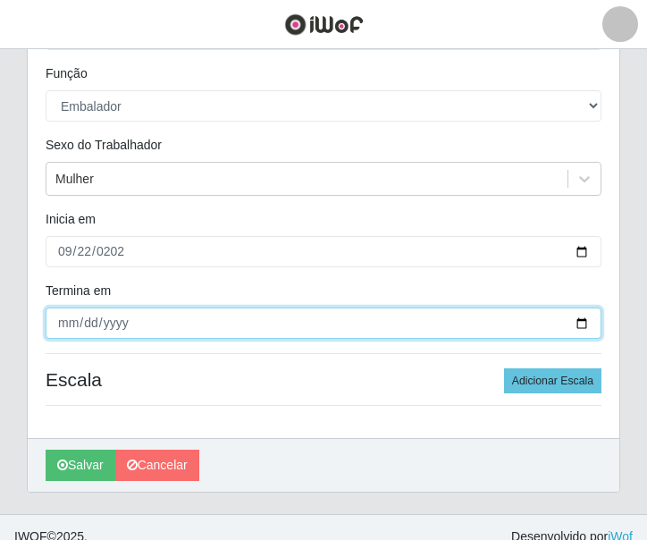
click at [71, 326] on input "Termina em" at bounding box center [324, 322] width 556 height 31
type input "2025-09-27"
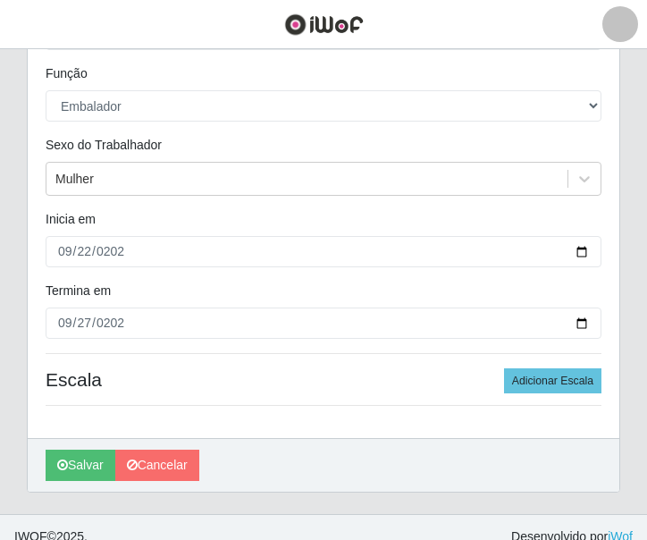
click at [134, 342] on div "Loja Casatudo BR Função [Selecione...] Auxiliar de Estoque Auxiliar de Estoque …" at bounding box center [323, 206] width 591 height 463
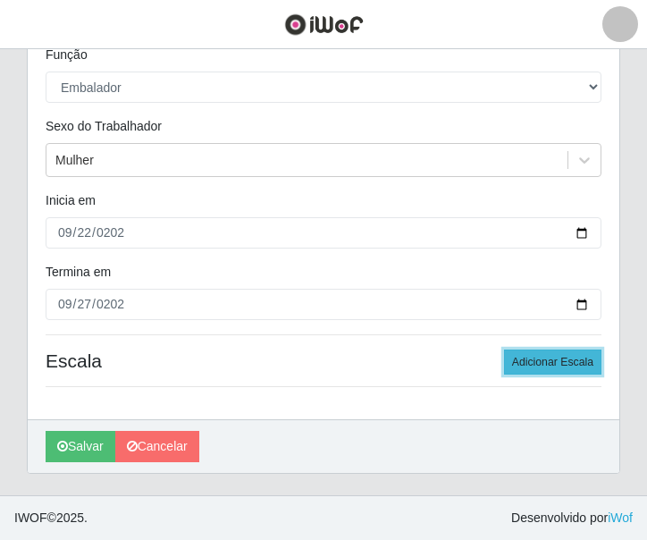
click at [542, 358] on button "Adicionar Escala" at bounding box center [552, 361] width 97 height 25
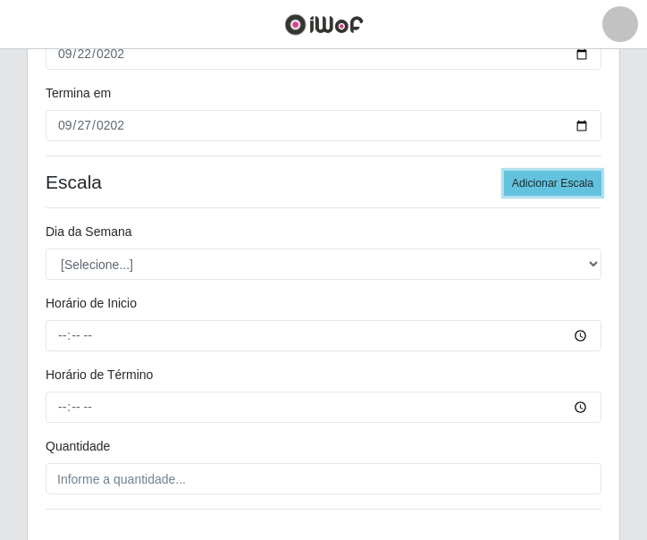
scroll to position [465, 0]
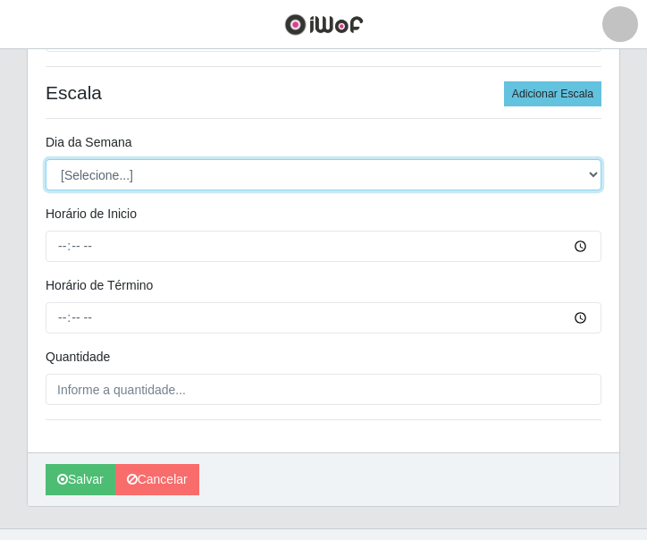
click at [221, 172] on select "[Selecione...] Segunda Terça Quarta Quinta Sexta Sábado Domingo" at bounding box center [324, 174] width 556 height 31
select select "1"
click at [46, 159] on select "[Selecione...] Segunda Terça Quarta Quinta Sexta Sábado Domingo" at bounding box center [324, 174] width 556 height 31
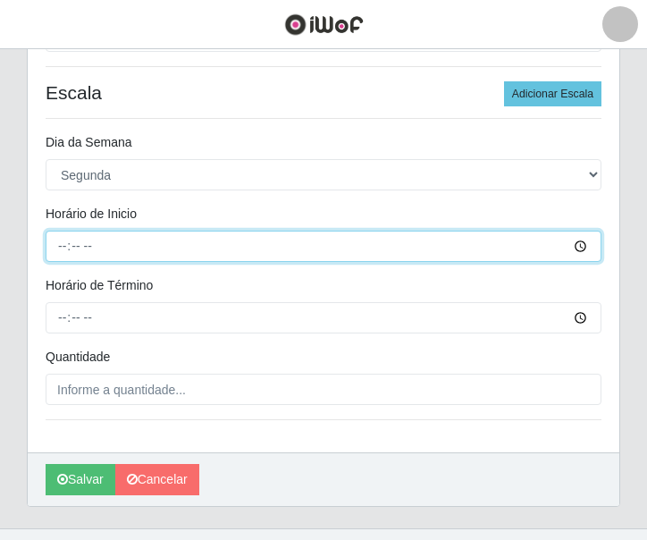
click at [53, 247] on input "Horário de Inicio" at bounding box center [324, 246] width 556 height 31
type input "14:00"
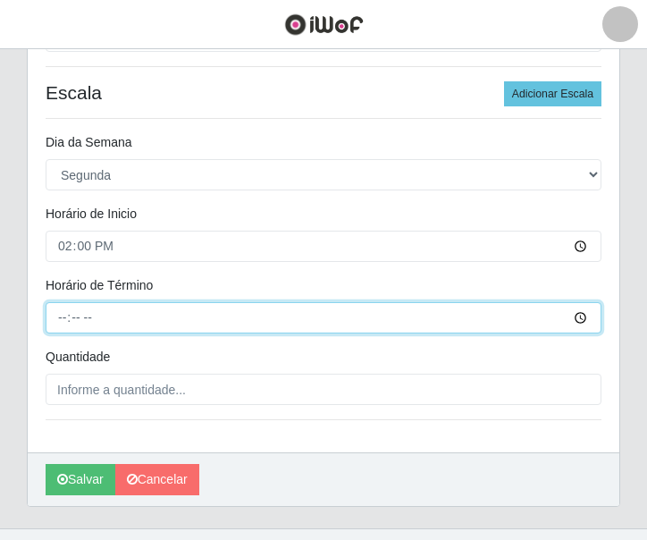
click at [66, 309] on input "Horário de Término" at bounding box center [324, 317] width 556 height 31
type input "20:00"
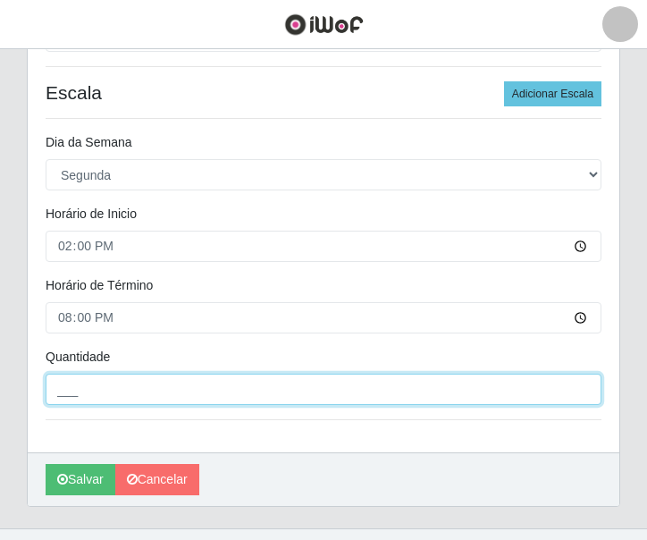
click at [109, 393] on input "___" at bounding box center [324, 388] width 556 height 31
type input "2__"
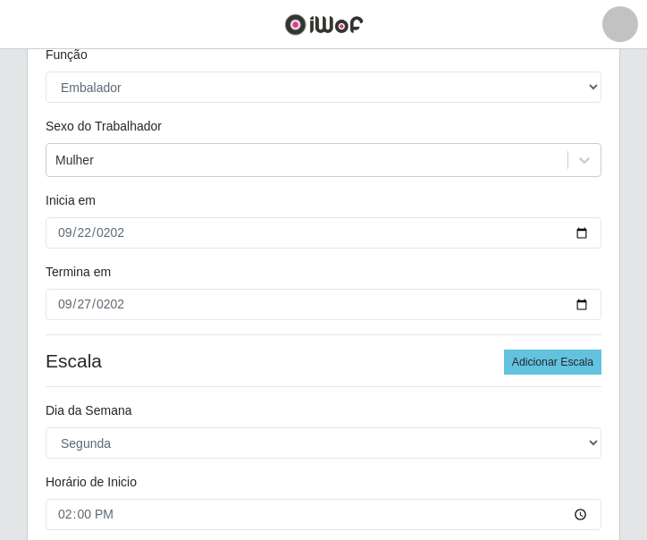
scroll to position [287, 0]
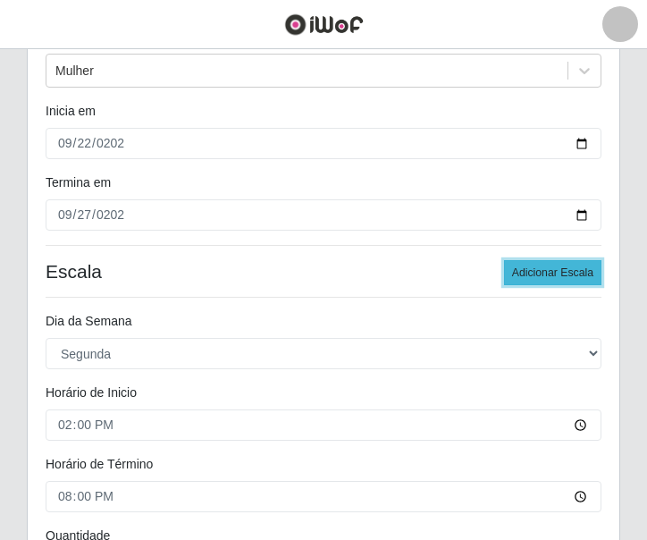
click at [525, 275] on button "Adicionar Escala" at bounding box center [552, 272] width 97 height 25
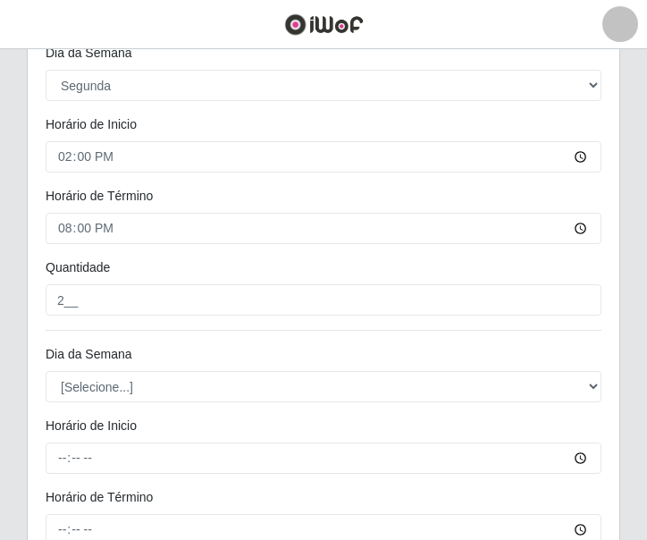
scroll to position [644, 0]
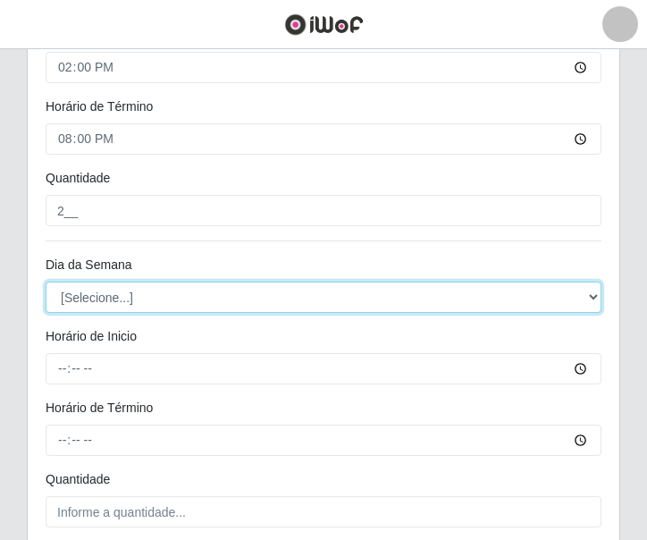
click at [95, 298] on select "[Selecione...] Segunda Terça Quarta Quinta Sexta Sábado Domingo" at bounding box center [324, 296] width 556 height 31
select select "2"
click at [46, 281] on select "[Selecione...] Segunda Terça Quarta Quinta Sexta Sábado Domingo" at bounding box center [324, 296] width 556 height 31
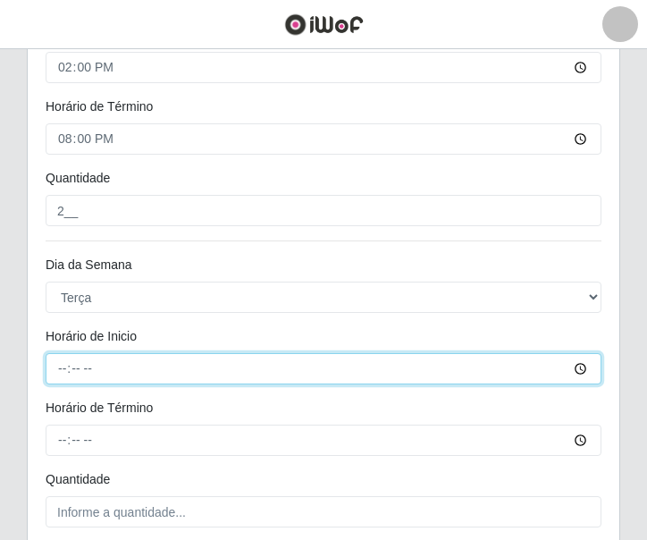
click at [61, 367] on input "Horário de Inicio" at bounding box center [324, 368] width 556 height 31
type input "14:00"
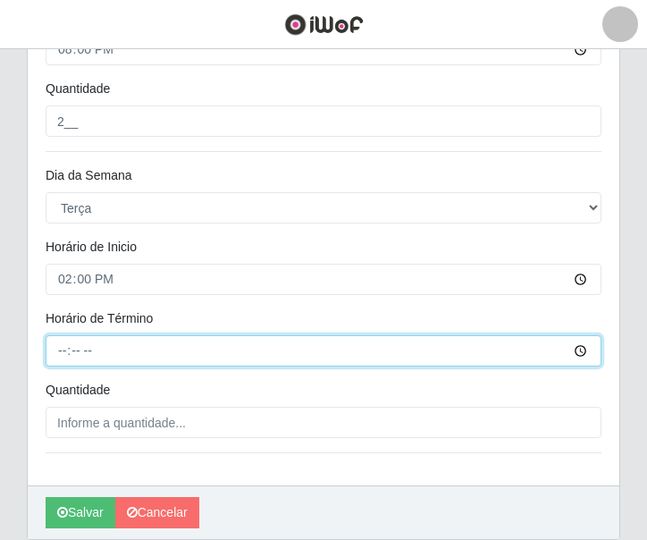
click at [61, 352] on input "Horário de Término" at bounding box center [324, 350] width 556 height 31
type input "20:00"
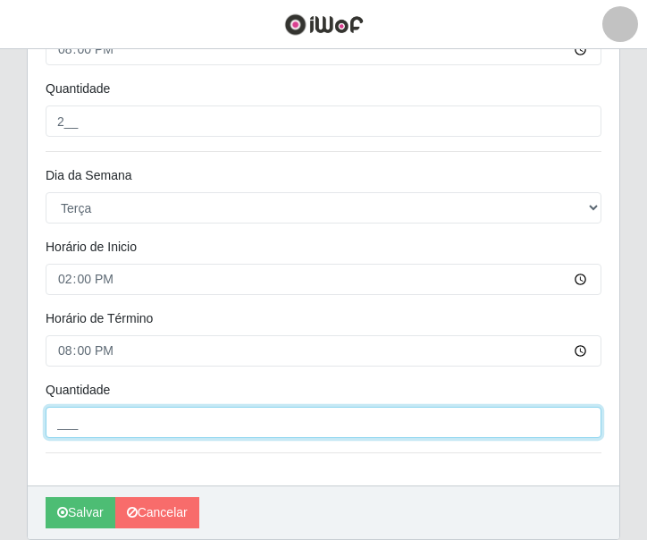
click at [147, 423] on input "___" at bounding box center [324, 422] width 556 height 31
type input "2__"
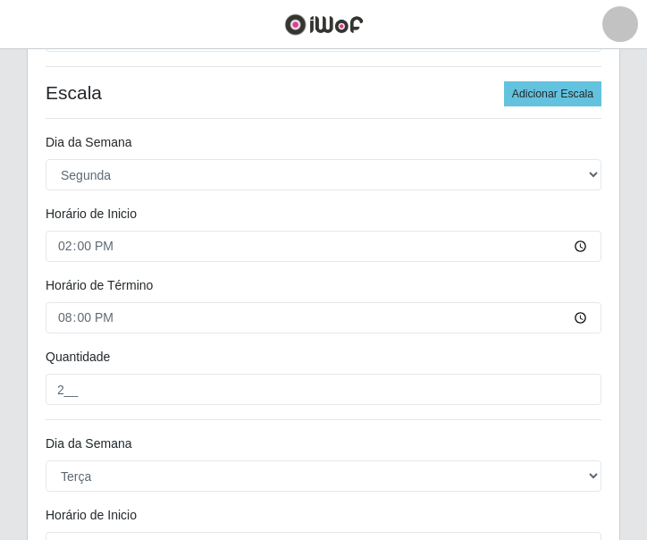
scroll to position [376, 0]
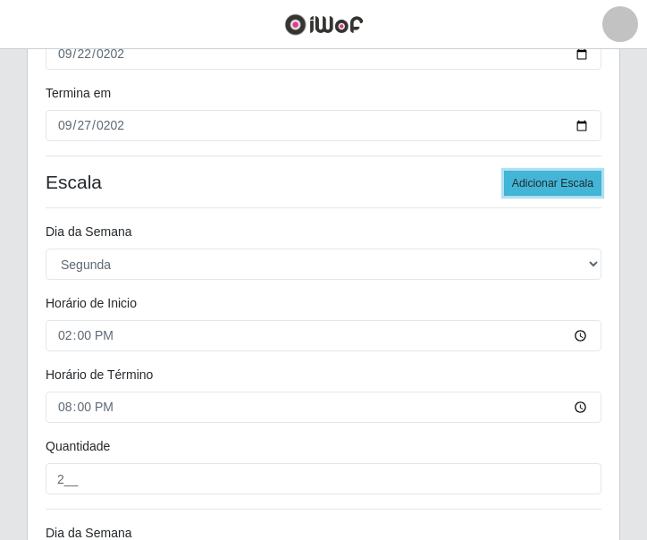
click at [524, 173] on button "Adicionar Escala" at bounding box center [552, 183] width 97 height 25
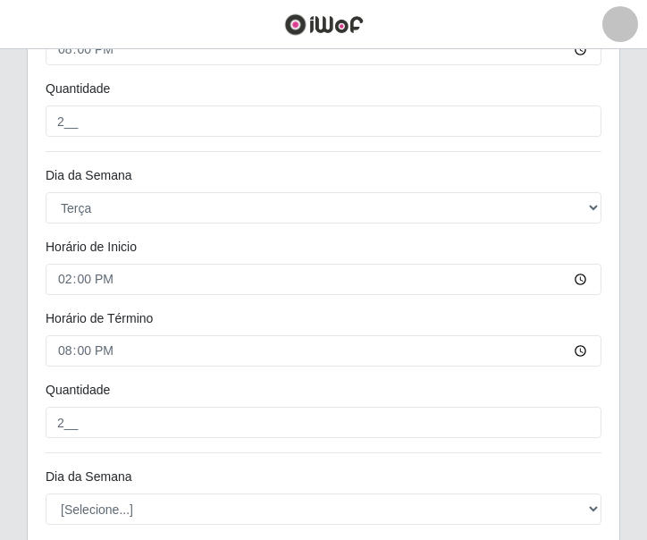
scroll to position [912, 0]
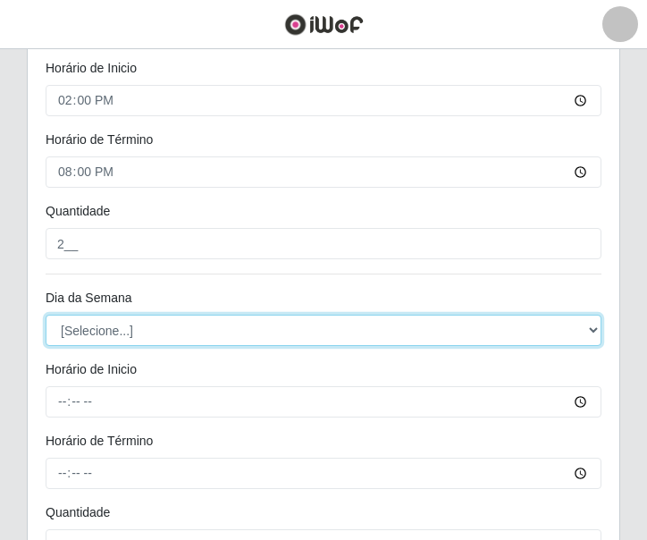
click at [135, 336] on select "[Selecione...] Segunda Terça Quarta Quinta Sexta Sábado Domingo" at bounding box center [324, 329] width 556 height 31
select select "3"
click at [46, 314] on select "[Selecione...] Segunda Terça Quarta Quinta Sexta Sábado Domingo" at bounding box center [324, 329] width 556 height 31
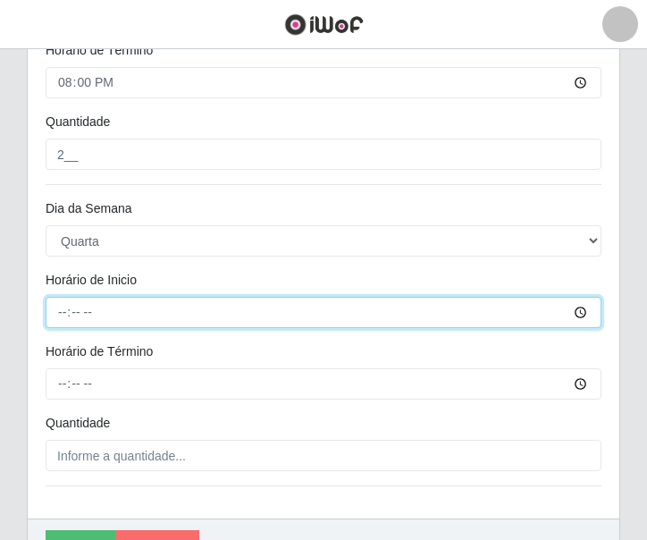
click at [52, 307] on input "Horário de Inicio" at bounding box center [324, 312] width 556 height 31
type input "14:00"
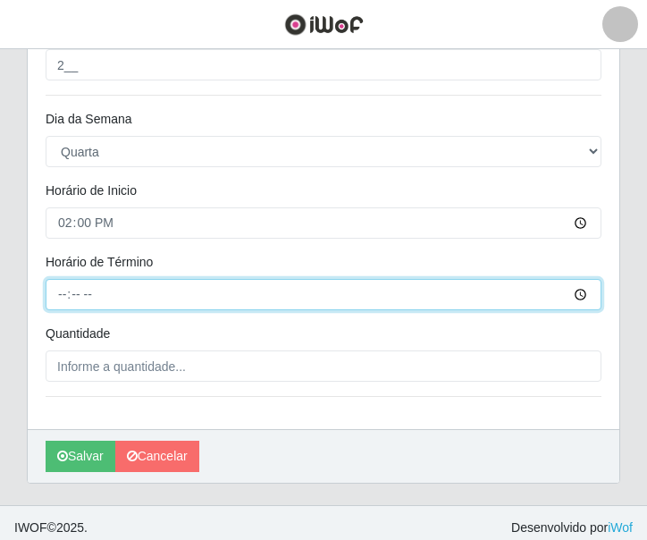
click at [60, 302] on input "Horário de Término" at bounding box center [324, 294] width 556 height 31
type input "20:00"
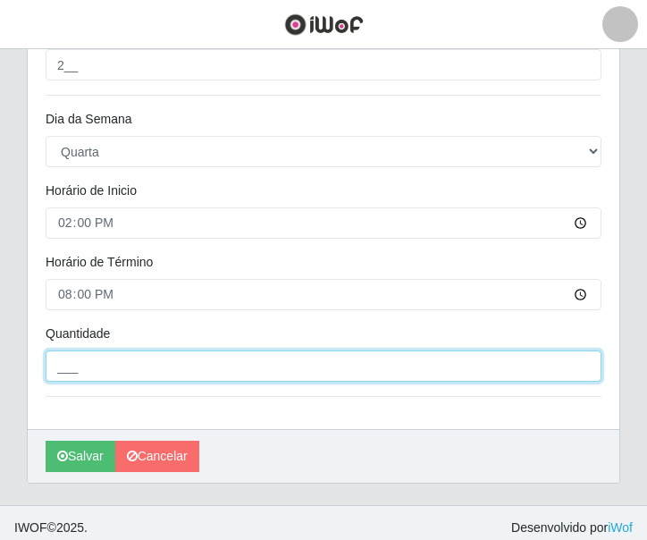
click at [83, 371] on input "___" at bounding box center [324, 365] width 556 height 31
type input "2__"
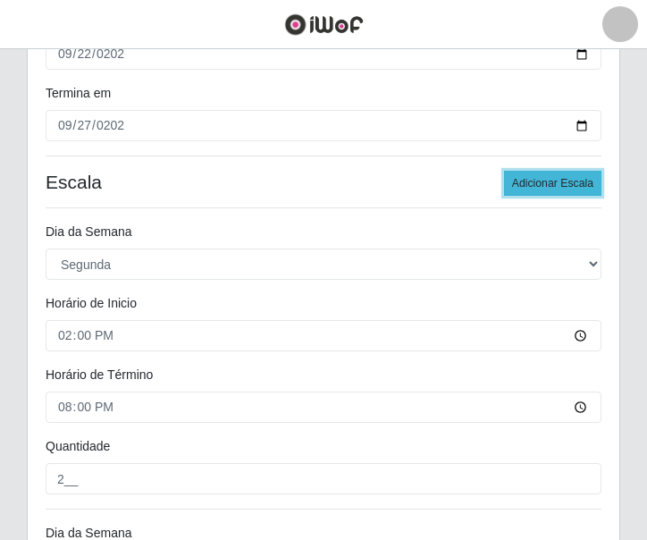
drag, startPoint x: 573, startPoint y: 180, endPoint x: 451, endPoint y: 166, distance: 122.2
click at [572, 180] on button "Adicionar Escala" at bounding box center [552, 183] width 97 height 25
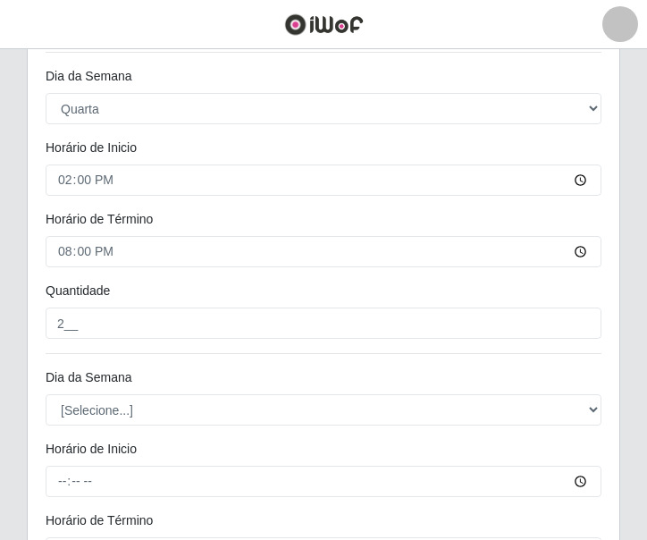
scroll to position [1223, 0]
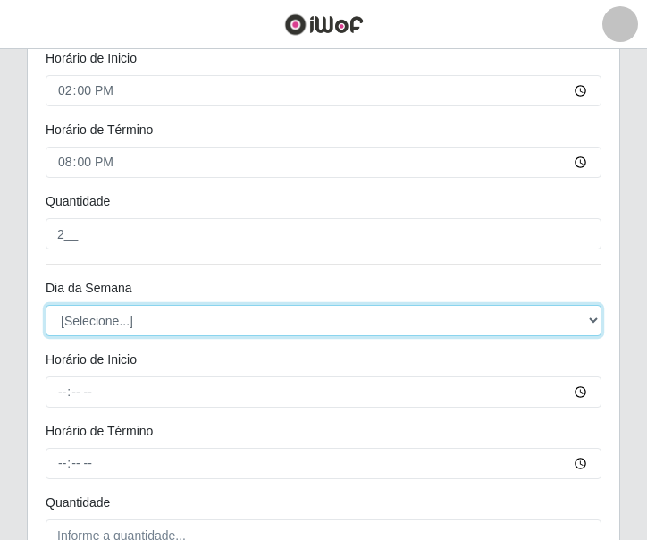
click at [148, 320] on select "[Selecione...] Segunda Terça Quarta Quinta Sexta Sábado Domingo" at bounding box center [324, 320] width 556 height 31
select select "4"
click at [46, 305] on select "[Selecione...] Segunda Terça Quarta Quinta Sexta Sábado Domingo" at bounding box center [324, 320] width 556 height 31
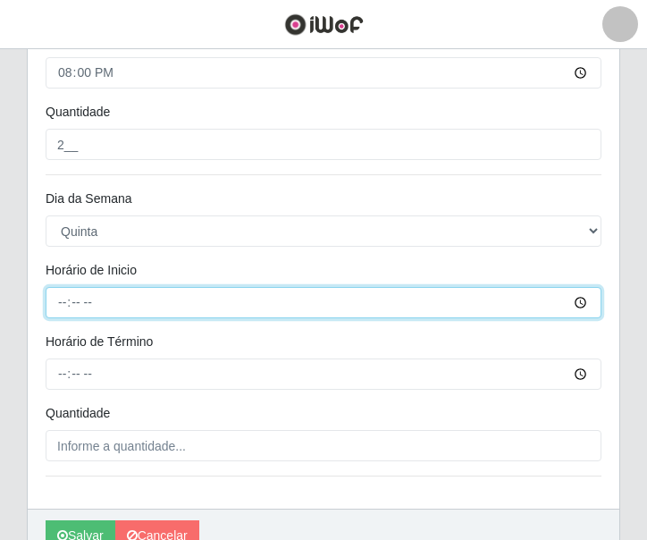
click at [55, 301] on input "Horário de Inicio" at bounding box center [324, 302] width 556 height 31
type input "14:00"
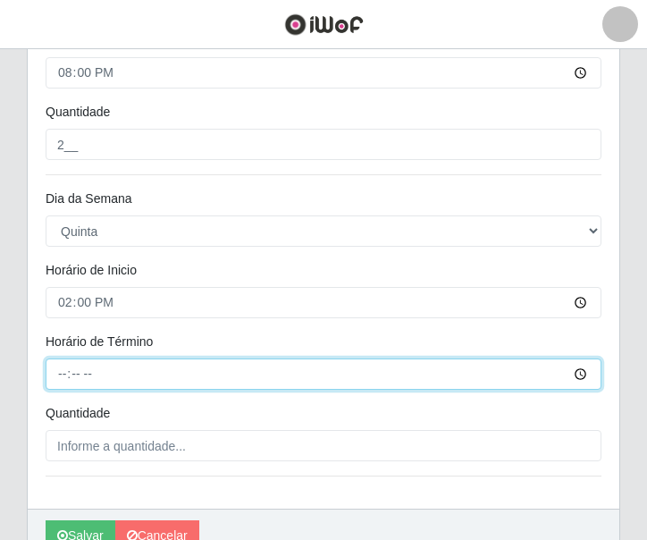
click at [63, 365] on input "Horário de Término" at bounding box center [324, 373] width 556 height 31
type input "20:00"
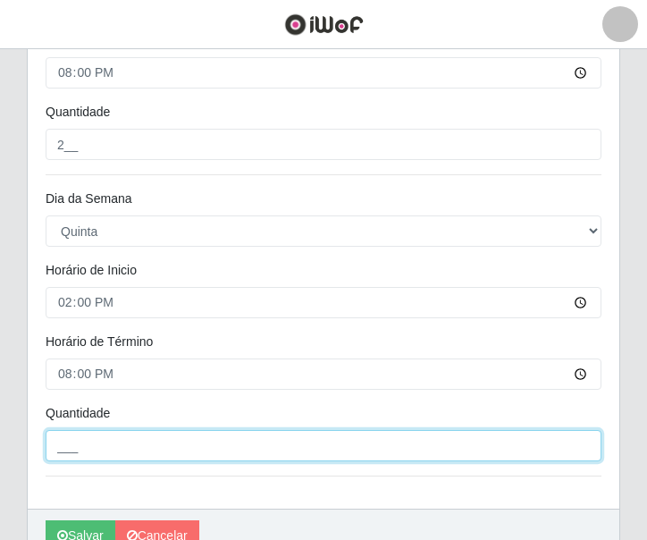
click at [105, 449] on input "___" at bounding box center [324, 445] width 556 height 31
type input "2__"
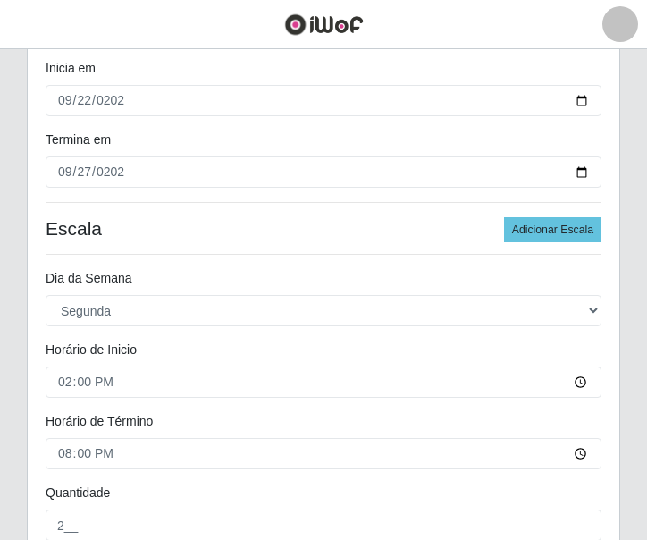
scroll to position [240, 0]
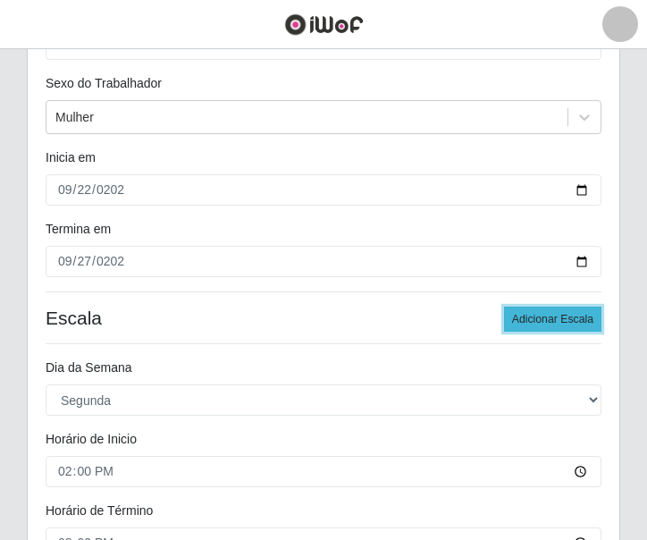
click at [533, 316] on button "Adicionar Escala" at bounding box center [552, 318] width 97 height 25
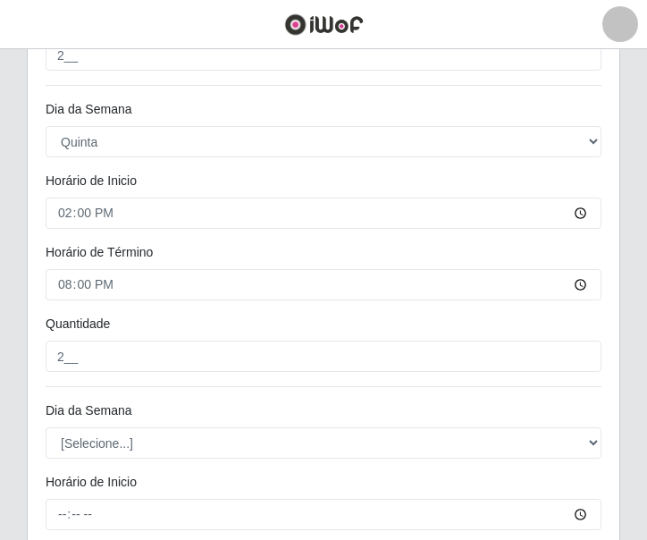
scroll to position [1580, 0]
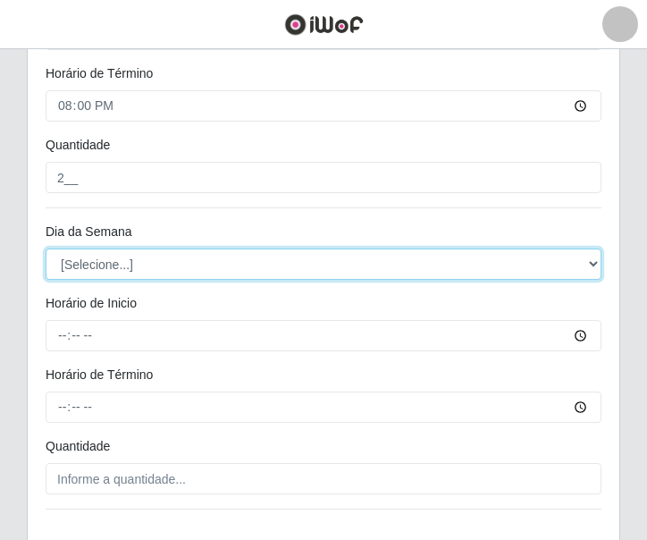
click at [119, 268] on select "[Selecione...] Segunda Terça Quarta Quinta Sexta Sábado Domingo" at bounding box center [324, 263] width 556 height 31
select select "5"
click at [46, 248] on select "[Selecione...] Segunda Terça Quarta Quinta Sexta Sábado Domingo" at bounding box center [324, 263] width 556 height 31
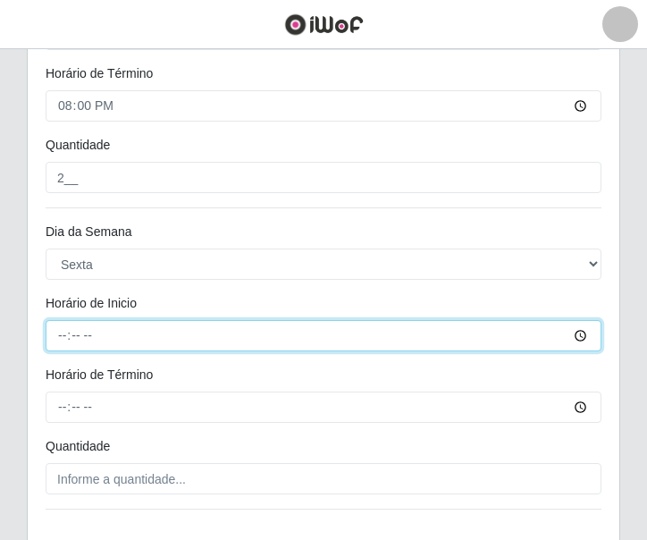
click at [57, 339] on input "Horário de Inicio" at bounding box center [324, 335] width 556 height 31
type input "14:00"
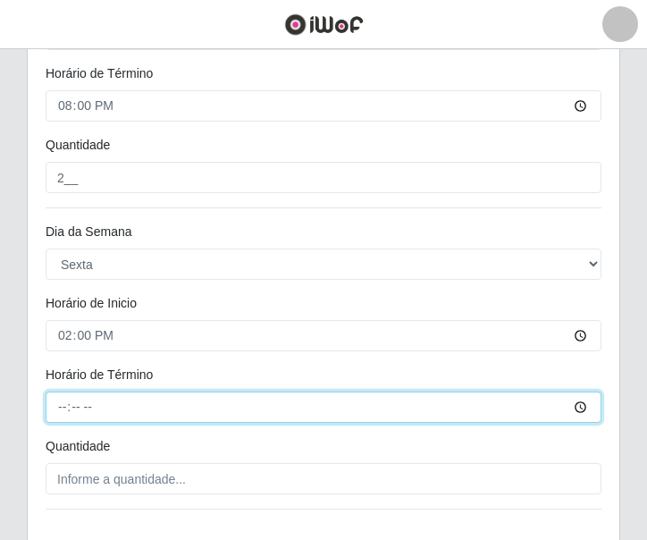
click at [61, 400] on input "Horário de Término" at bounding box center [324, 406] width 556 height 31
type input "20:00"
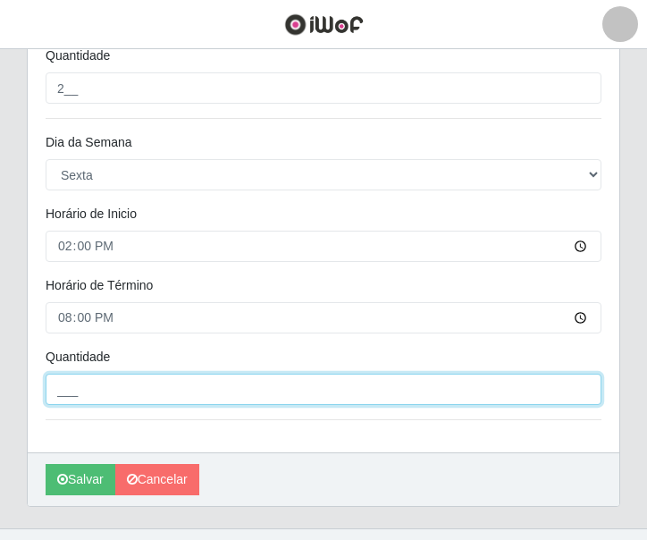
click at [110, 383] on input "___" at bounding box center [324, 388] width 556 height 31
type input "2__"
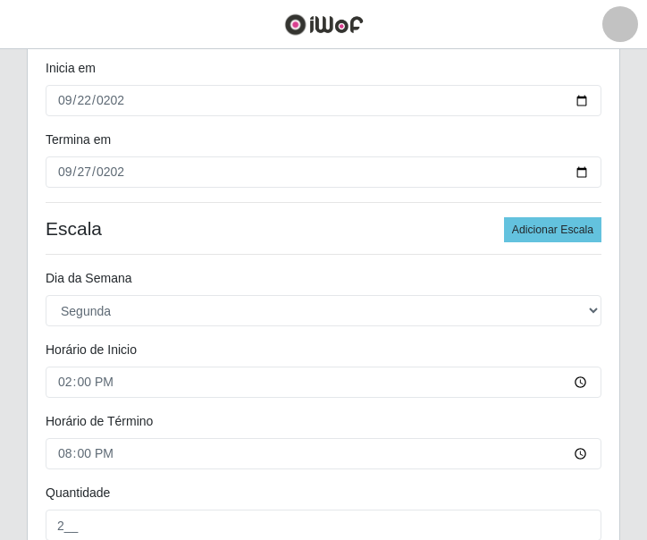
scroll to position [240, 0]
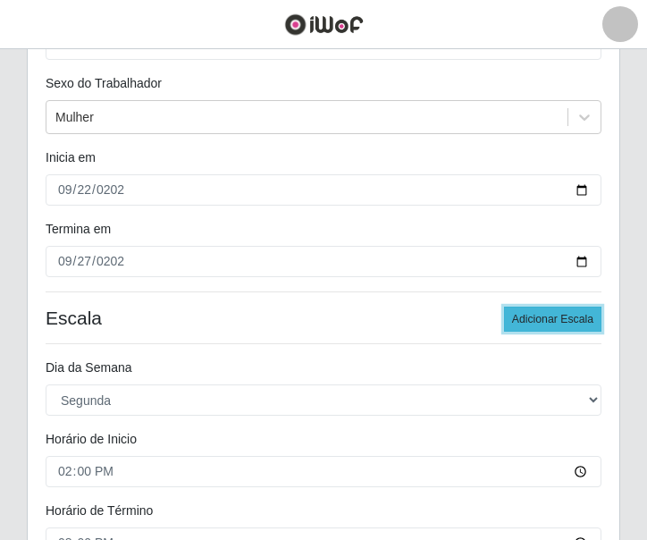
click at [514, 318] on button "Adicionar Escala" at bounding box center [552, 318] width 97 height 25
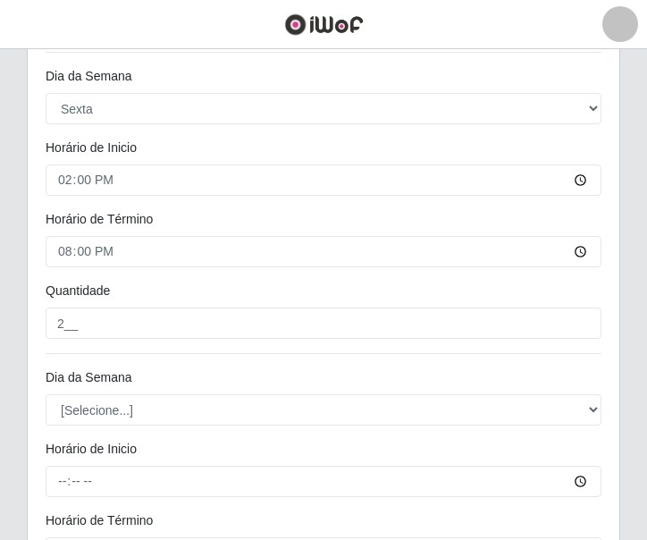
scroll to position [1825, 0]
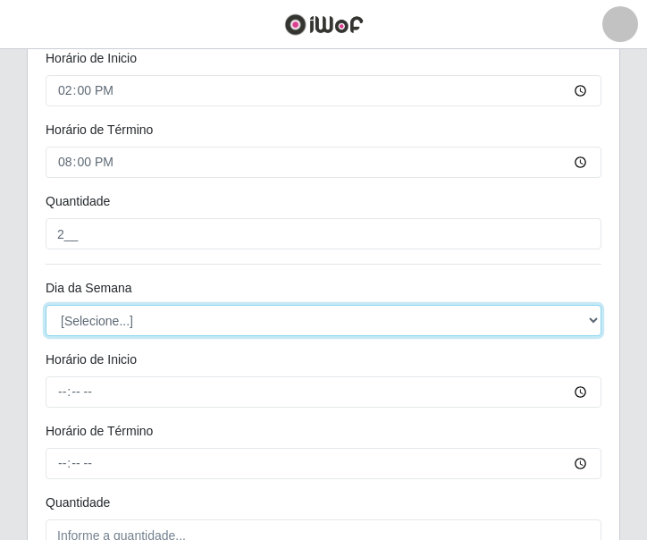
click at [138, 329] on select "[Selecione...] Segunda Terça Quarta Quinta Sexta Sábado Domingo" at bounding box center [324, 320] width 556 height 31
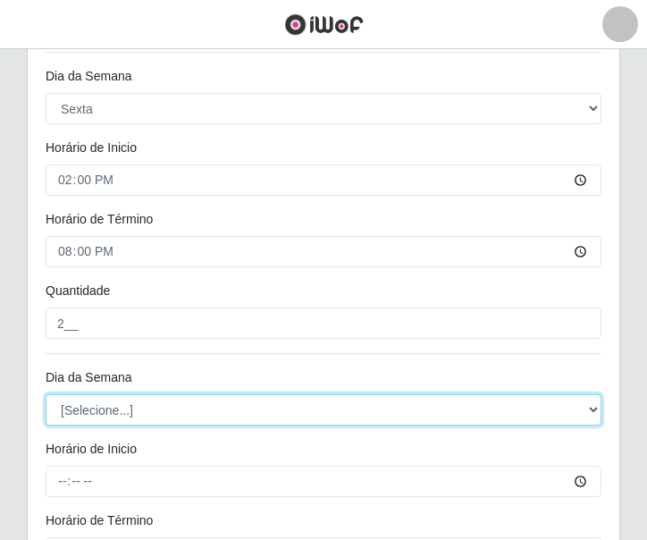
scroll to position [2004, 0]
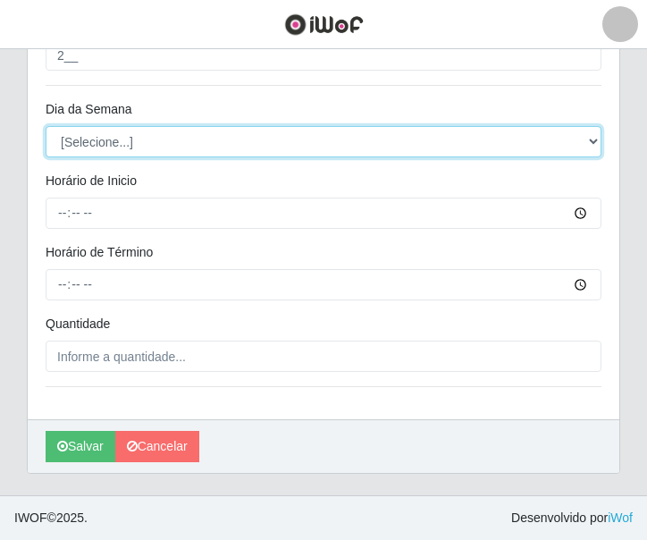
click at [115, 141] on select "[Selecione...] Segunda Terça Quarta Quinta Sexta Sábado Domingo" at bounding box center [324, 141] width 556 height 31
select select "6"
click at [46, 126] on select "[Selecione...] Segunda Terça Quarta Quinta Sexta Sábado Domingo" at bounding box center [324, 141] width 556 height 31
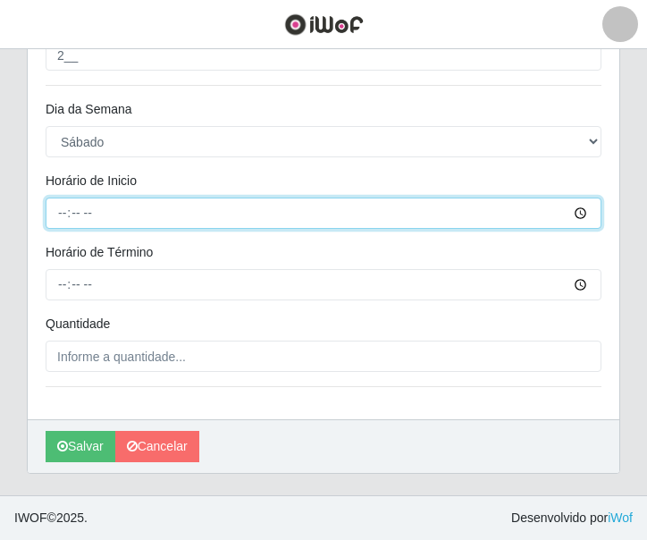
click at [61, 222] on input "Horário de Inicio" at bounding box center [324, 212] width 556 height 31
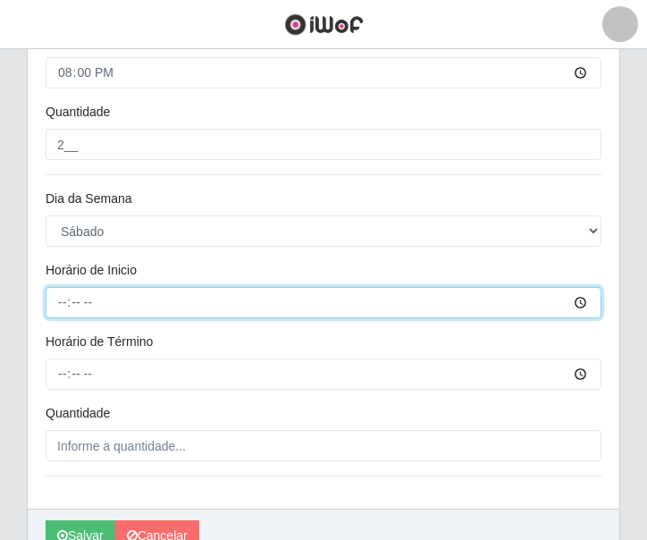
scroll to position [1825, 0]
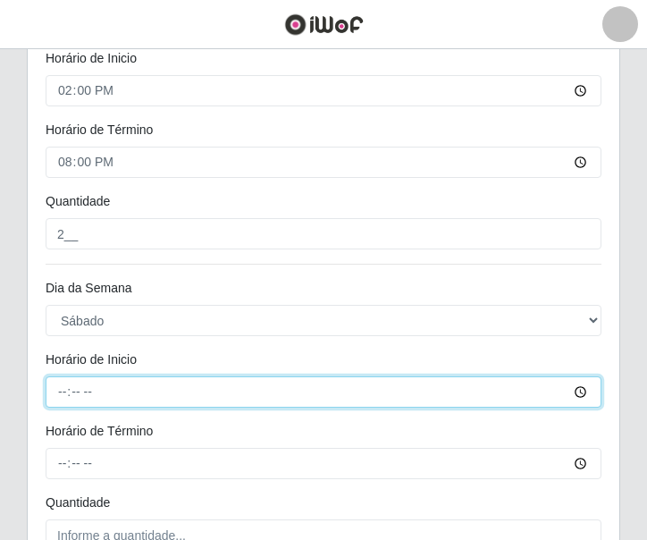
type input "14:00"
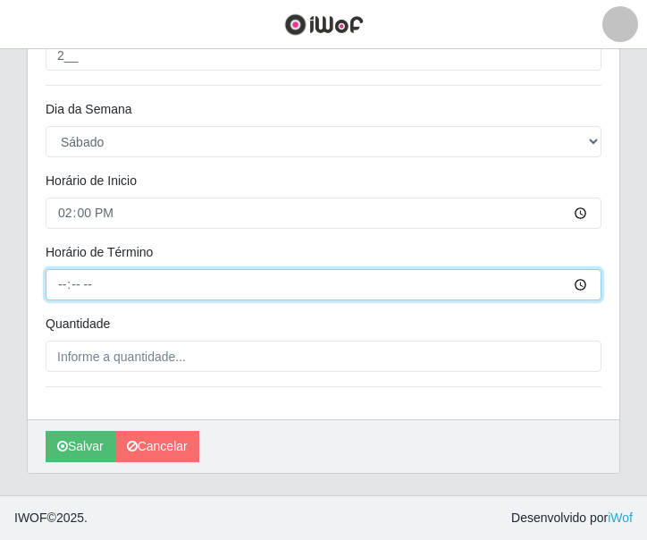
click at [63, 280] on input "Horário de Término" at bounding box center [324, 284] width 556 height 31
type input "20:00"
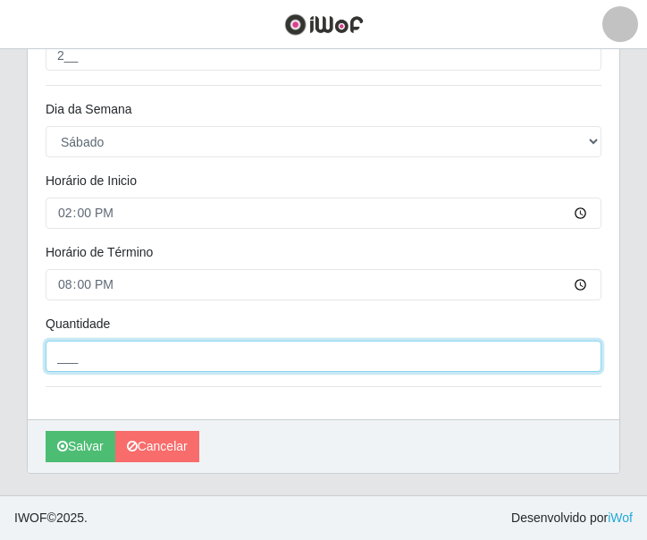
click at [77, 348] on input "___" at bounding box center [324, 355] width 556 height 31
type input "2__"
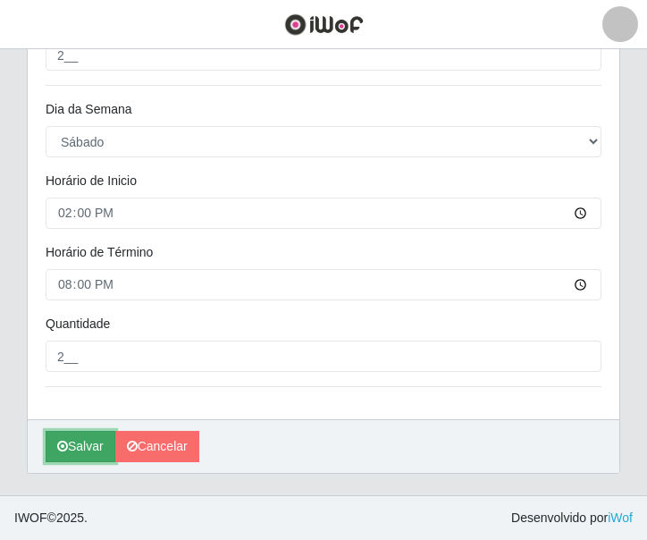
click at [84, 432] on button "Salvar" at bounding box center [81, 446] width 70 height 31
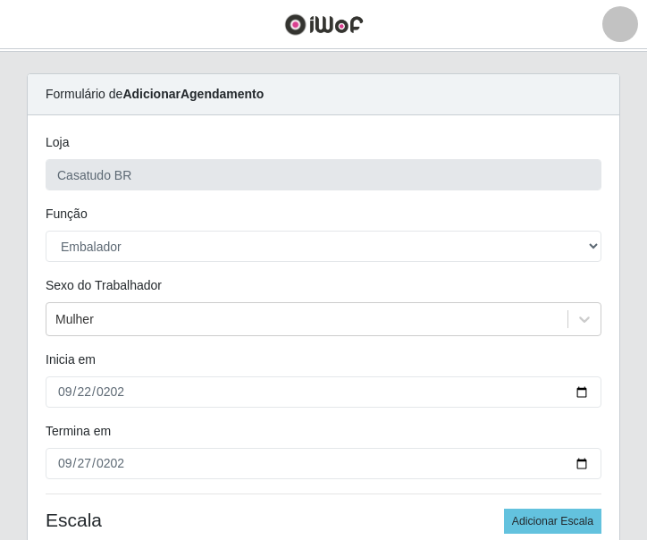
scroll to position [0, 0]
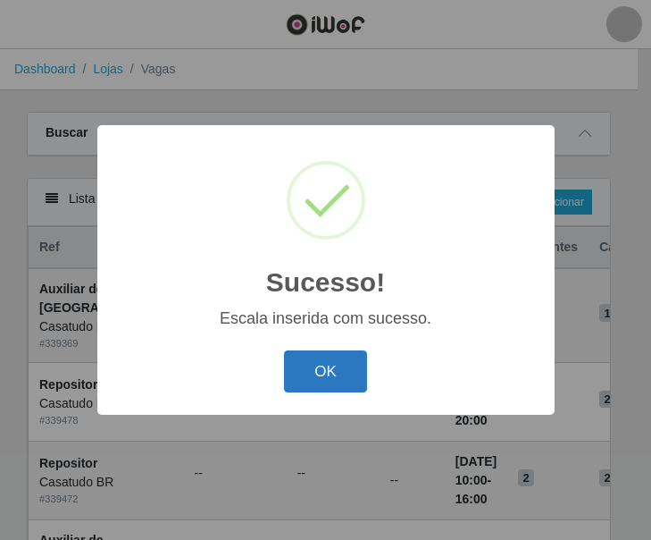
click at [297, 378] on button "OK" at bounding box center [325, 371] width 83 height 42
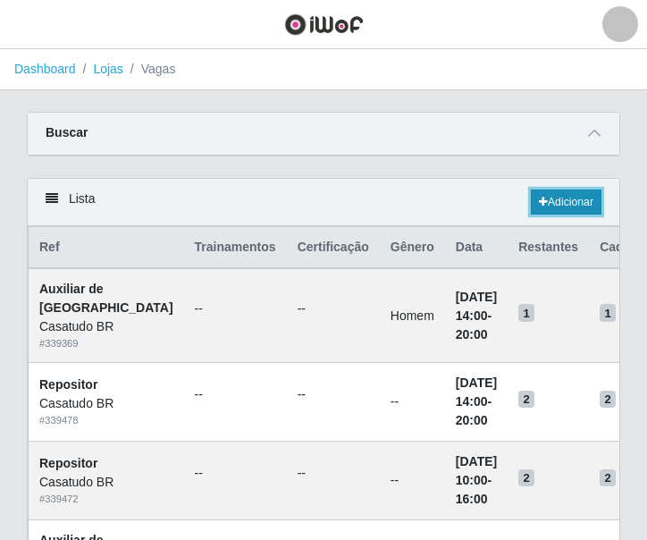
click at [570, 206] on link "Adicionar" at bounding box center [566, 201] width 71 height 25
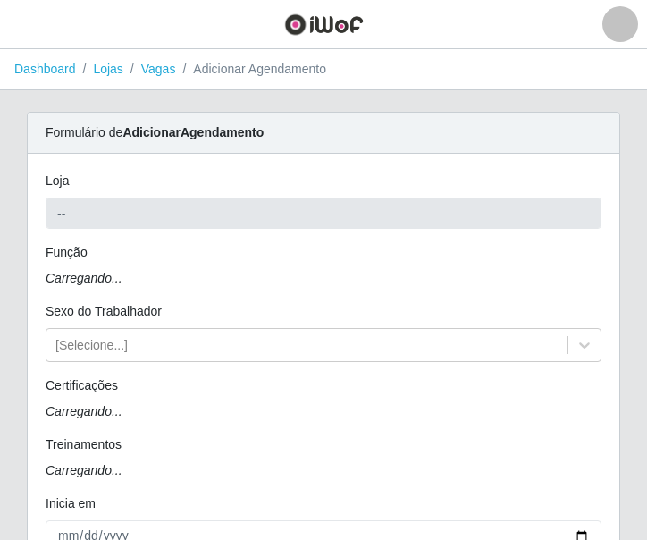
type input "Casatudo BR"
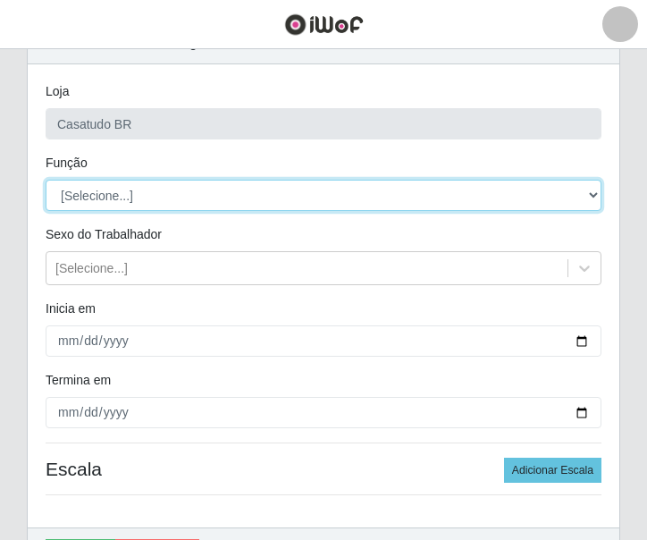
click at [136, 194] on select "[Selecione...] Auxiliar de Estoque Auxiliar de Estoque + Auxiliar de Estoque ++…" at bounding box center [324, 195] width 556 height 31
select select "1"
click at [46, 180] on select "[Selecione...] Auxiliar de Estoque Auxiliar de Estoque + Auxiliar de Estoque ++…" at bounding box center [324, 195] width 556 height 31
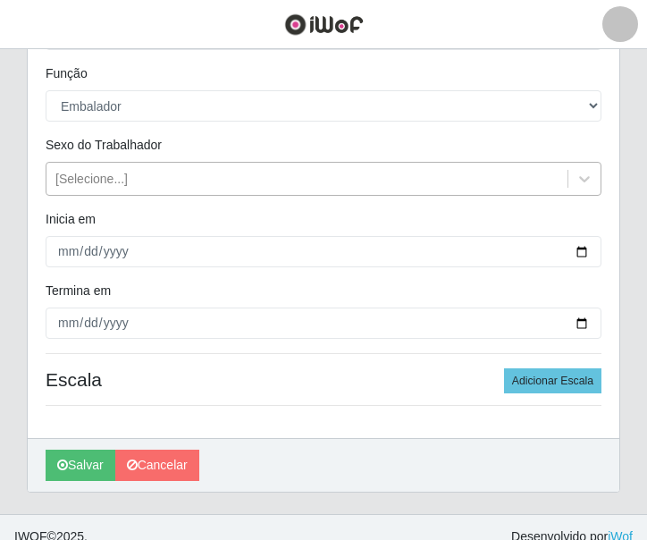
click at [99, 187] on div "[Selecione...]" at bounding box center [91, 179] width 72 height 19
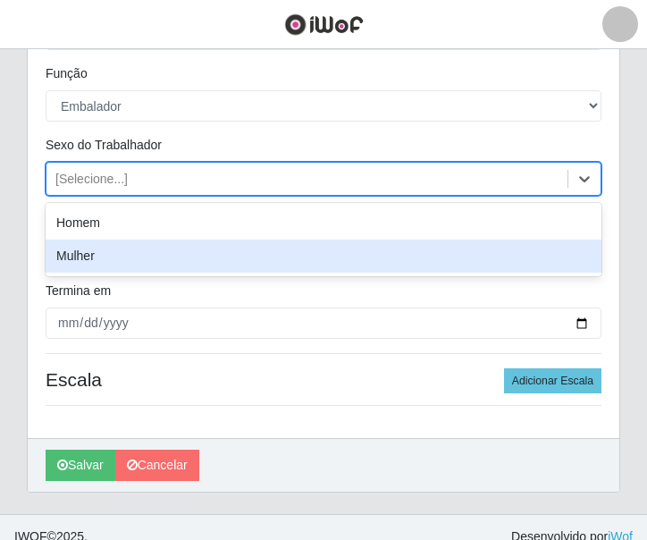
click at [113, 264] on div "Mulher" at bounding box center [324, 255] width 556 height 33
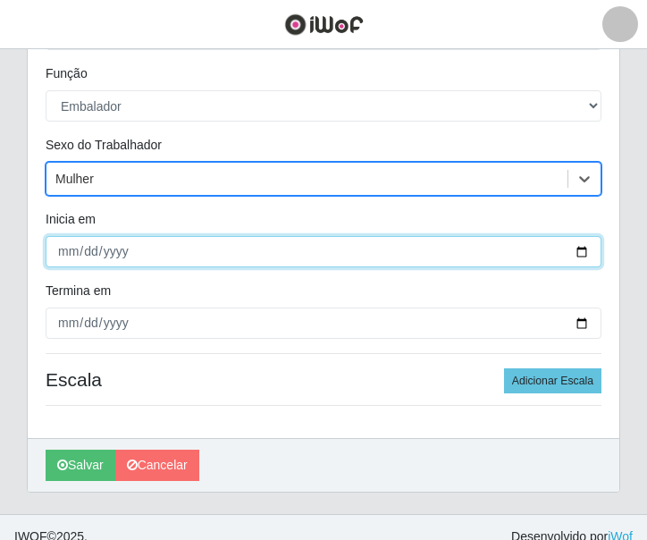
click at [65, 253] on input "Inicia em" at bounding box center [324, 251] width 556 height 31
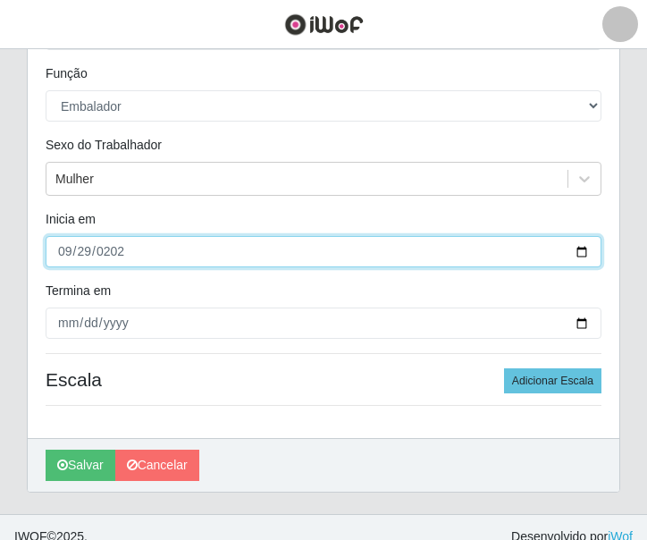
type input "2025-09-29"
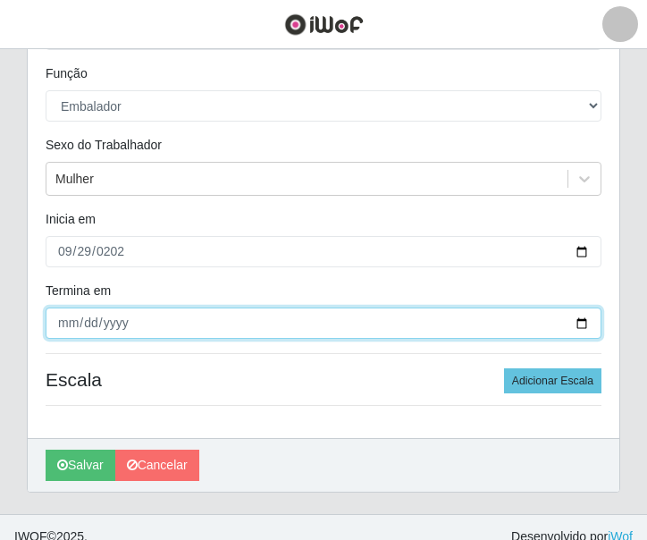
click at [62, 324] on input "Termina em" at bounding box center [324, 322] width 556 height 31
type input "2025-09-30"
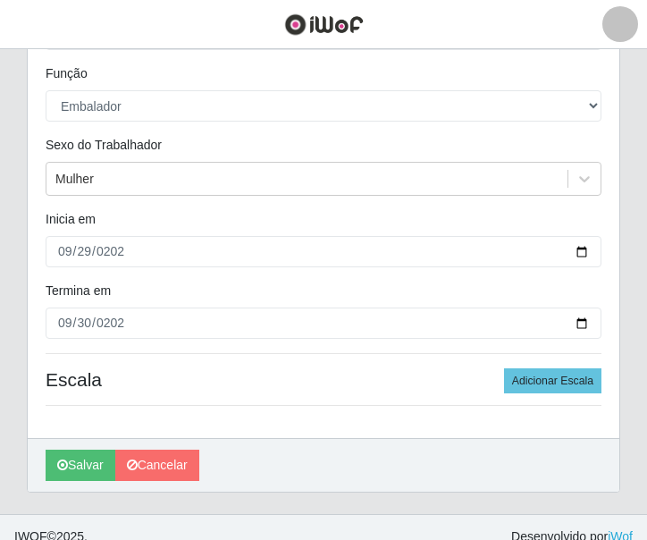
click at [17, 309] on div "Carregando... Formulário de Adicionar Agendamento Loja Casatudo BR Função [Sele…" at bounding box center [323, 223] width 620 height 581
click at [543, 376] on button "Adicionar Escala" at bounding box center [552, 380] width 97 height 25
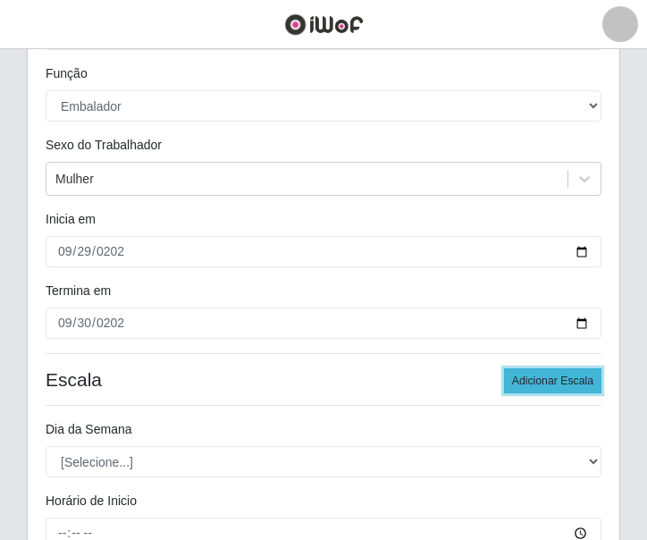
click at [543, 376] on button "Adicionar Escala" at bounding box center [552, 380] width 97 height 25
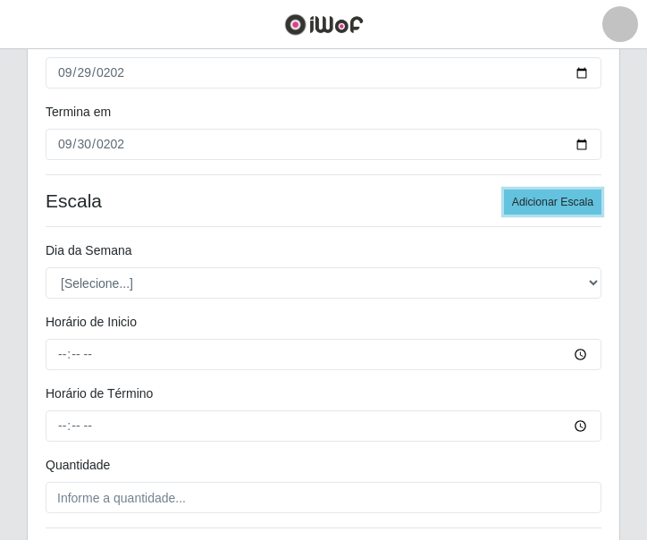
scroll to position [447, 0]
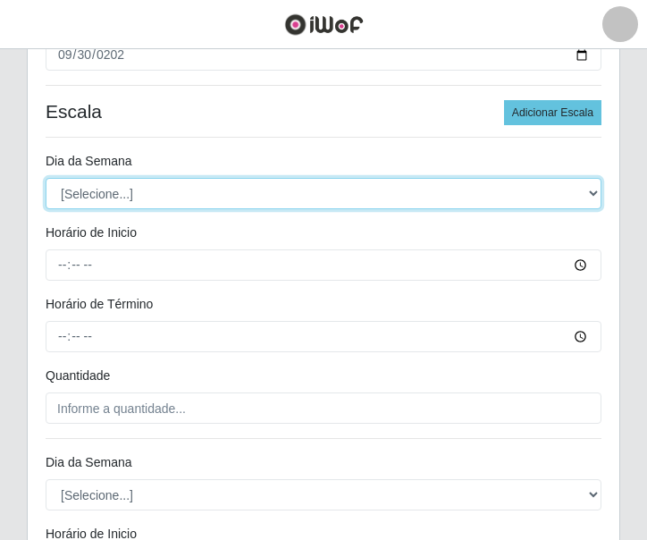
click at [167, 198] on select "[Selecione...] Segunda Terça Quarta Quinta Sexta Sábado Domingo" at bounding box center [324, 193] width 556 height 31
select select "1"
click at [46, 178] on select "[Selecione...] Segunda Terça Quarta Quinta Sexta Sábado Domingo" at bounding box center [324, 193] width 556 height 31
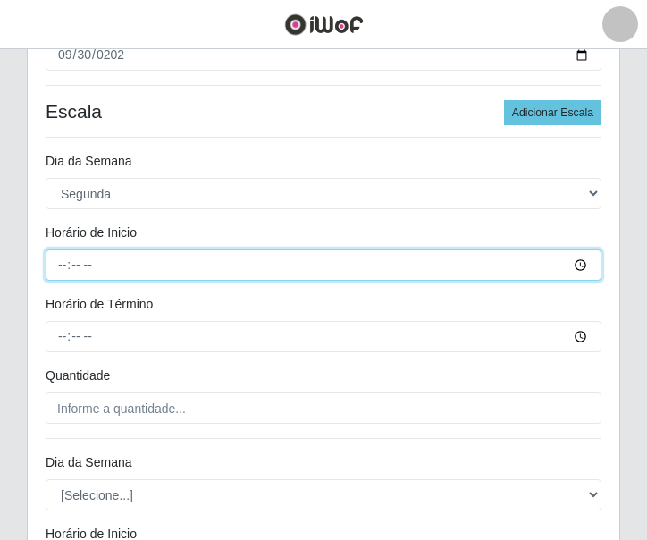
click at [67, 256] on input "Horário de Inicio" at bounding box center [324, 264] width 556 height 31
type input "10:00"
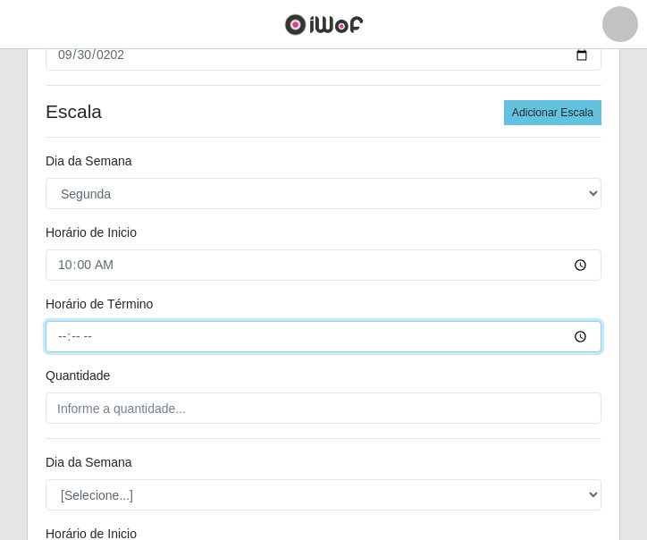
drag, startPoint x: 57, startPoint y: 339, endPoint x: 261, endPoint y: 339, distance: 203.7
click at [59, 339] on input "Horário de Término" at bounding box center [324, 336] width 556 height 31
type input "16:00"
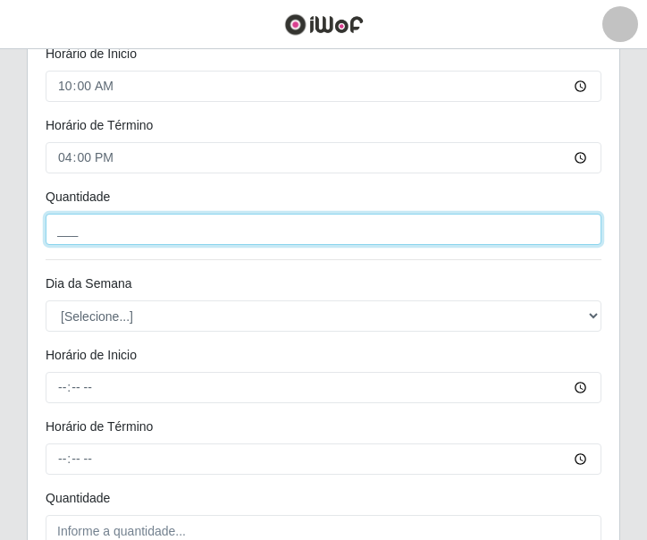
drag, startPoint x: 184, startPoint y: 226, endPoint x: 181, endPoint y: 238, distance: 11.9
click at [184, 226] on input "___" at bounding box center [324, 229] width 556 height 31
type input "2__"
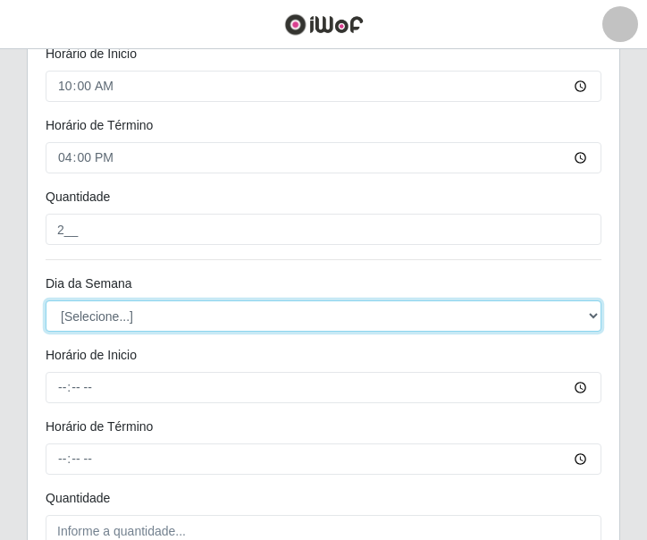
click at [87, 320] on select "[Selecione...] Segunda Terça Quarta Quinta Sexta Sábado Domingo" at bounding box center [324, 315] width 556 height 31
select select "2"
click at [46, 300] on select "[Selecione...] Segunda Terça Quarta Quinta Sexta Sábado Domingo" at bounding box center [324, 315] width 556 height 31
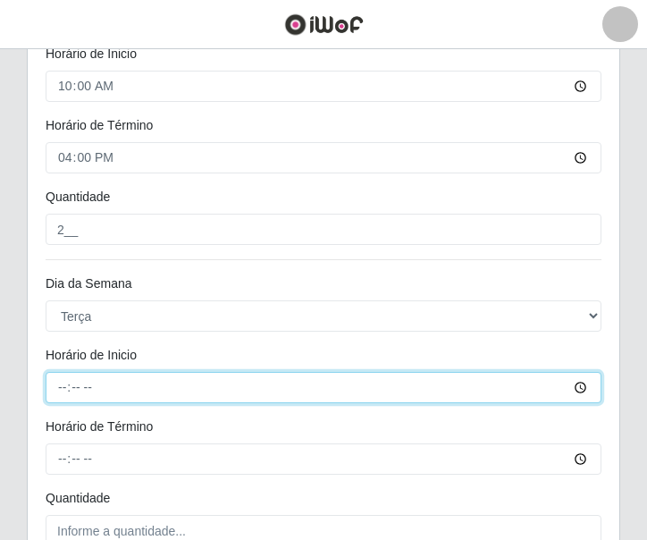
click at [62, 382] on input "Horário de Inicio" at bounding box center [324, 387] width 556 height 31
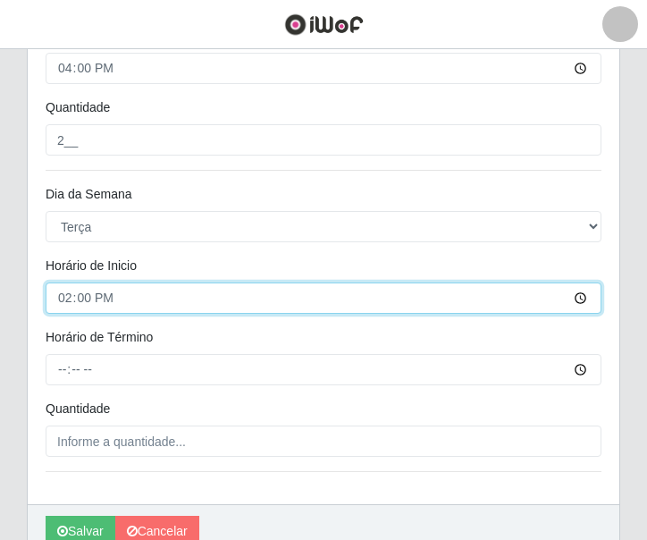
click at [65, 306] on input "14:00" at bounding box center [324, 297] width 556 height 31
type input "10:00"
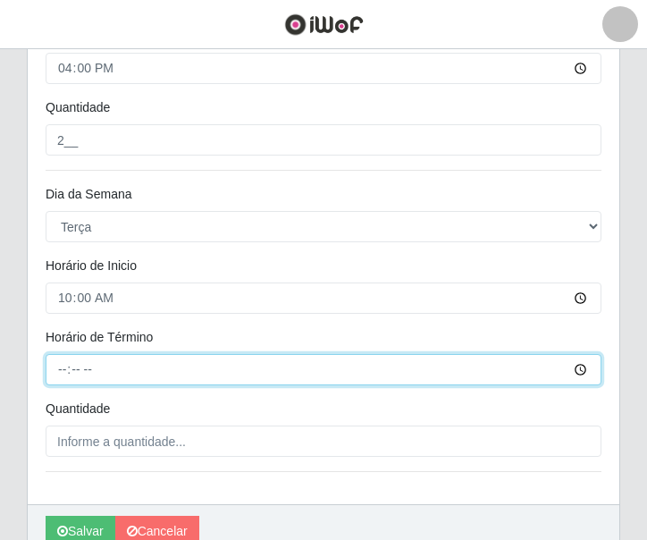
click at [59, 374] on input "Horário de Término" at bounding box center [324, 369] width 556 height 31
type input "16:00"
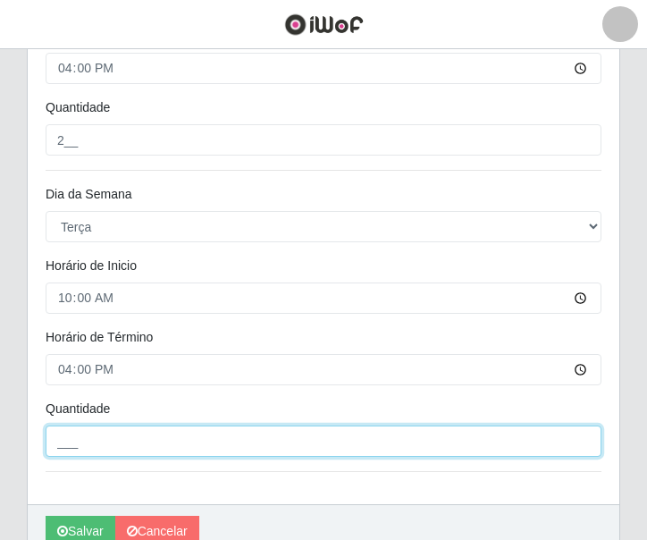
click at [141, 448] on input "___" at bounding box center [324, 440] width 556 height 31
type input "2__"
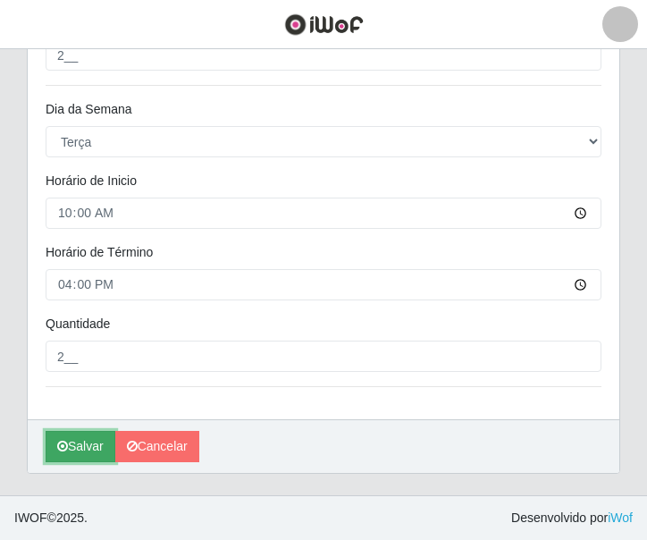
click at [89, 440] on button "Salvar" at bounding box center [81, 446] width 70 height 31
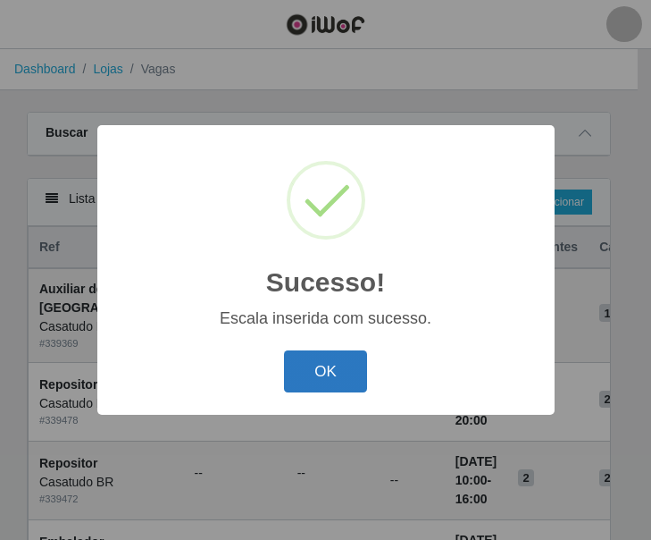
click at [323, 364] on button "OK" at bounding box center [325, 371] width 83 height 42
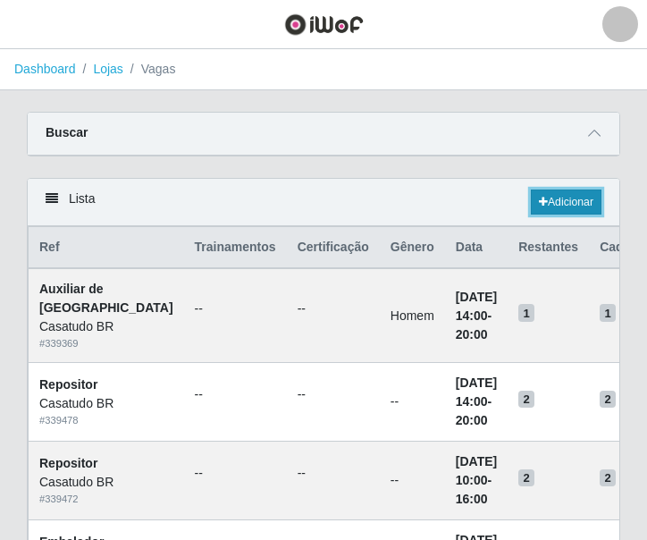
click at [550, 207] on link "Adicionar" at bounding box center [566, 201] width 71 height 25
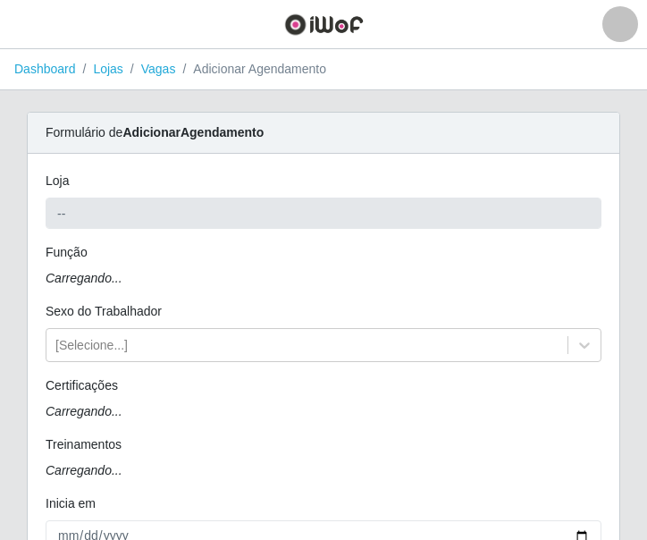
type input "Casatudo BR"
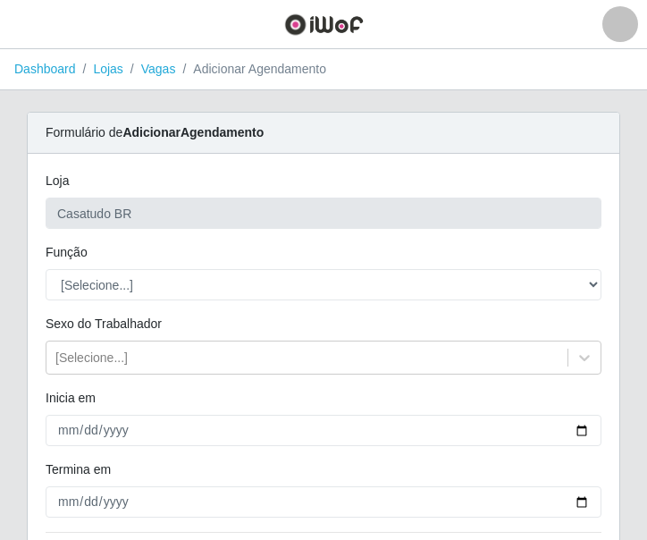
scroll to position [89, 0]
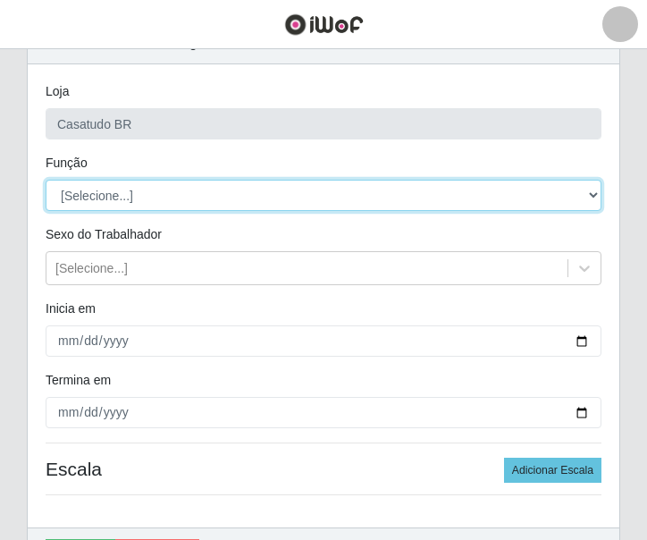
click at [108, 191] on select "[Selecione...] Auxiliar de Estoque Auxiliar de Estoque + Auxiliar de Estoque ++…" at bounding box center [324, 195] width 556 height 31
select select "1"
click at [46, 180] on select "[Selecione...] Auxiliar de Estoque Auxiliar de Estoque + Auxiliar de Estoque ++…" at bounding box center [324, 195] width 556 height 31
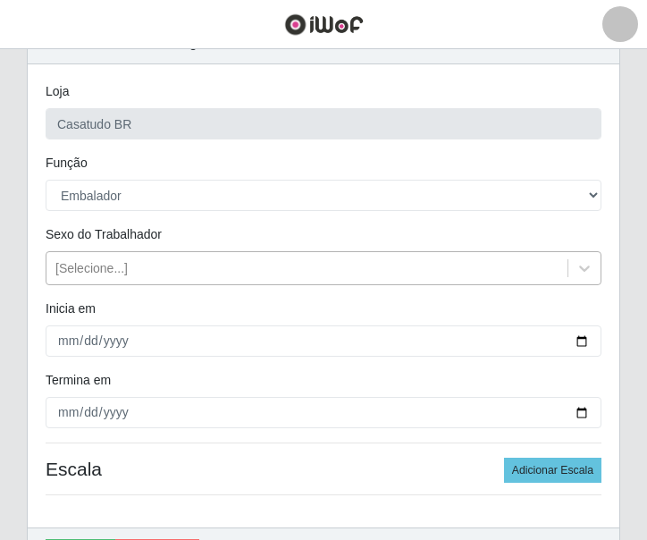
click at [95, 272] on div "[Selecione...]" at bounding box center [91, 268] width 72 height 19
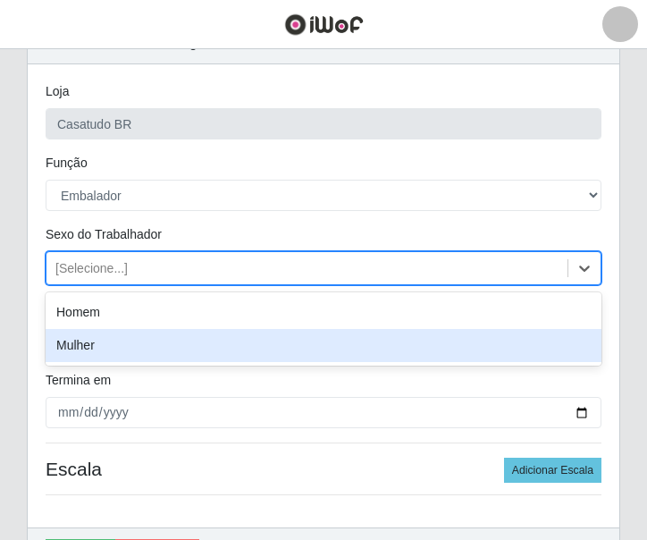
click at [90, 344] on div "Mulher" at bounding box center [324, 345] width 556 height 33
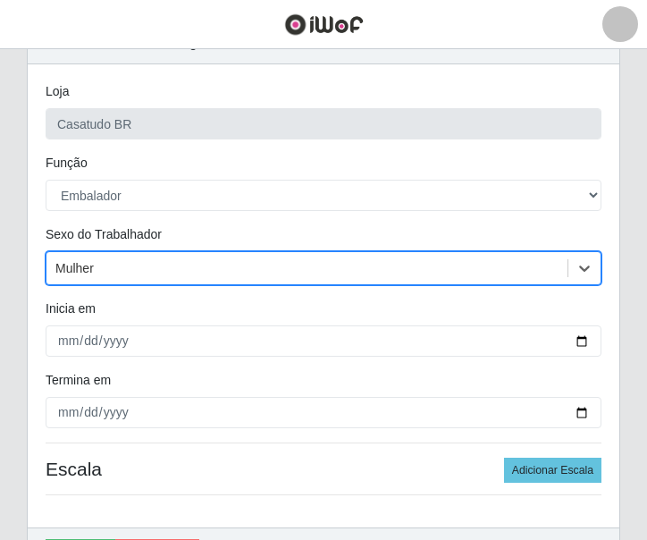
scroll to position [197, 0]
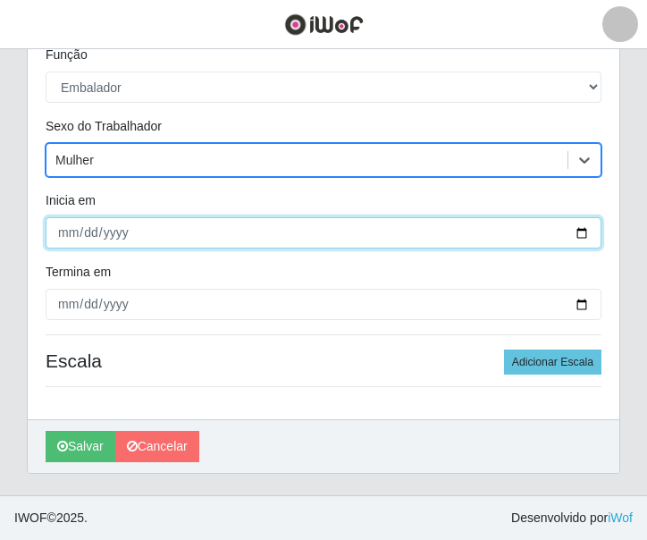
click at [59, 245] on input "Inicia em" at bounding box center [324, 232] width 556 height 31
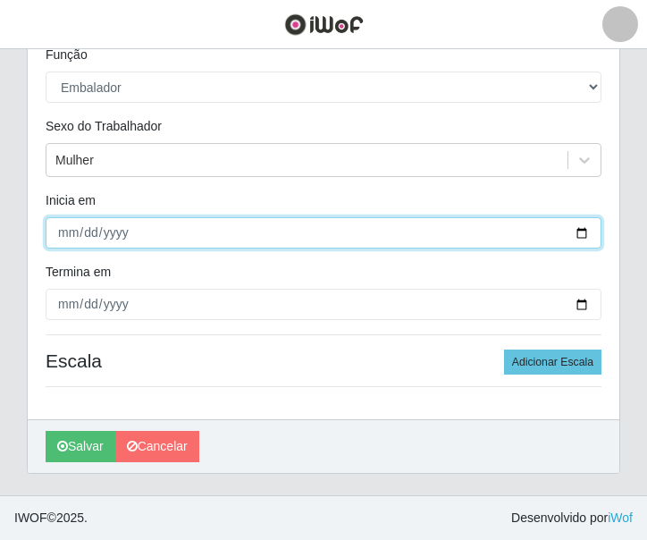
click at [55, 235] on input "Inicia em" at bounding box center [324, 232] width 556 height 31
type input "2025-09-29"
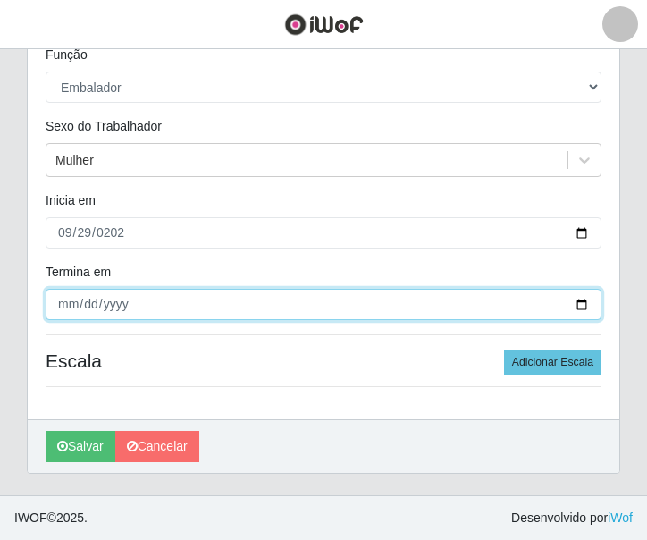
click at [72, 298] on input "Termina em" at bounding box center [324, 304] width 556 height 31
type input "2025-09-30"
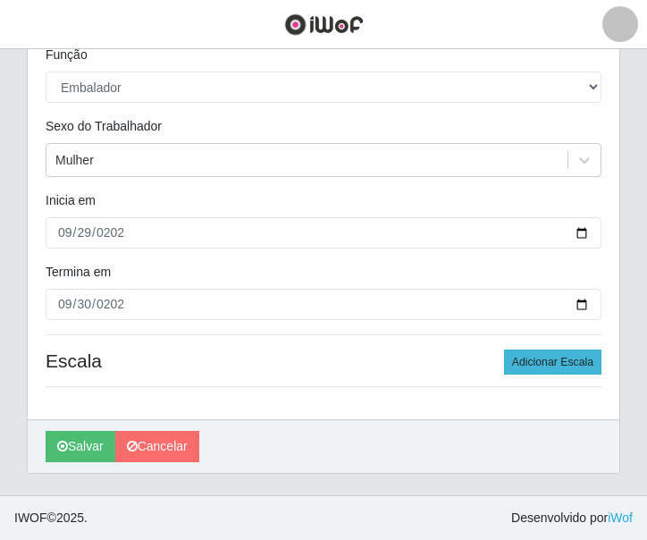
click at [520, 347] on div "Loja Casatudo BR Função [Selecione...] Auxiliar de Estoque Auxiliar de Estoque …" at bounding box center [323, 187] width 591 height 463
click at [524, 354] on button "Adicionar Escala" at bounding box center [552, 361] width 97 height 25
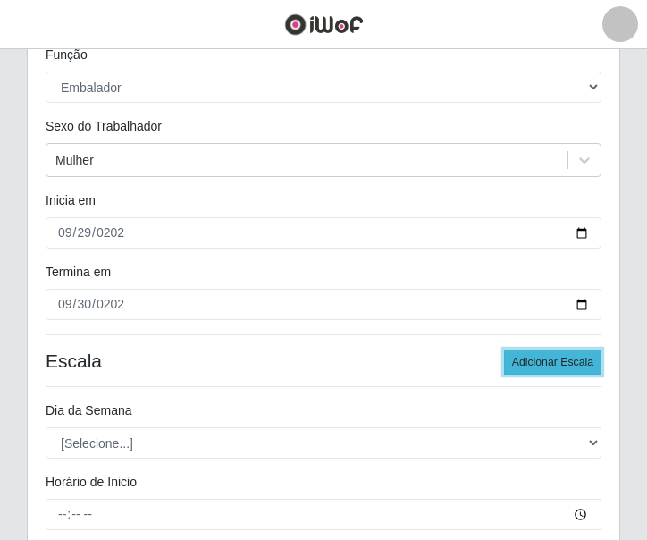
click at [524, 354] on button "Adicionar Escala" at bounding box center [552, 361] width 97 height 25
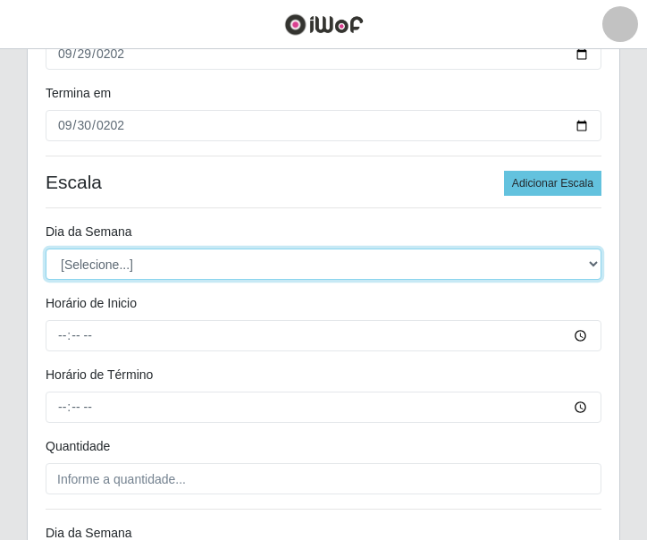
click at [91, 264] on select "[Selecione...] Segunda Terça Quarta Quinta Sexta Sábado Domingo" at bounding box center [324, 263] width 556 height 31
select select "1"
click at [46, 248] on select "[Selecione...] Segunda Terça Quarta Quinta Sexta Sábado Domingo" at bounding box center [324, 263] width 556 height 31
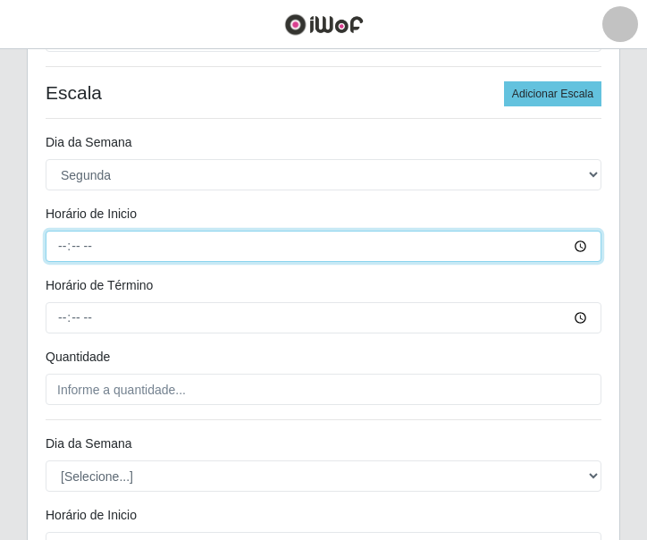
click at [64, 246] on input "Horário de Inicio" at bounding box center [324, 246] width 556 height 31
type input "14:00"
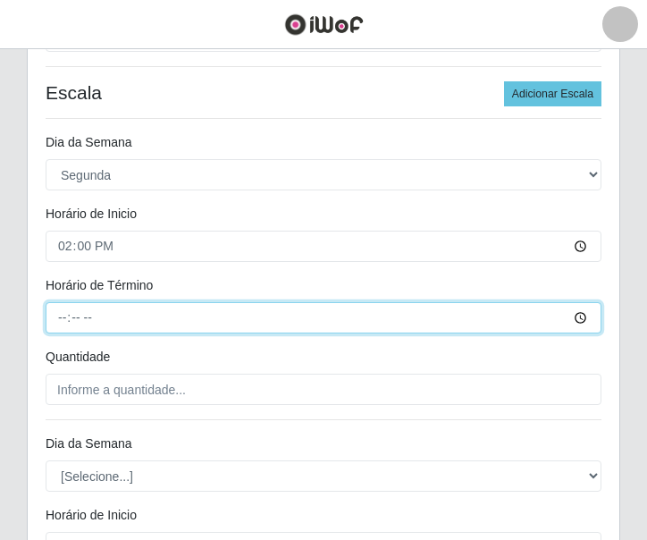
click at [55, 322] on input "Horário de Término" at bounding box center [324, 317] width 556 height 31
type input "20:00"
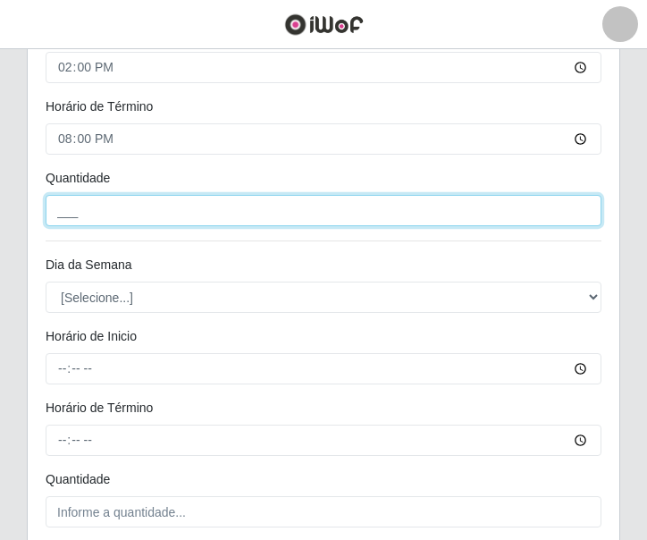
click at [115, 210] on input "___" at bounding box center [324, 210] width 556 height 31
type input "2__"
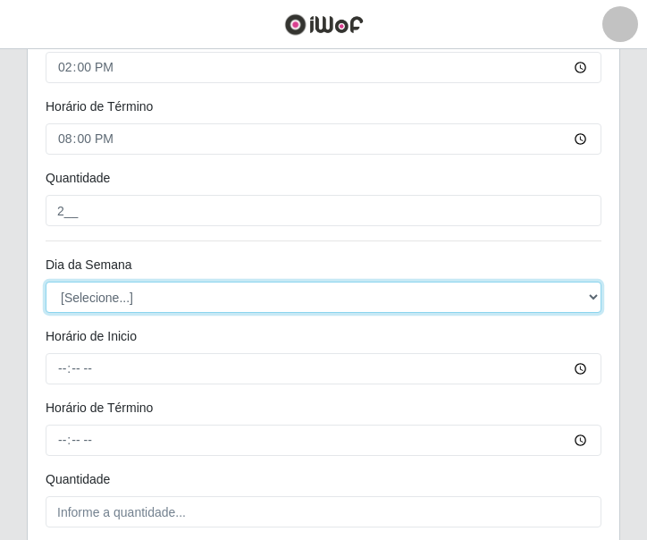
click at [61, 292] on select "[Selecione...] Segunda Terça Quarta Quinta Sexta Sábado Domingo" at bounding box center [324, 296] width 556 height 31
select select "2"
click at [46, 281] on select "[Selecione...] Segunda Terça Quarta Quinta Sexta Sábado Domingo" at bounding box center [324, 296] width 556 height 31
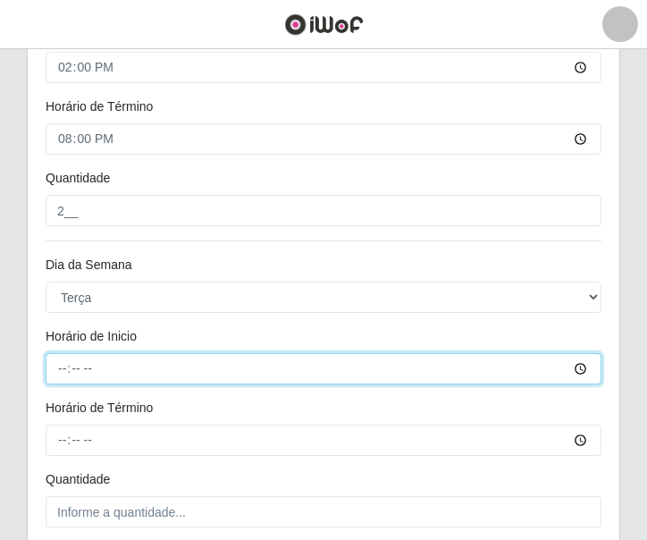
click at [61, 362] on input "Horário de Inicio" at bounding box center [324, 368] width 556 height 31
type input "14:00"
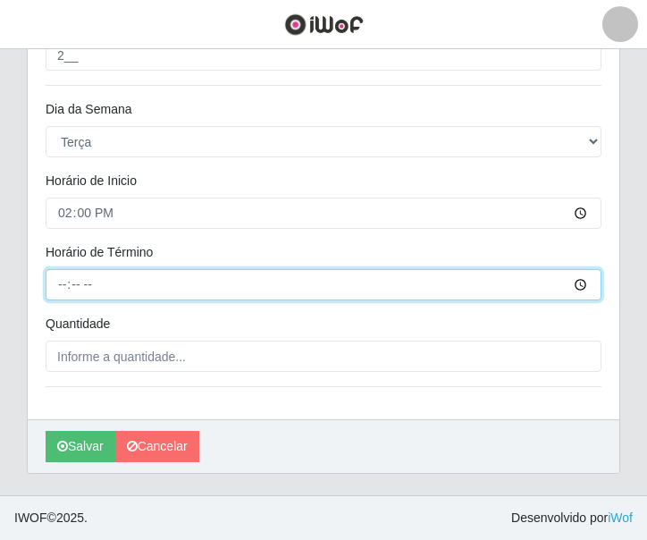
click at [65, 288] on input "Horário de Término" at bounding box center [324, 284] width 556 height 31
type input "20:00"
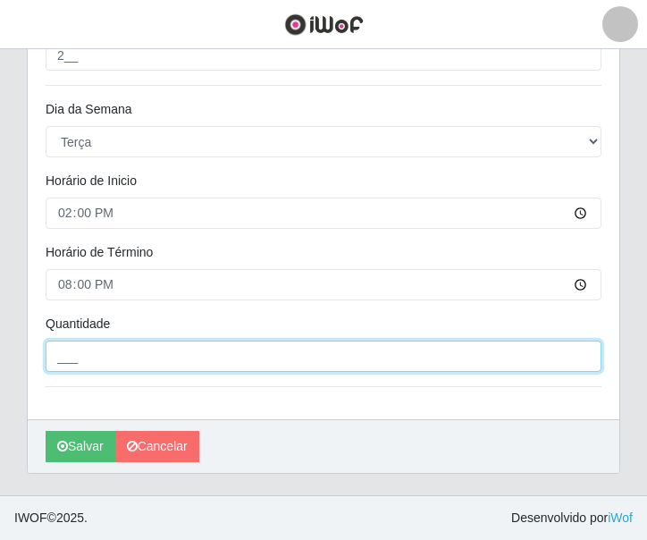
click at [100, 356] on input "___" at bounding box center [324, 355] width 556 height 31
type input "2__"
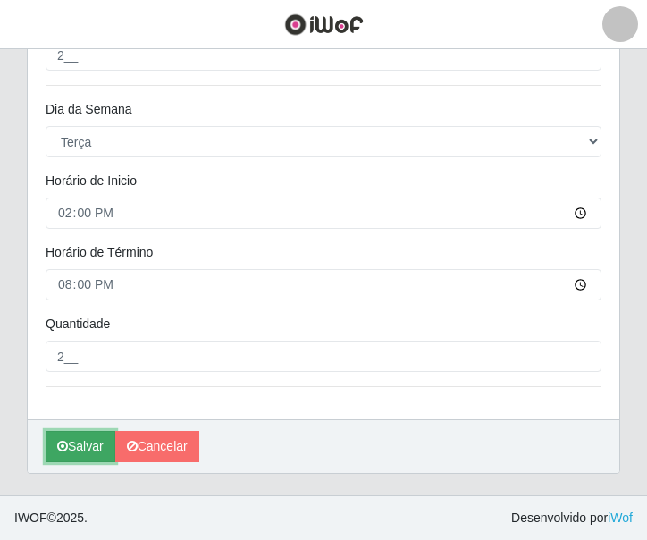
click at [88, 450] on button "Salvar" at bounding box center [81, 446] width 70 height 31
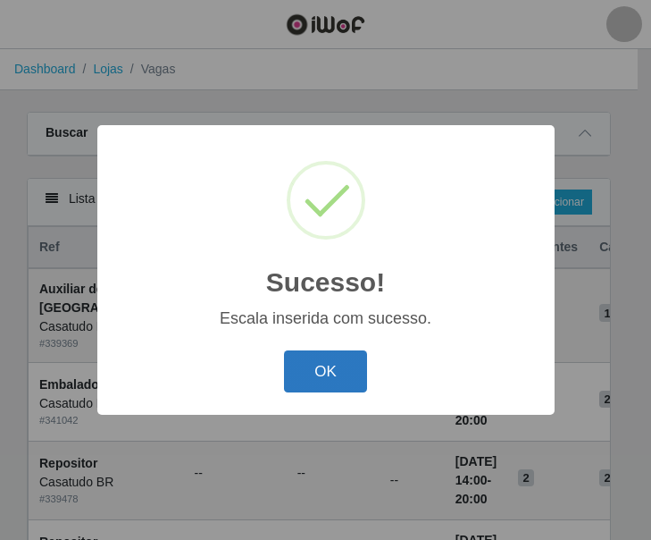
click at [331, 365] on button "OK" at bounding box center [325, 371] width 83 height 42
